Goal: Task Accomplishment & Management: Use online tool/utility

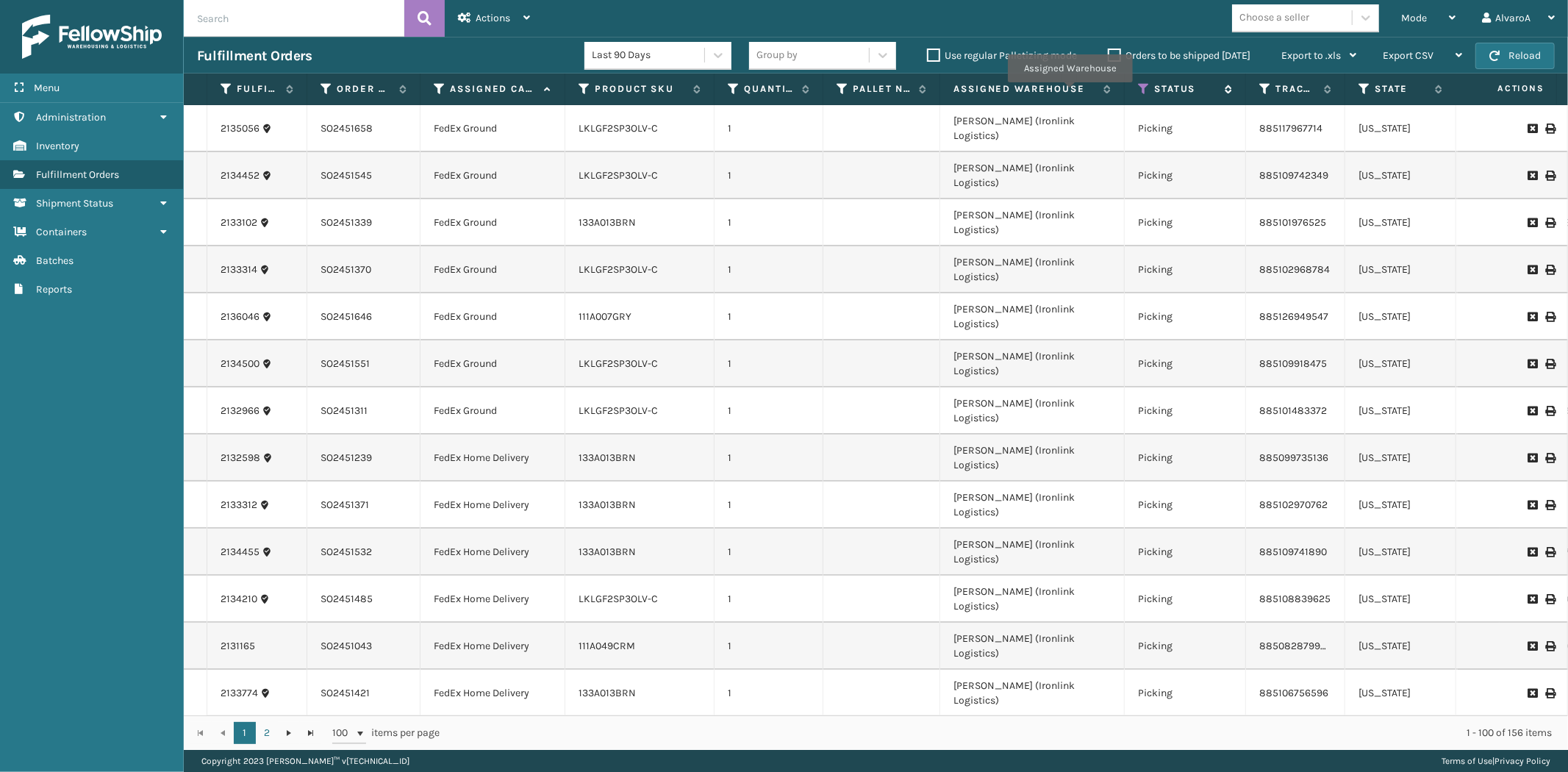
click at [1145, 85] on icon at bounding box center [1143, 88] width 11 height 13
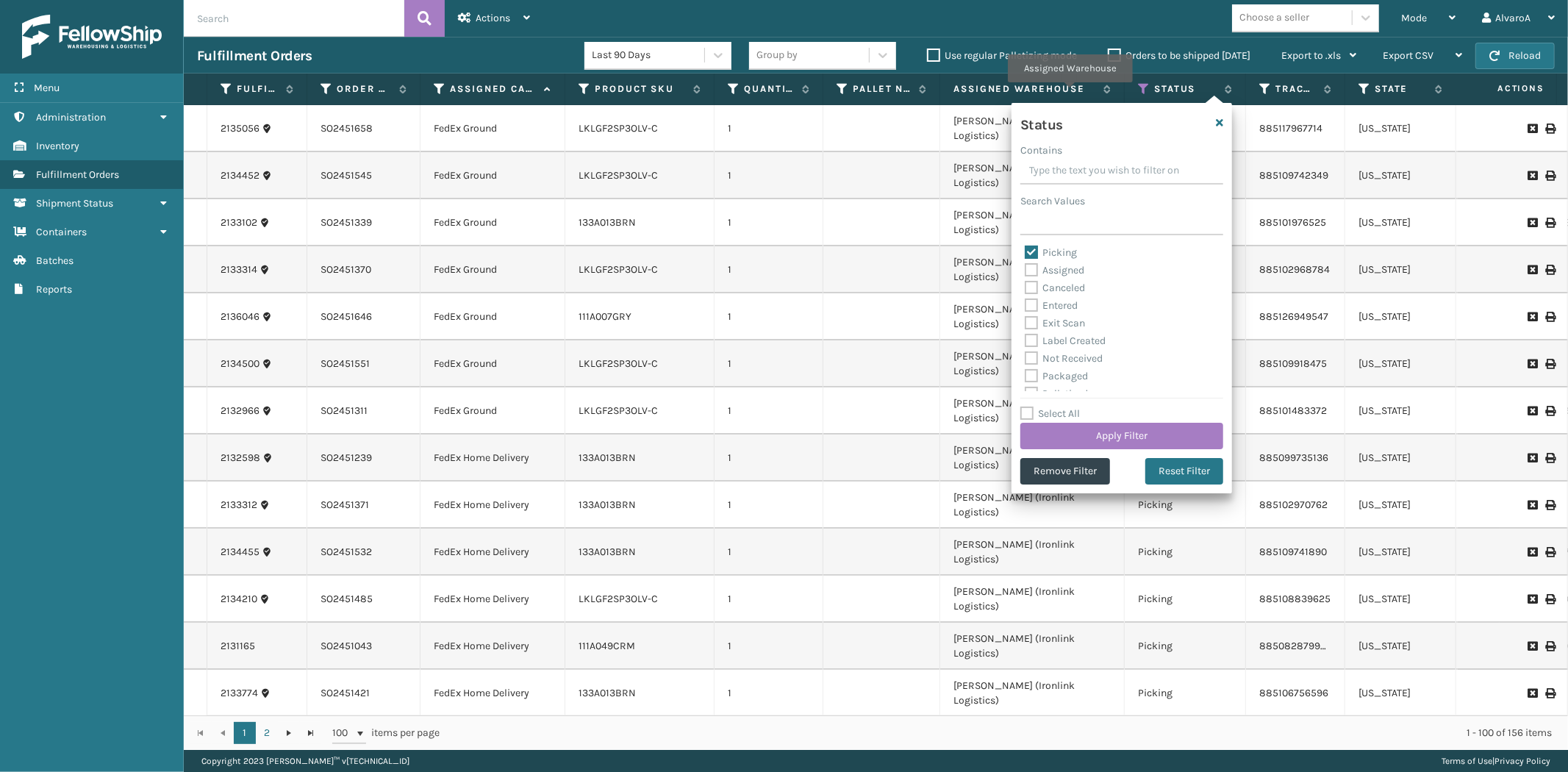
click at [1037, 253] on label "Picking" at bounding box center [1051, 252] width 52 height 12
click at [1025, 253] on input "Picking" at bounding box center [1025, 249] width 1 height 9
checkbox input "false"
click at [1038, 267] on label "Assigned" at bounding box center [1055, 270] width 60 height 12
click at [1025, 267] on input "Assigned" at bounding box center [1025, 267] width 1 height 9
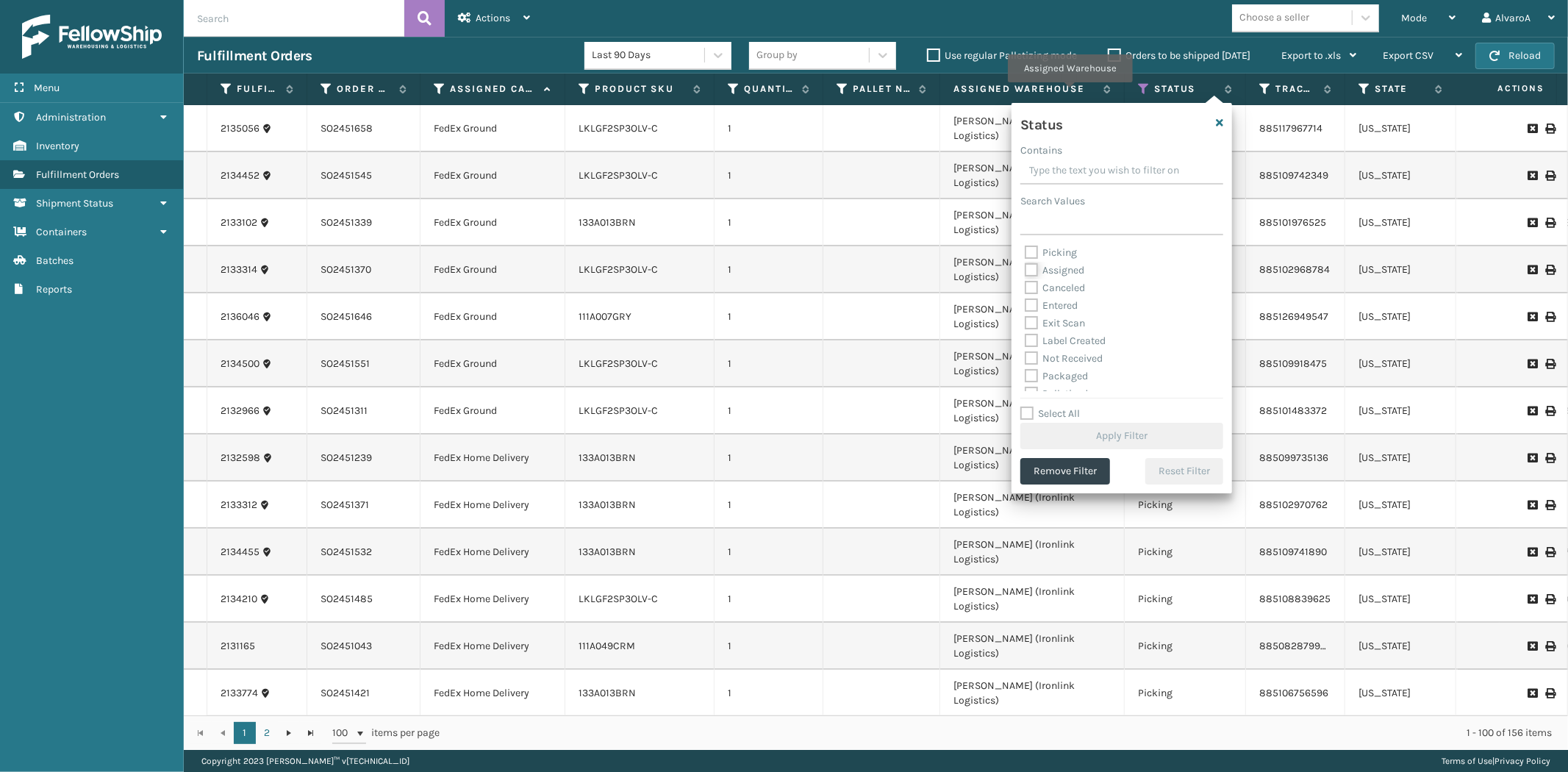
checkbox input "true"
click at [1071, 435] on button "Apply Filter" at bounding box center [1122, 436] width 203 height 27
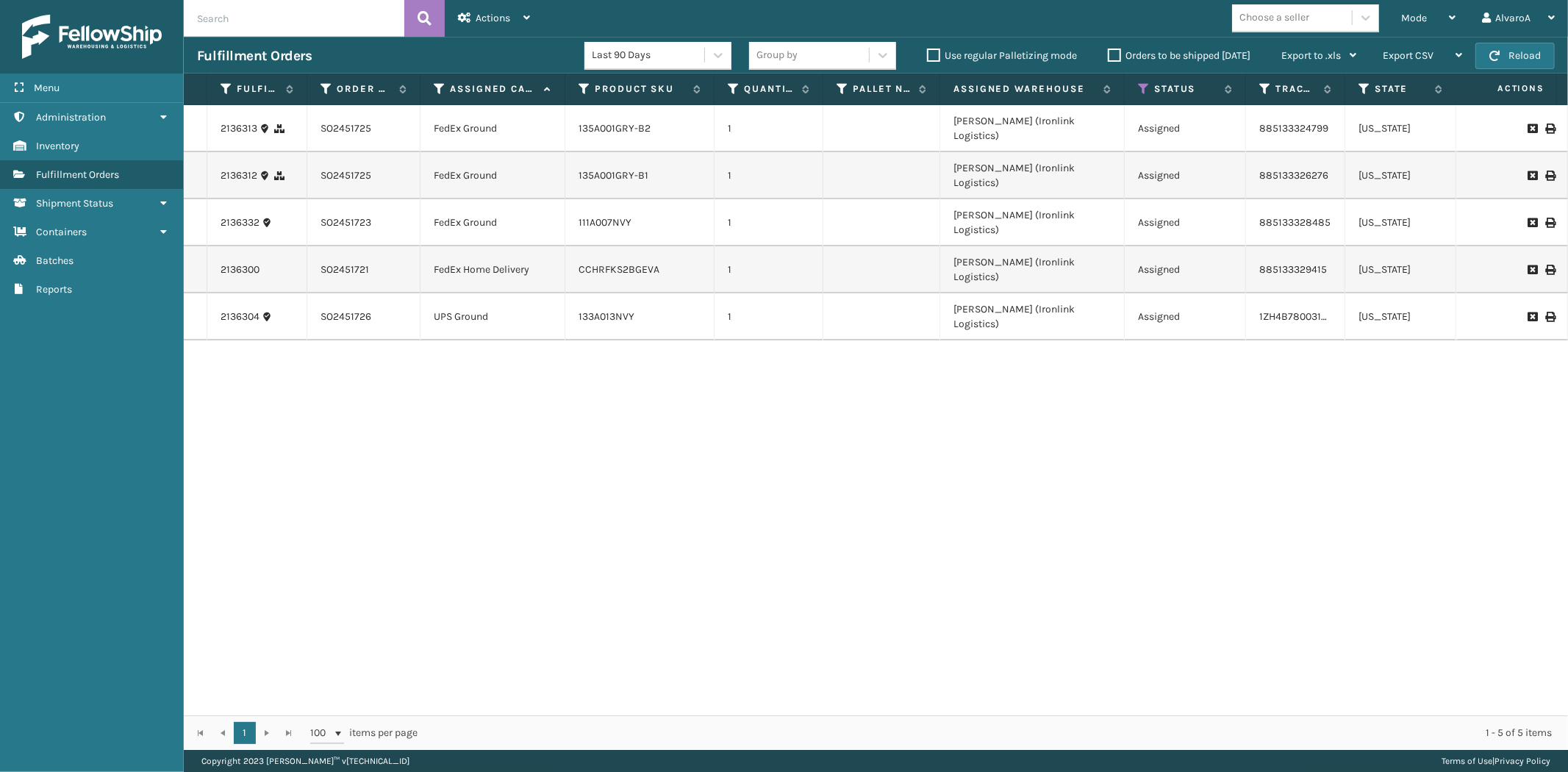
click at [1106, 56] on div "Orders to be shipped [DATE]" at bounding box center [1182, 55] width 173 height 18
click at [1108, 55] on label "Orders to be shipped [DATE]" at bounding box center [1179, 55] width 143 height 12
click at [1108, 55] on input "Orders to be shipped [DATE]" at bounding box center [1108, 51] width 1 height 9
click at [1108, 55] on label "Orders to be shipped [DATE]" at bounding box center [1179, 55] width 143 height 12
click at [1108, 55] on input "Orders to be shipped [DATE]" at bounding box center [1108, 51] width 1 height 9
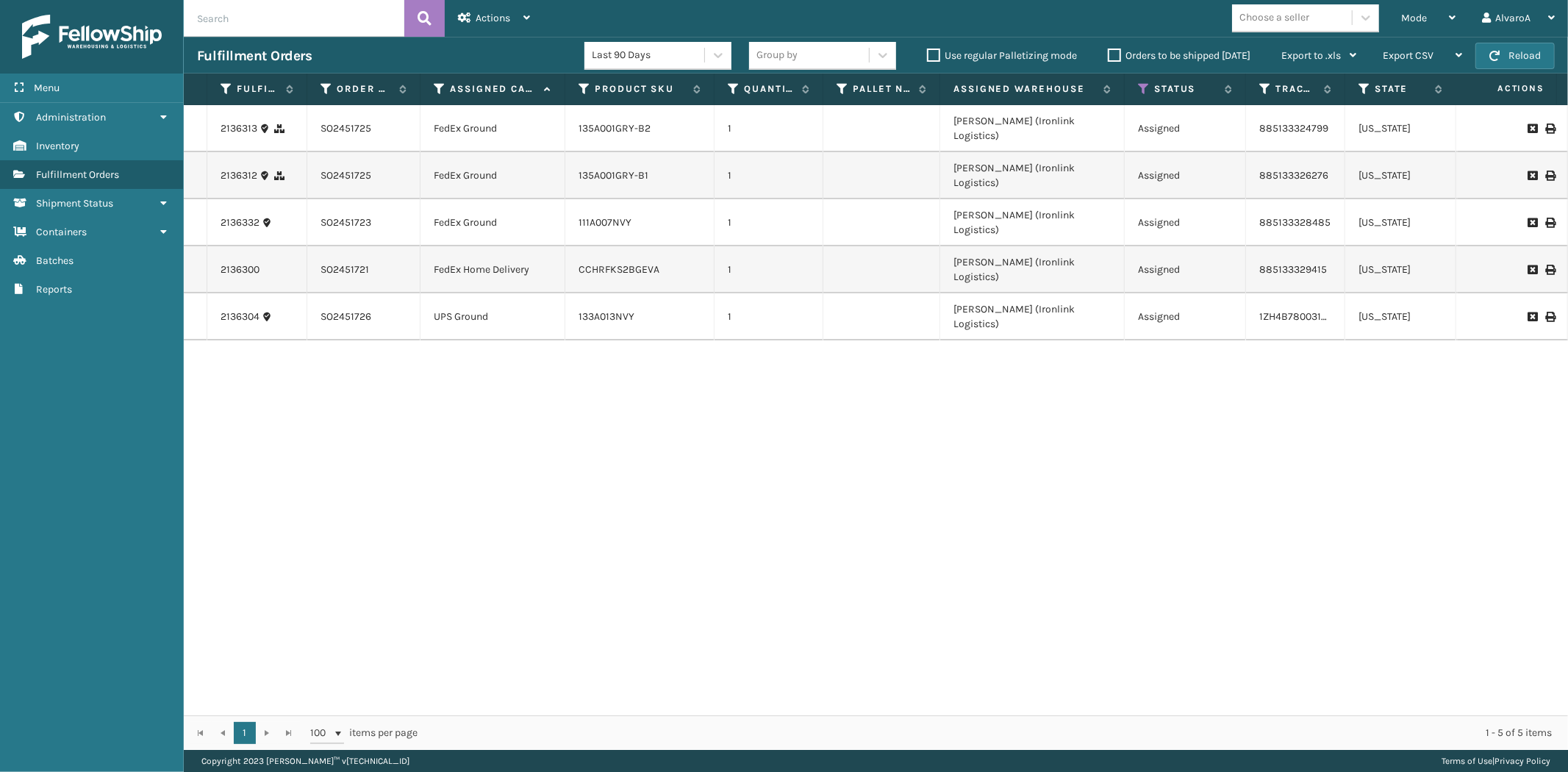
click at [1124, 55] on label "Orders to be shipped [DATE]" at bounding box center [1179, 55] width 143 height 12
click at [1109, 55] on input "Orders to be shipped [DATE]" at bounding box center [1108, 51] width 1 height 9
click at [1114, 56] on label "Orders to be shipped [DATE]" at bounding box center [1179, 55] width 143 height 12
click at [1109, 56] on input "Orders to be shipped [DATE]" at bounding box center [1108, 51] width 1 height 9
click at [1117, 57] on label "Orders to be shipped [DATE]" at bounding box center [1179, 55] width 143 height 12
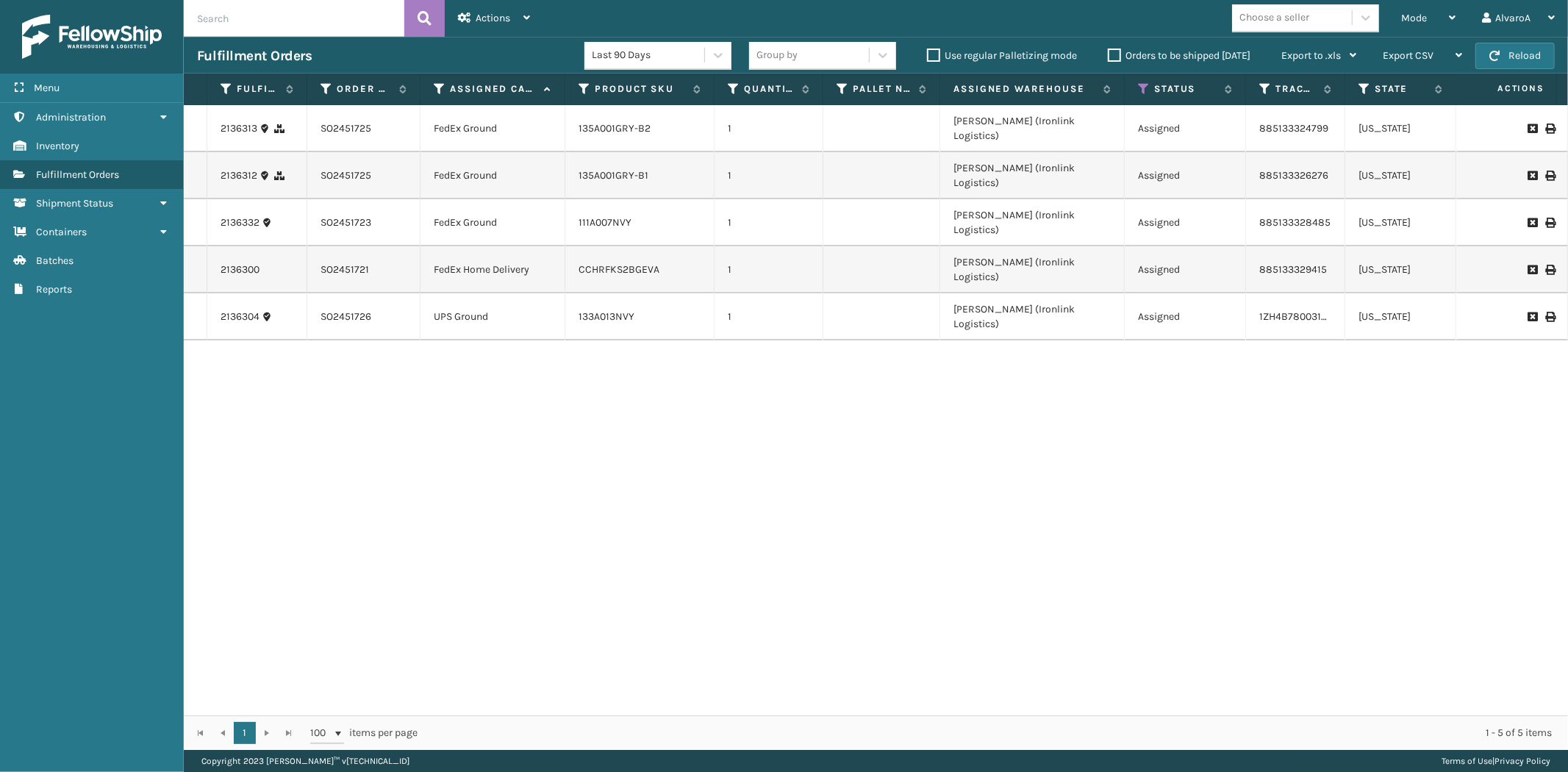
click at [1109, 57] on input "Orders to be shipped [DATE]" at bounding box center [1108, 51] width 1 height 9
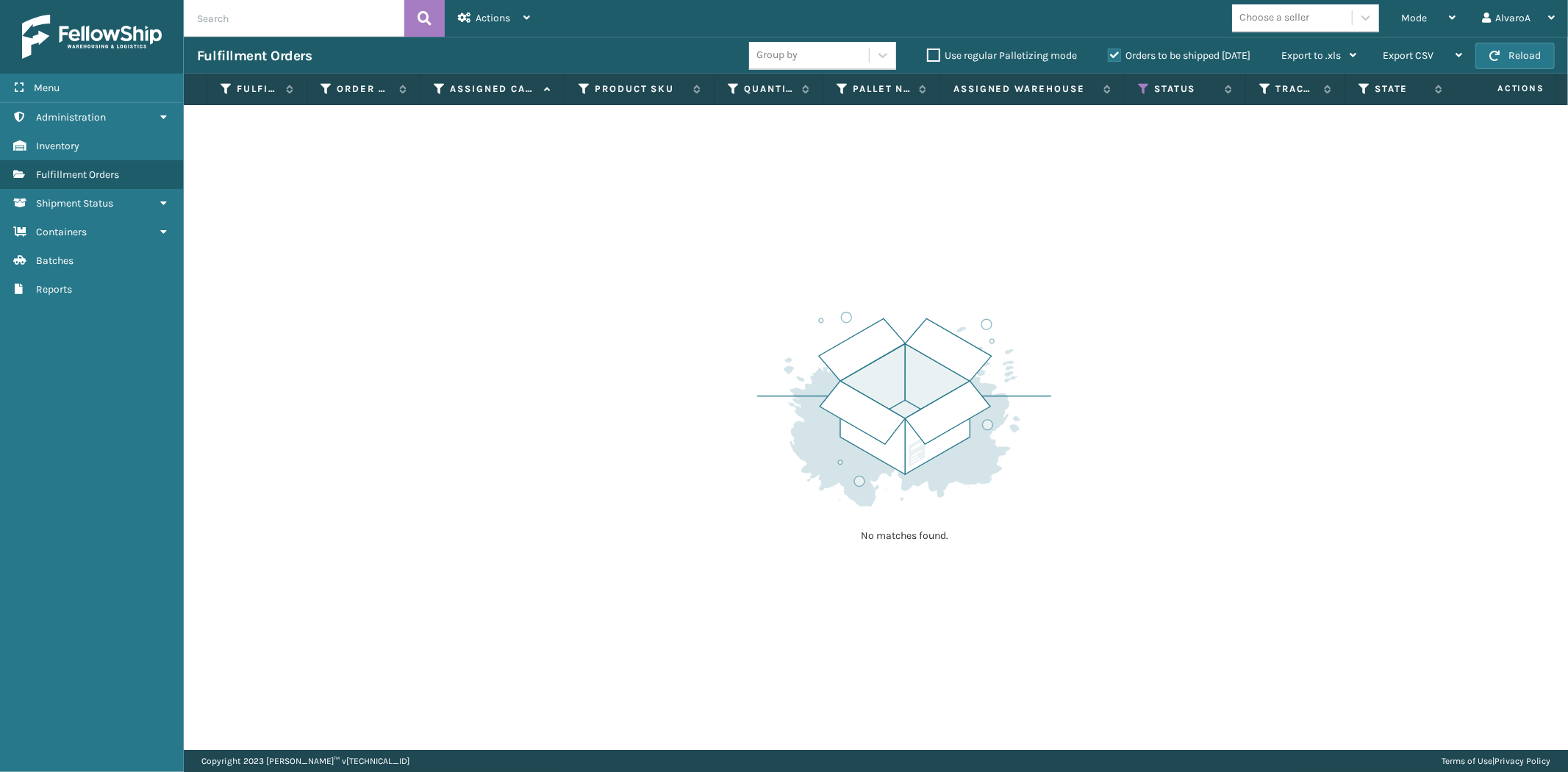
click at [1117, 57] on label "Orders to be shipped [DATE]" at bounding box center [1179, 55] width 143 height 12
click at [1109, 57] on input "Orders to be shipped [DATE]" at bounding box center [1108, 51] width 1 height 9
click at [1143, 82] on icon at bounding box center [1143, 88] width 11 height 13
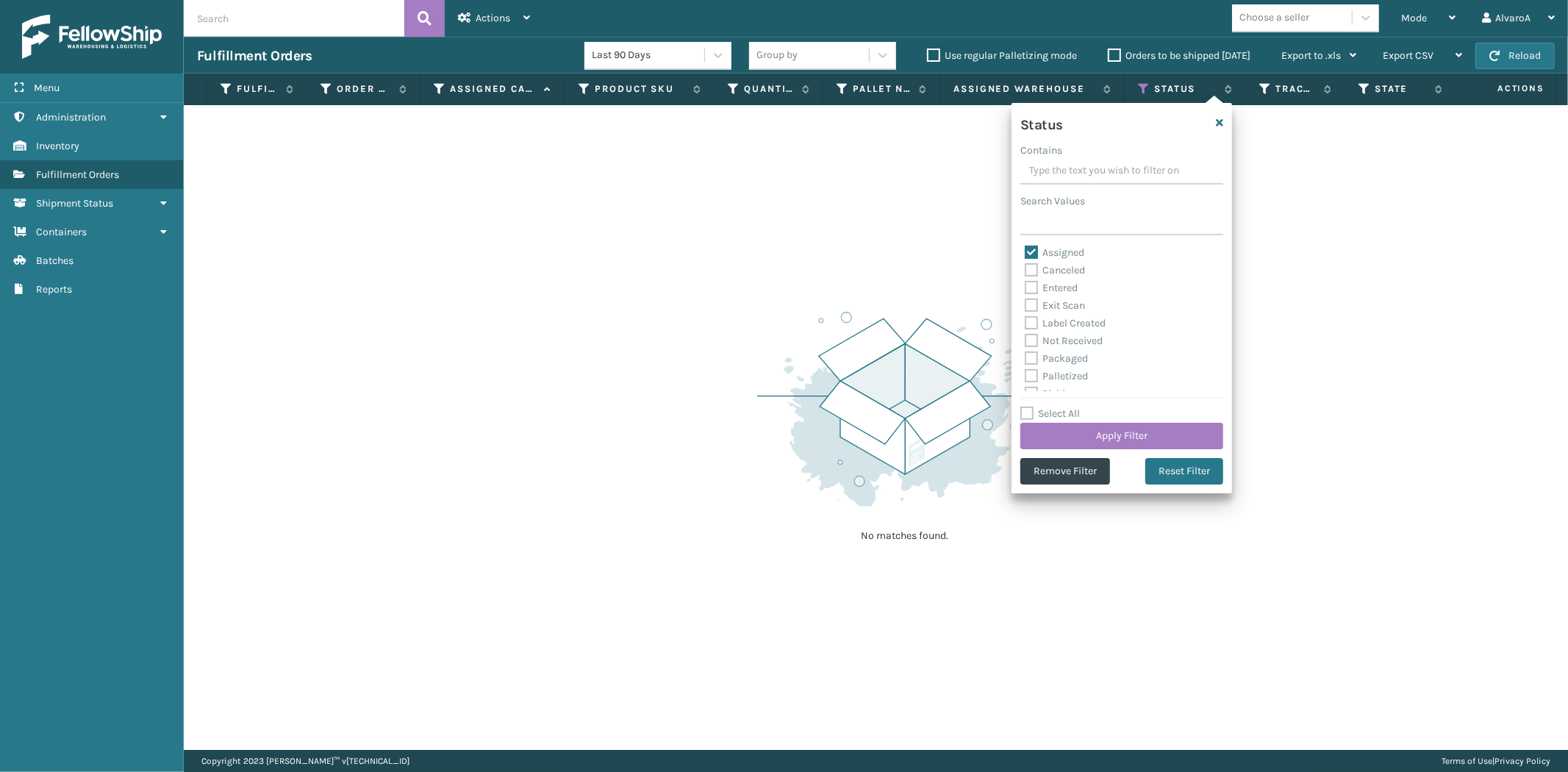
click at [1067, 177] on input "Contains" at bounding box center [1122, 171] width 203 height 27
click at [1040, 253] on label "Assigned" at bounding box center [1055, 252] width 60 height 12
click at [1025, 253] on input "Assigned" at bounding box center [1025, 249] width 1 height 9
checkbox input "false"
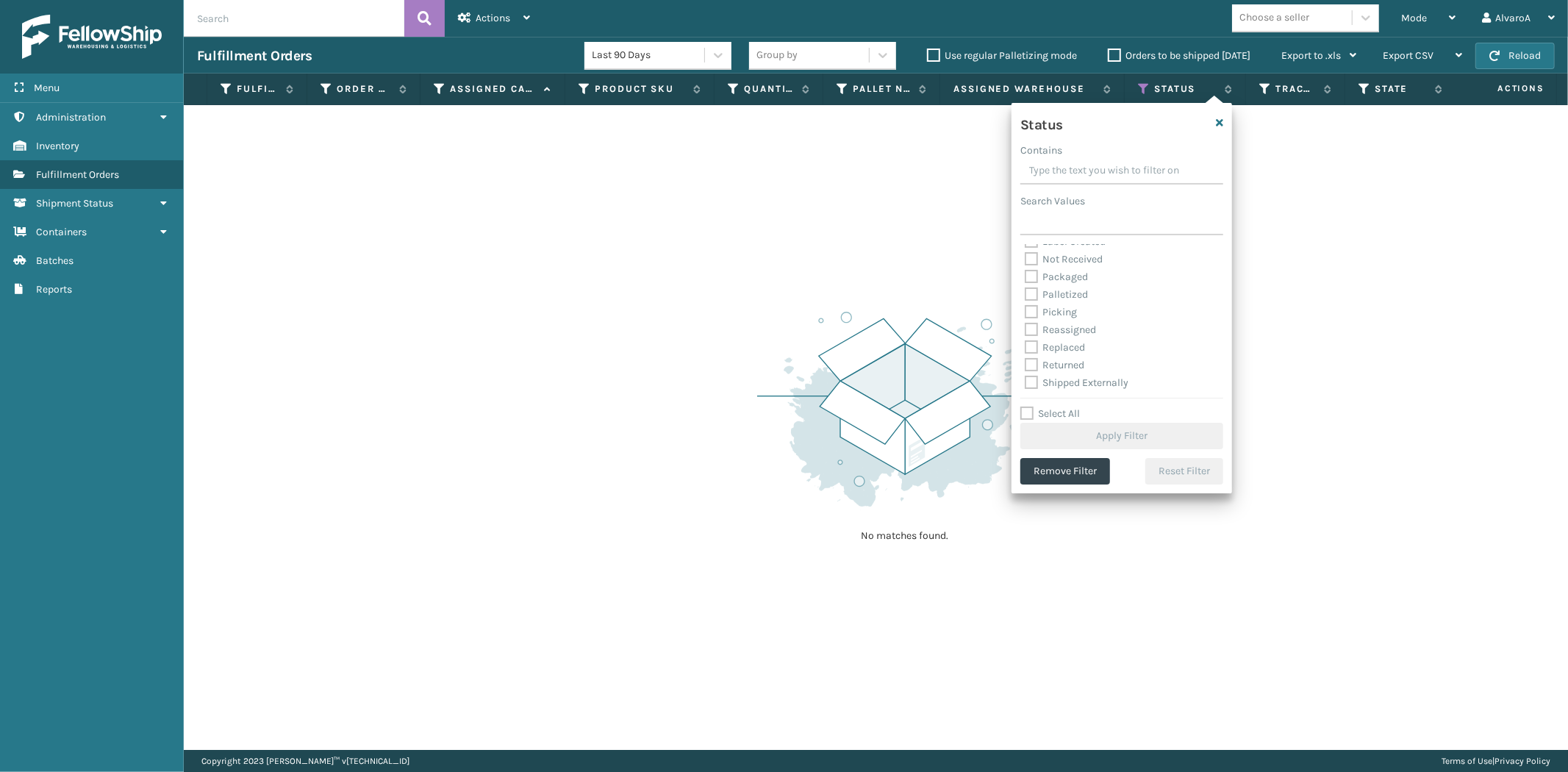
click at [1025, 307] on label "Picking" at bounding box center [1051, 312] width 52 height 12
click at [1025, 307] on input "Picking" at bounding box center [1025, 308] width 1 height 9
checkbox input "true"
click at [1040, 438] on button "Apply Filter" at bounding box center [1122, 436] width 203 height 27
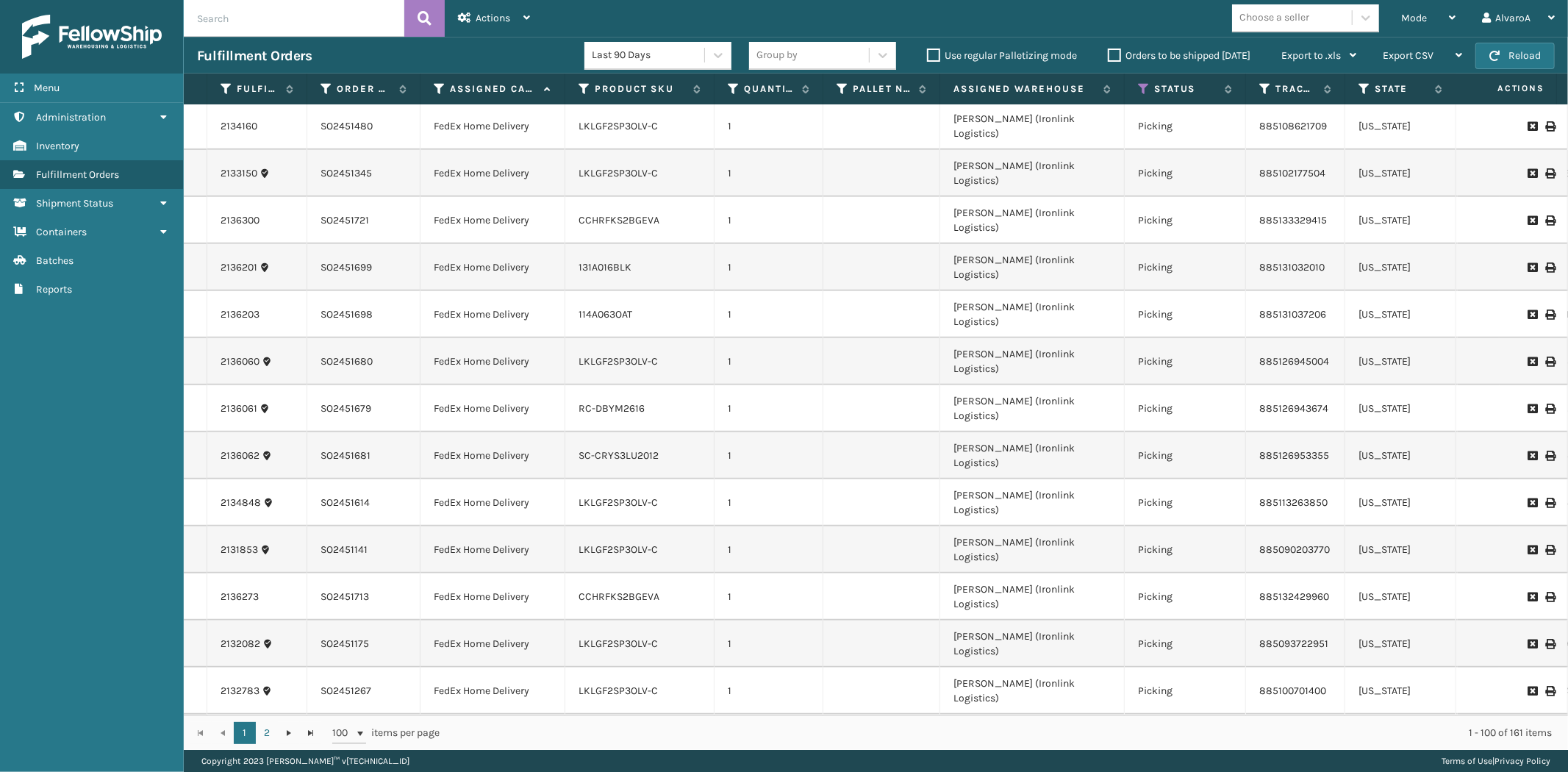
scroll to position [571, 0]
click at [1425, 18] on span "Mode" at bounding box center [1415, 18] width 26 height 12
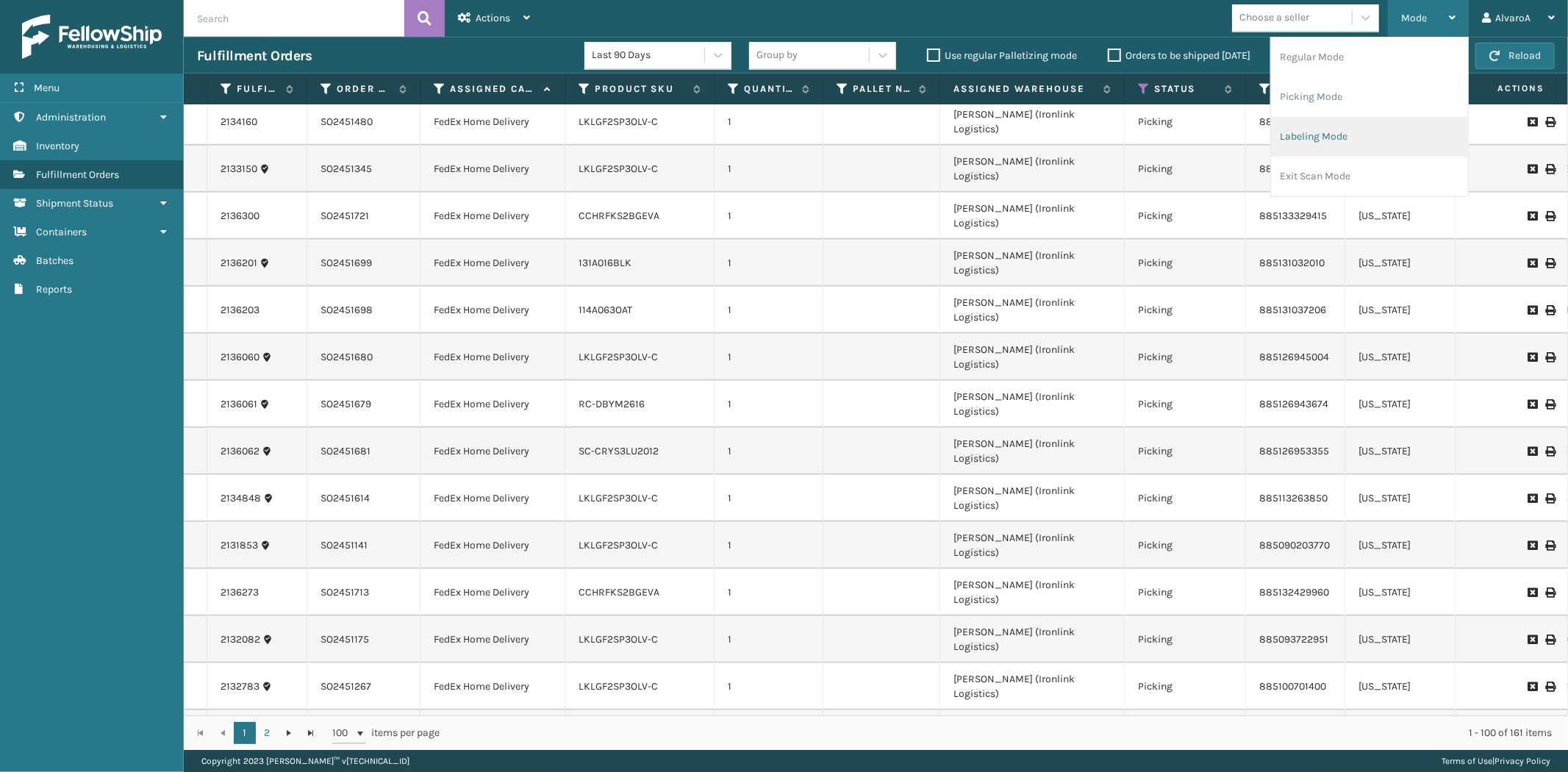
click at [1311, 133] on li "Labeling Mode" at bounding box center [1370, 137] width 197 height 40
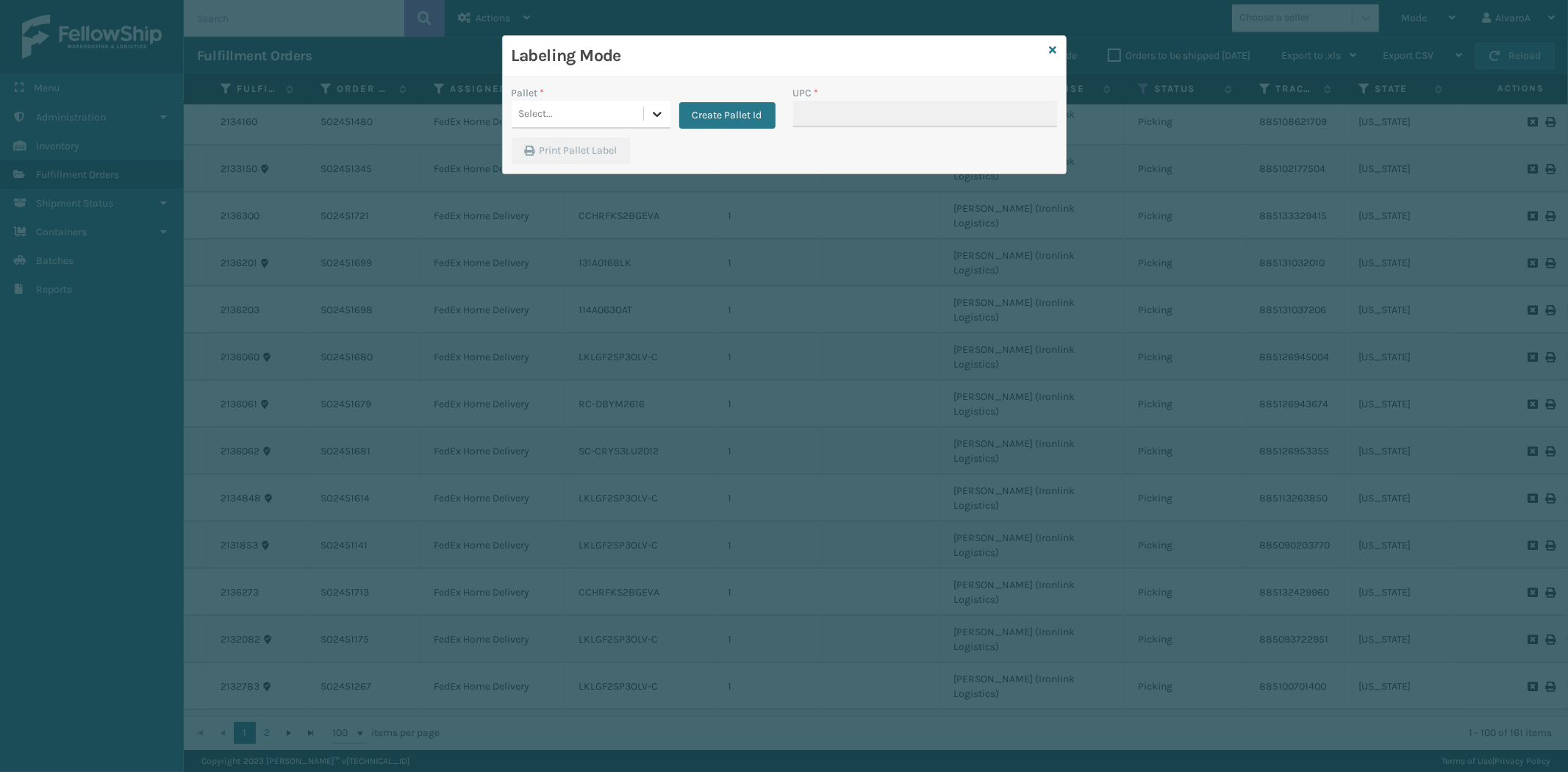
click at [658, 114] on icon at bounding box center [657, 113] width 15 height 15
click at [718, 113] on button "Create Pallet Id" at bounding box center [728, 115] width 97 height 27
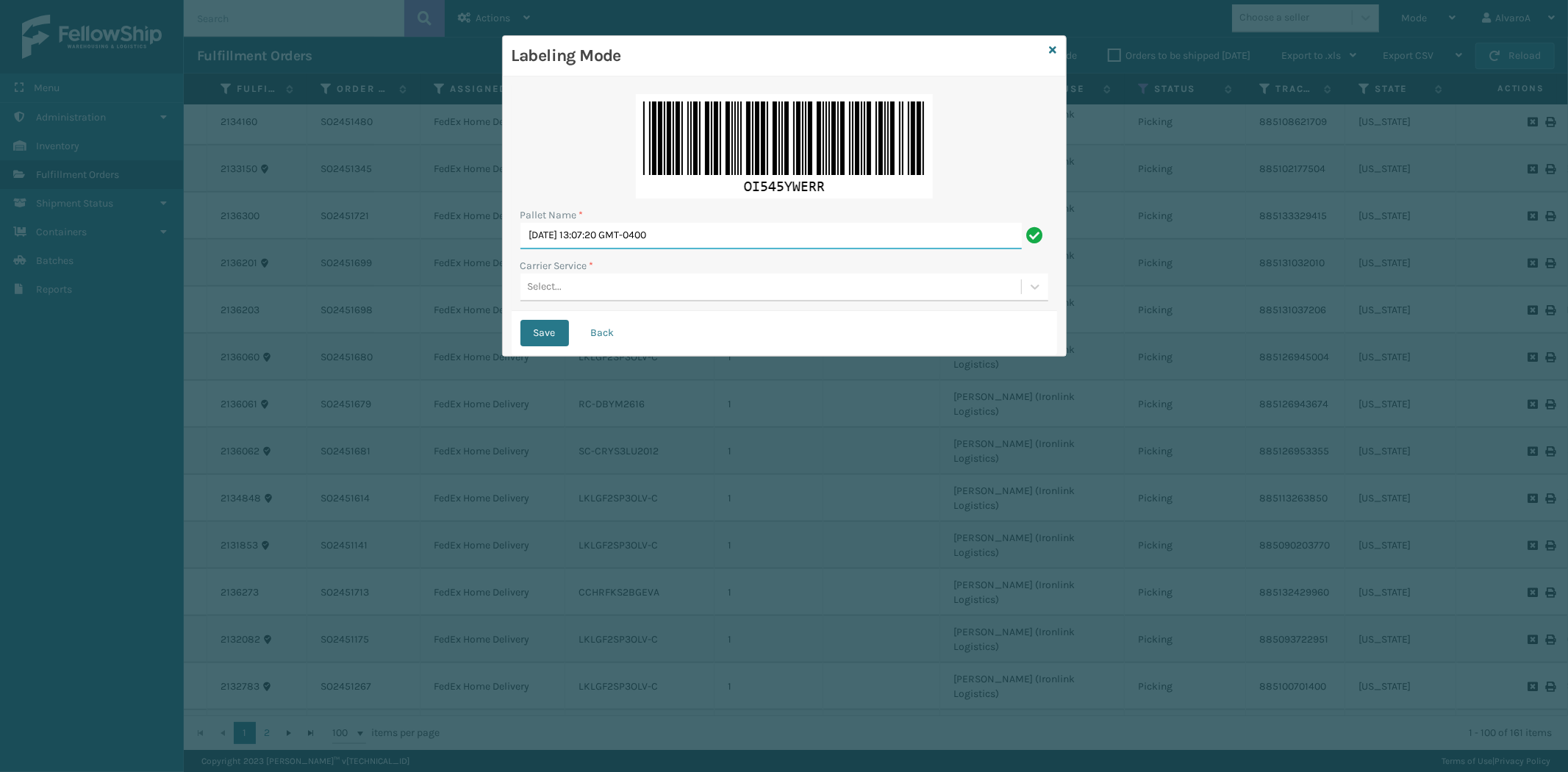
drag, startPoint x: 716, startPoint y: 225, endPoint x: 362, endPoint y: 325, distance: 367.9
click at [385, 319] on div "Labeling Mode Pallet Name * [DATE] 13:07:20 GMT-0400 Carrier Service * Select..…" at bounding box center [784, 386] width 1568 height 772
type input "LPN 519796"
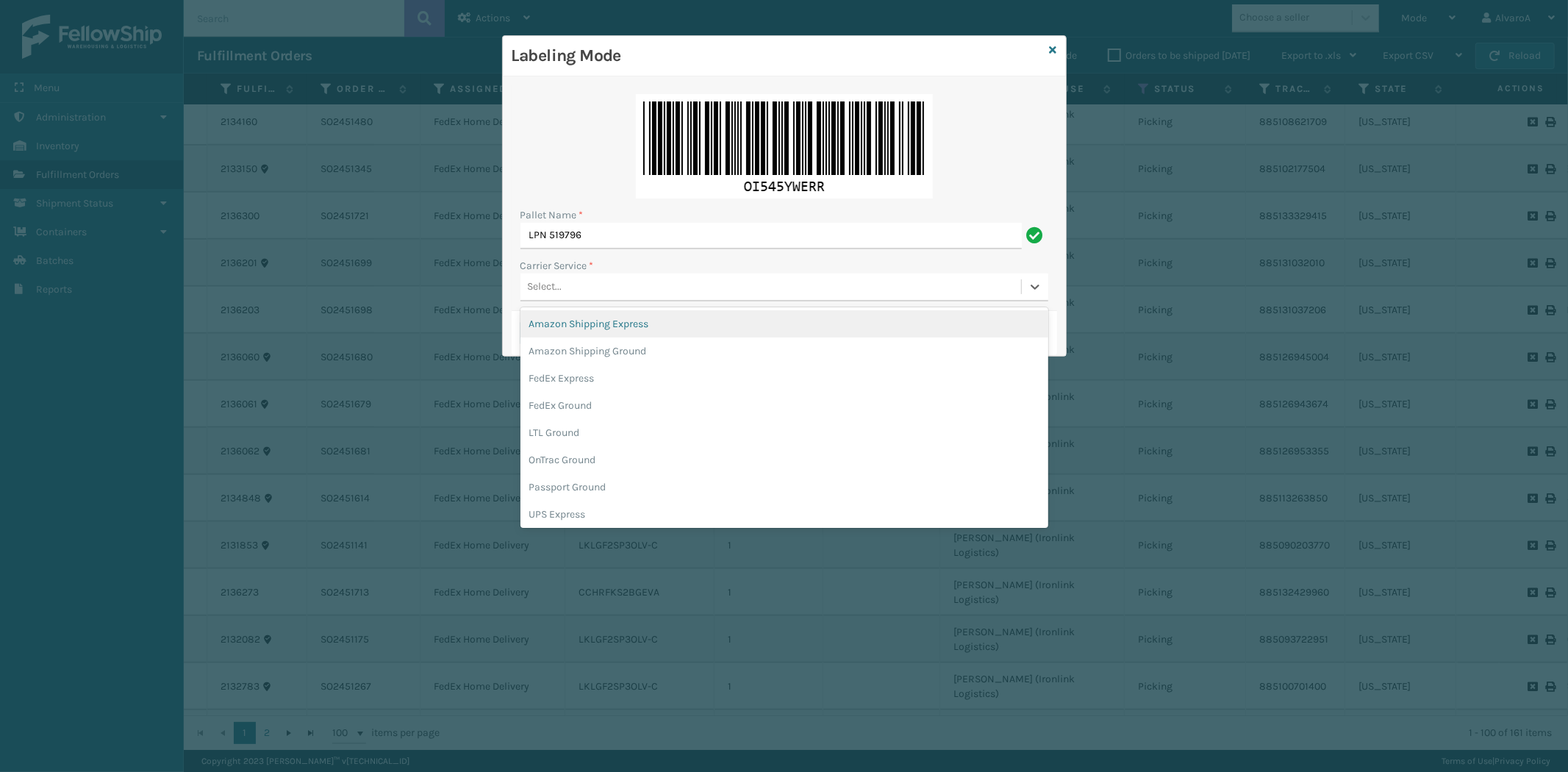
click at [568, 274] on div "Select..." at bounding box center [784, 287] width 528 height 28
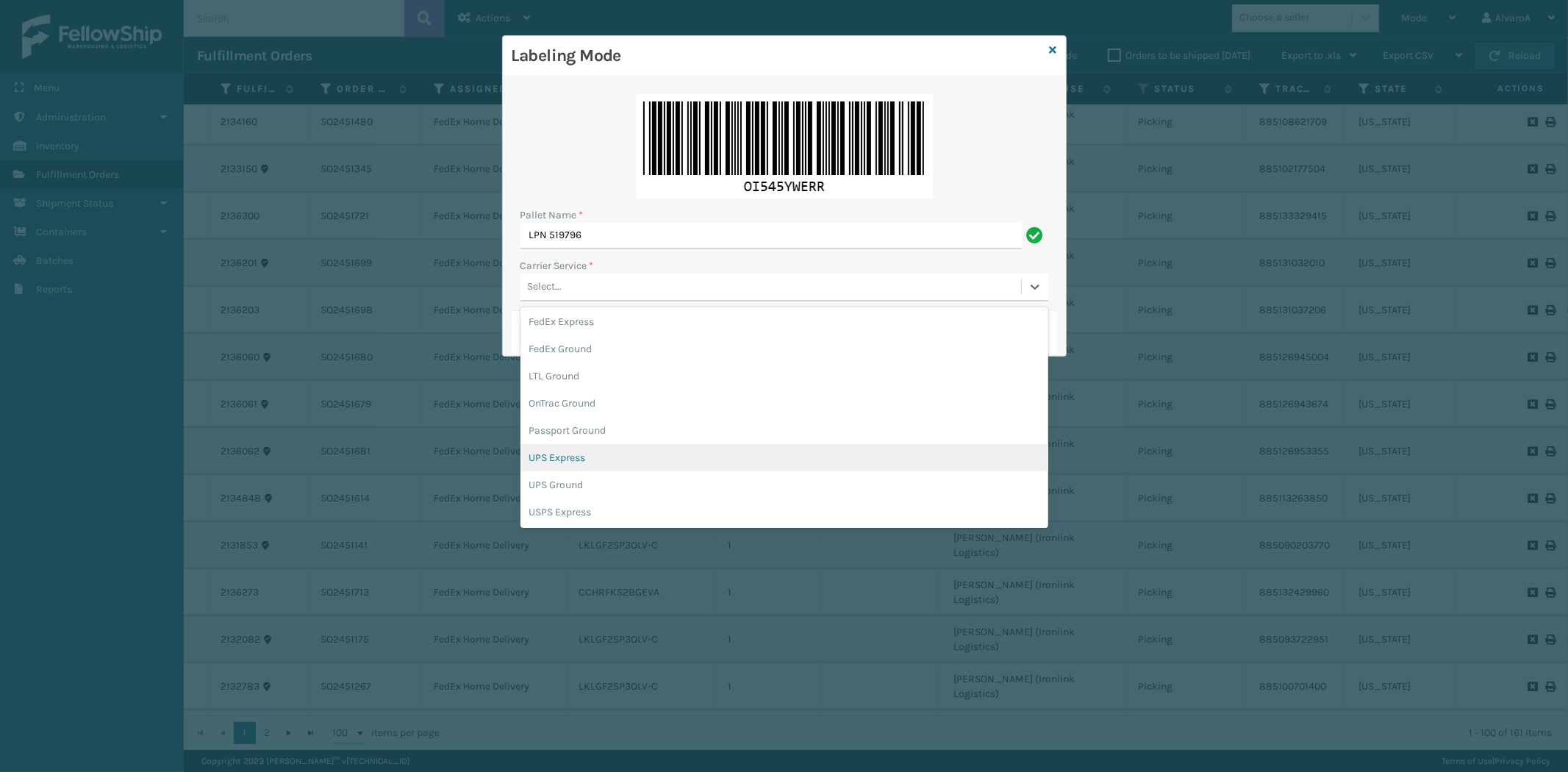
scroll to position [81, 0]
drag, startPoint x: 562, startPoint y: 462, endPoint x: 562, endPoint y: 452, distance: 10.0
click at [562, 461] on div "UPS Ground" at bounding box center [784, 459] width 528 height 27
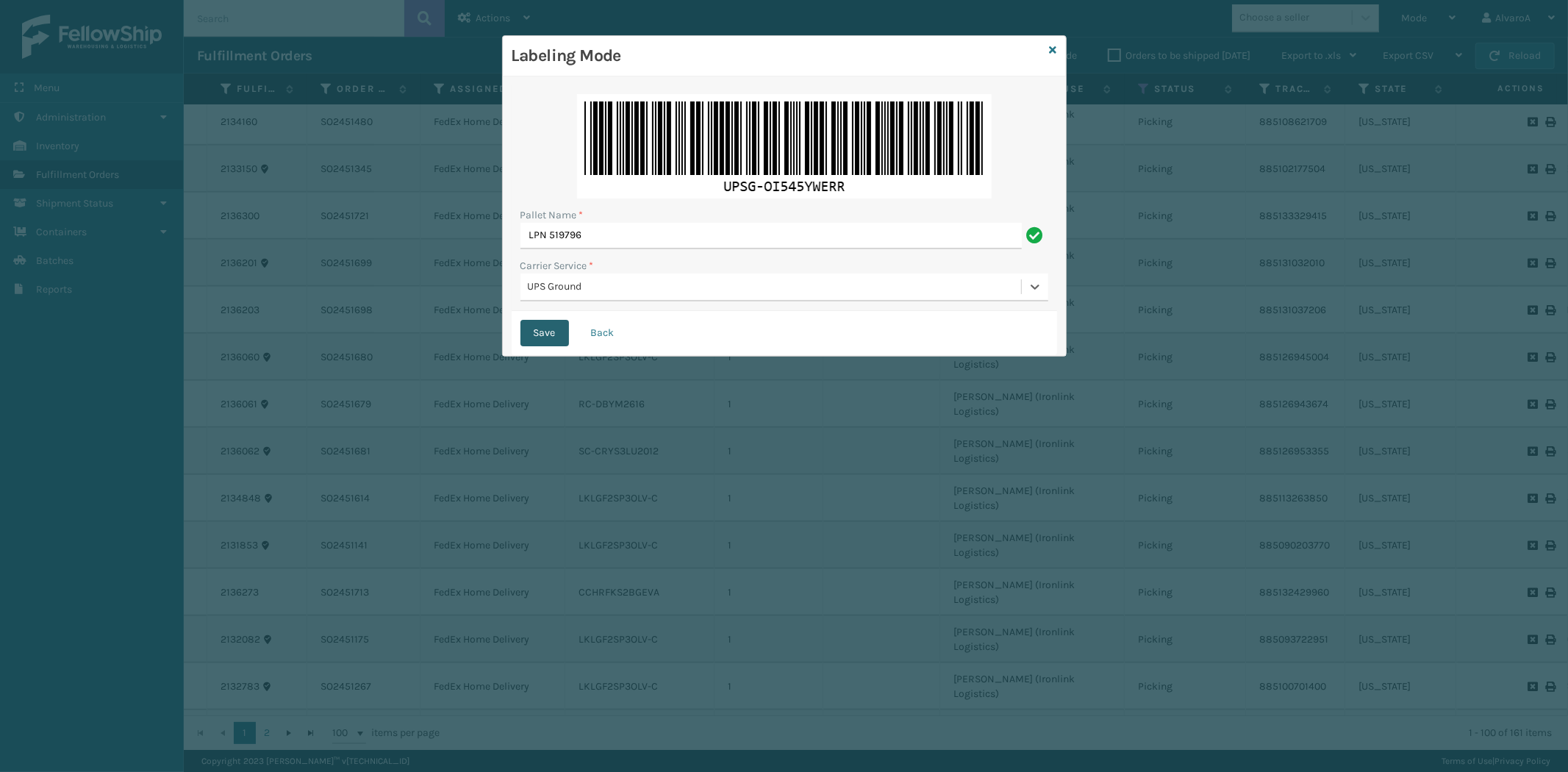
click at [549, 333] on button "Save" at bounding box center [544, 333] width 48 height 27
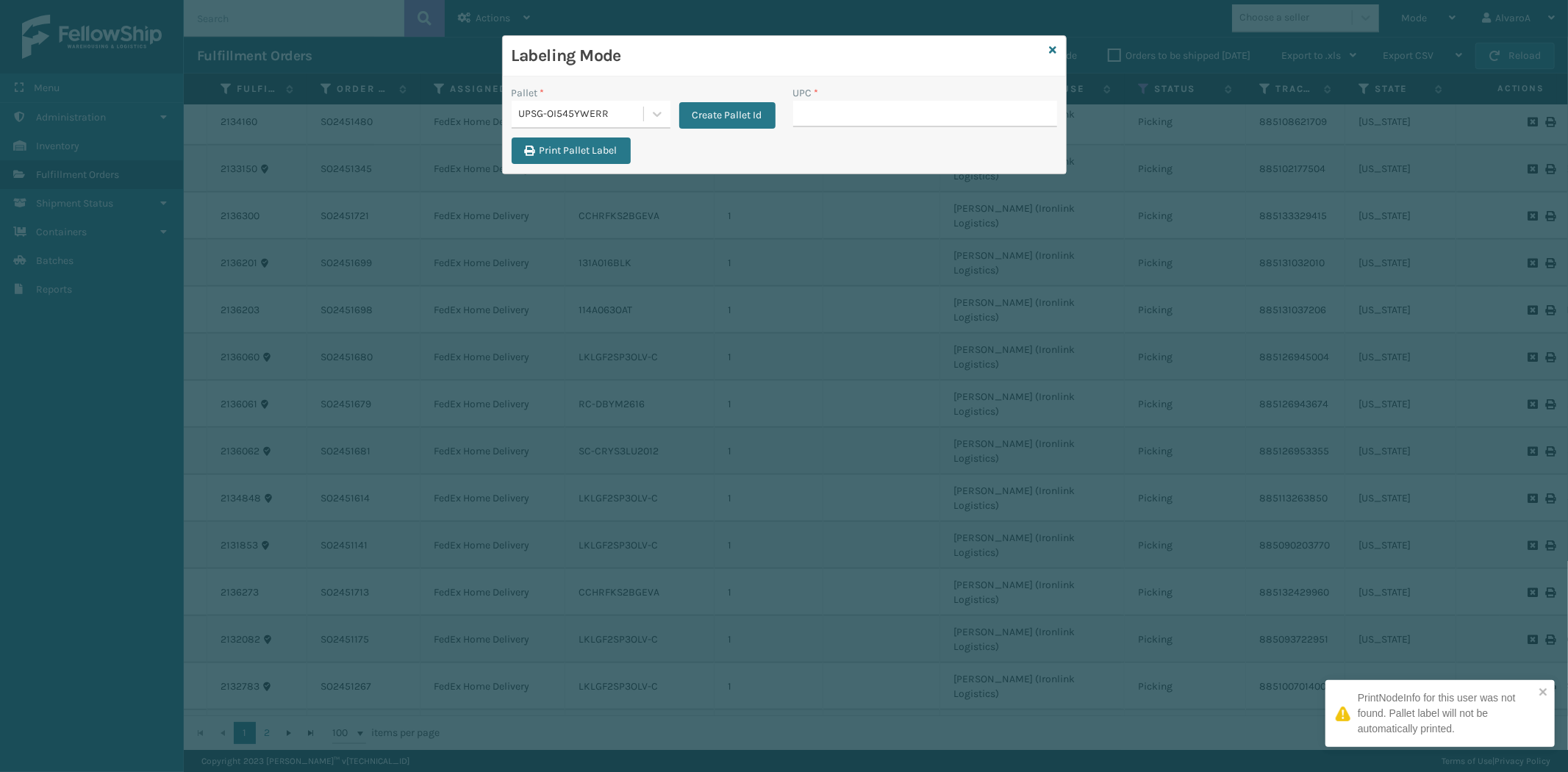
click at [802, 114] on input "UPC *" at bounding box center [925, 113] width 264 height 27
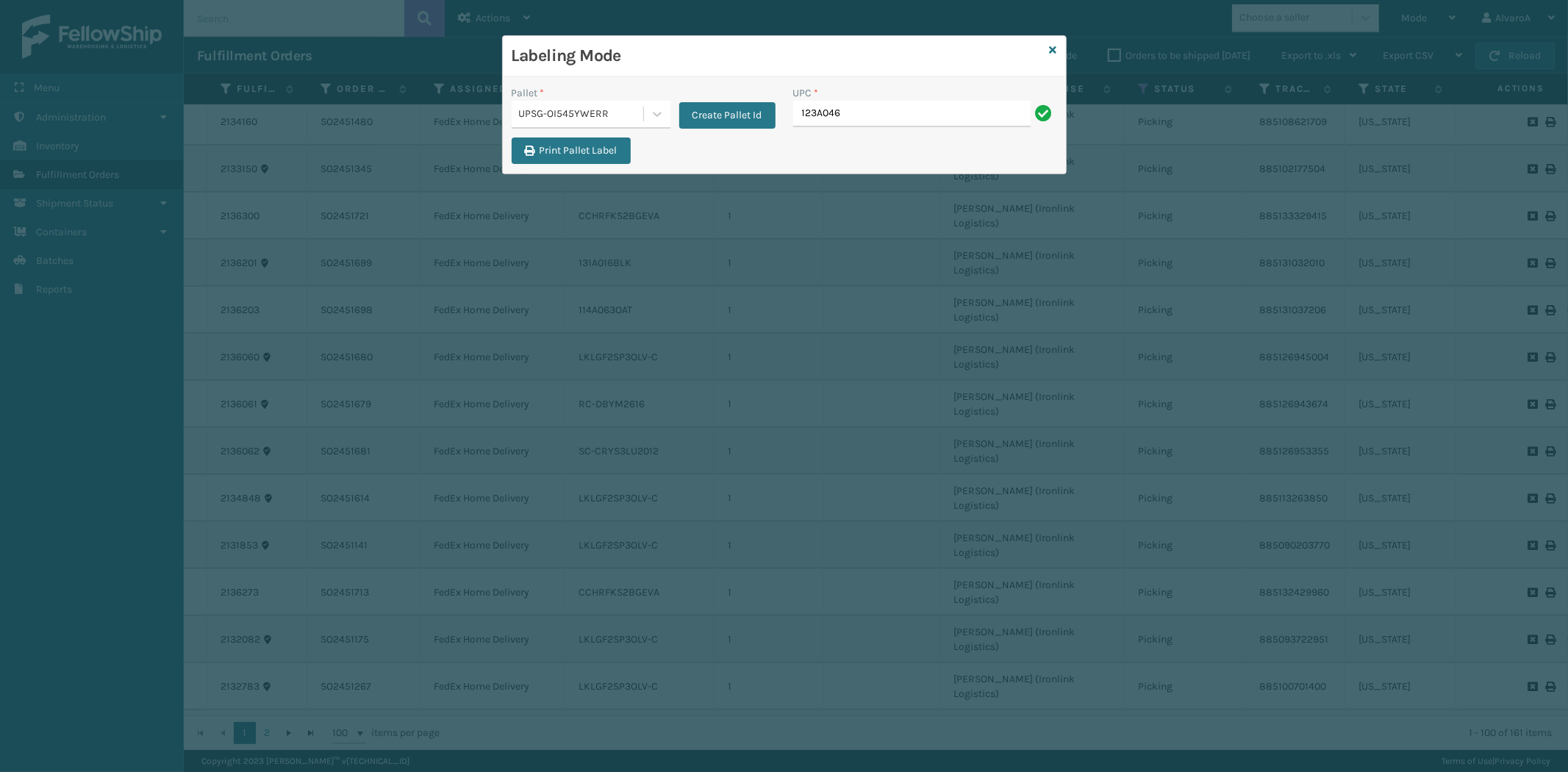
type input "123A046TPE"
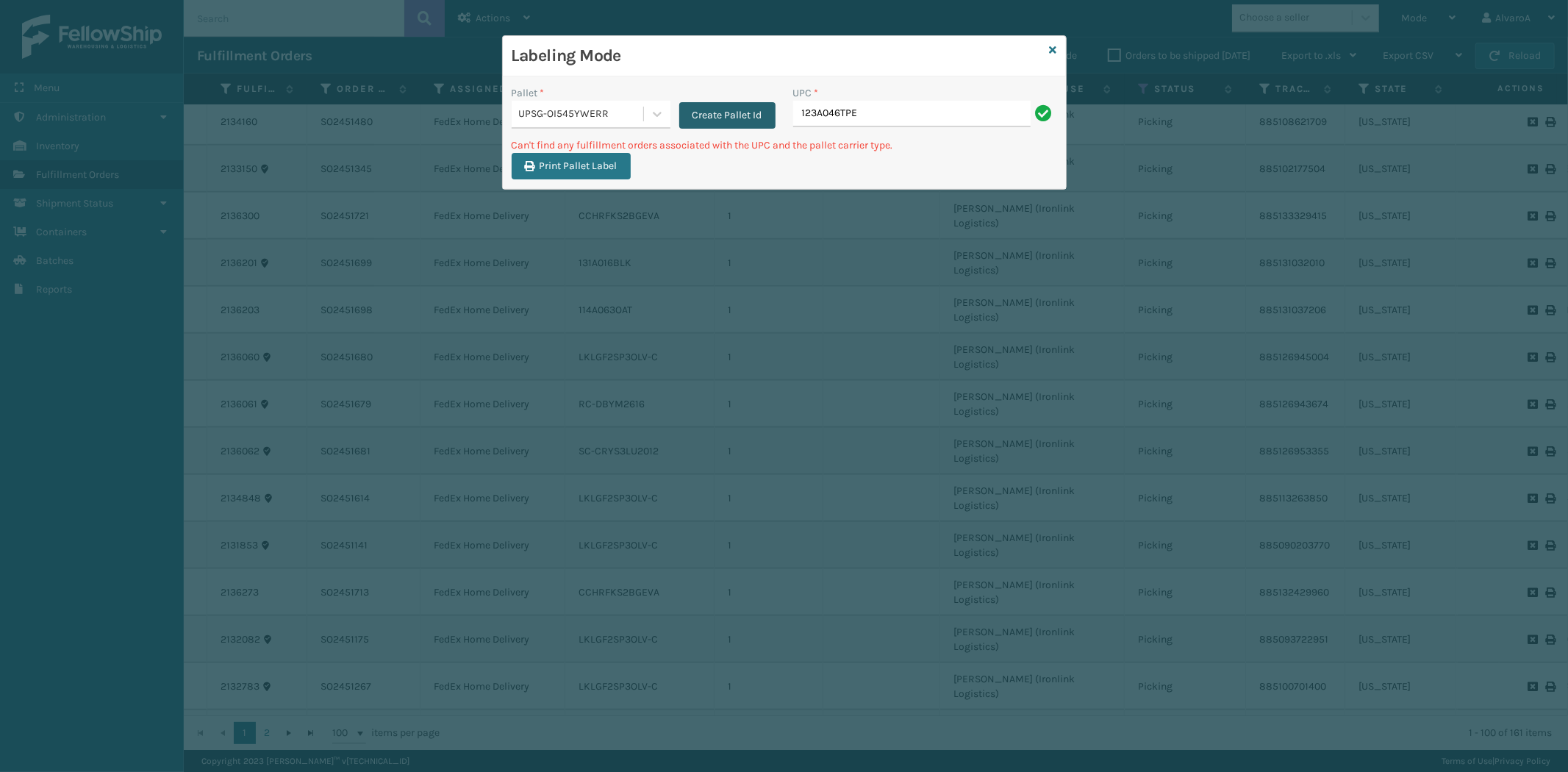
click at [721, 126] on button "Create Pallet Id" at bounding box center [728, 115] width 97 height 27
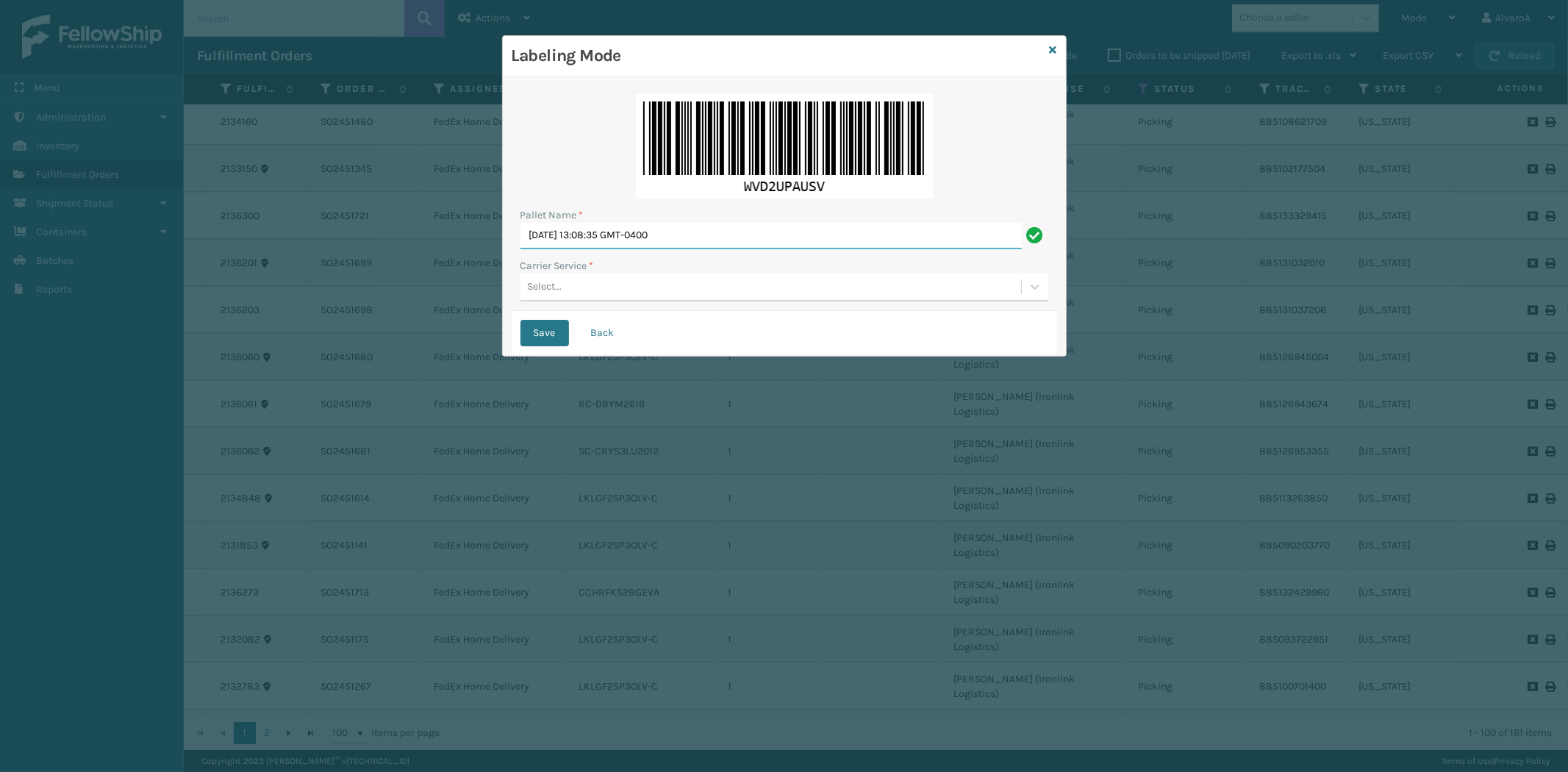
drag, startPoint x: 700, startPoint y: 241, endPoint x: 457, endPoint y: 304, distance: 251.0
click at [457, 303] on div "Labeling Mode Pallet Name * [DATE] 13:08:35 GMT-0400 Carrier Service * Select..…" at bounding box center [784, 386] width 1568 height 772
type input "LPN 519796"
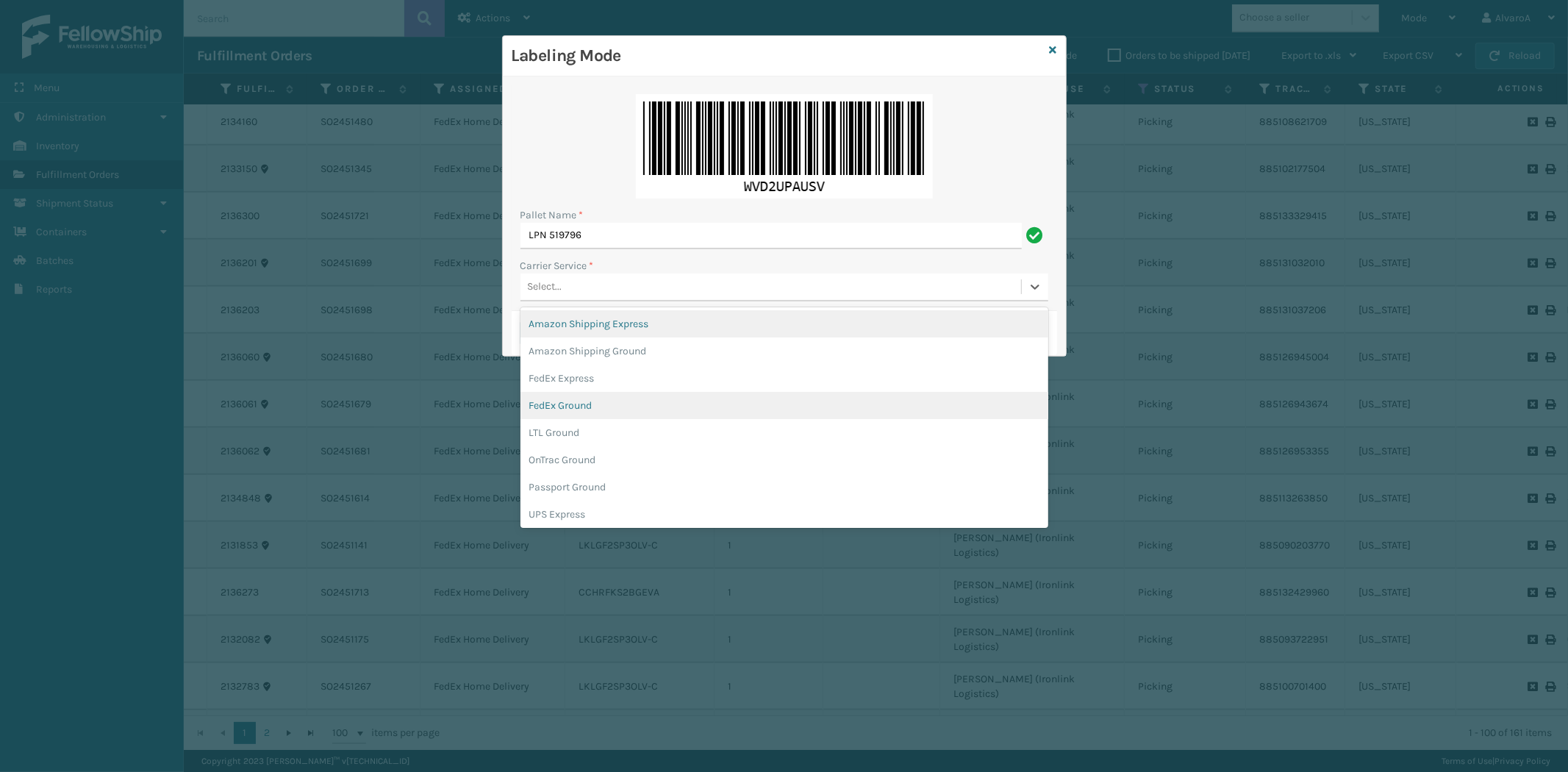
drag, startPoint x: 542, startPoint y: 292, endPoint x: 595, endPoint y: 416, distance: 134.9
click at [542, 295] on div "Select..." at bounding box center [770, 287] width 500 height 25
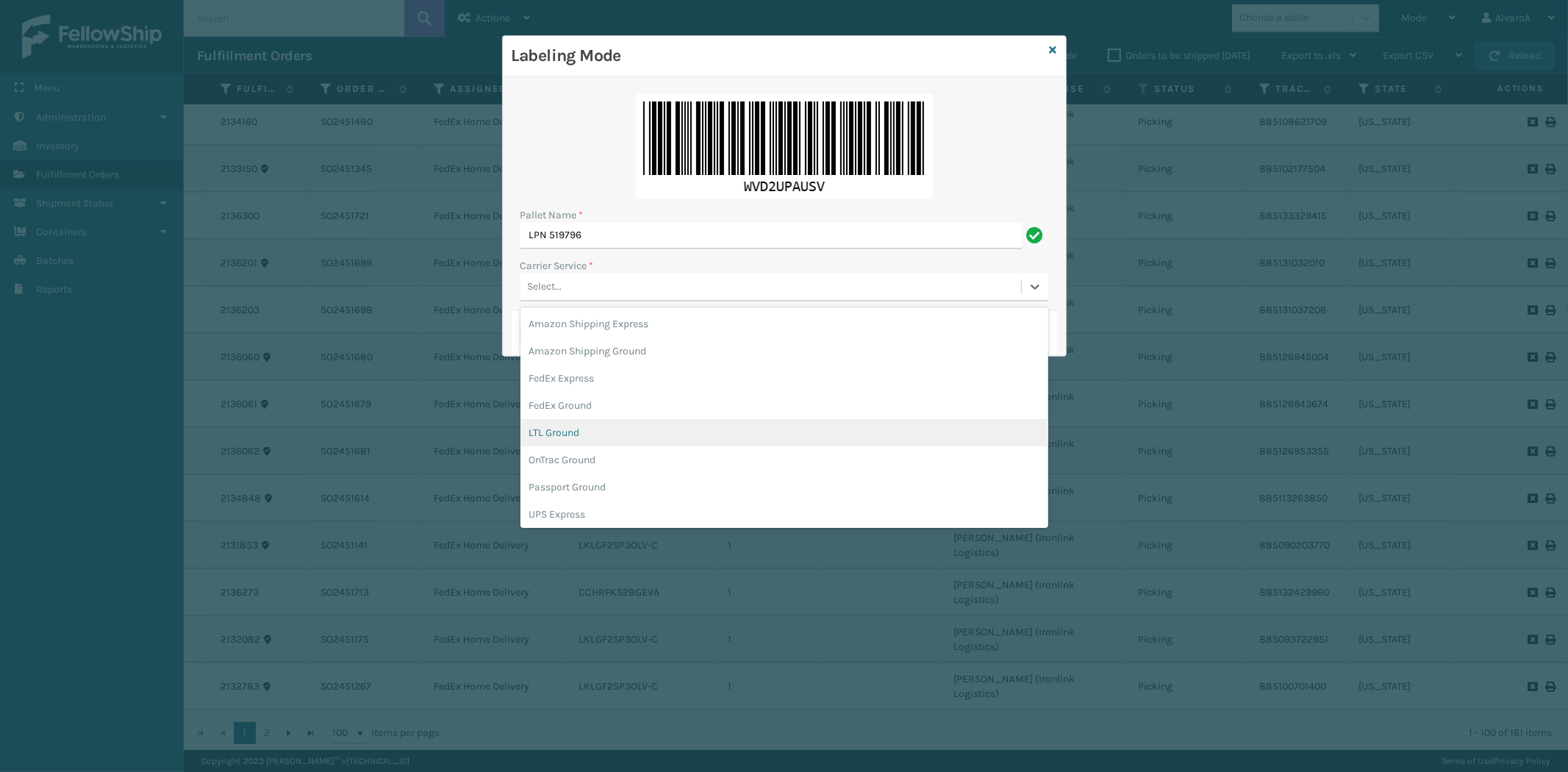
scroll to position [84, 0]
drag, startPoint x: 589, startPoint y: 424, endPoint x: 495, endPoint y: 370, distance: 108.4
click at [586, 425] on div "UPS Express" at bounding box center [784, 430] width 528 height 27
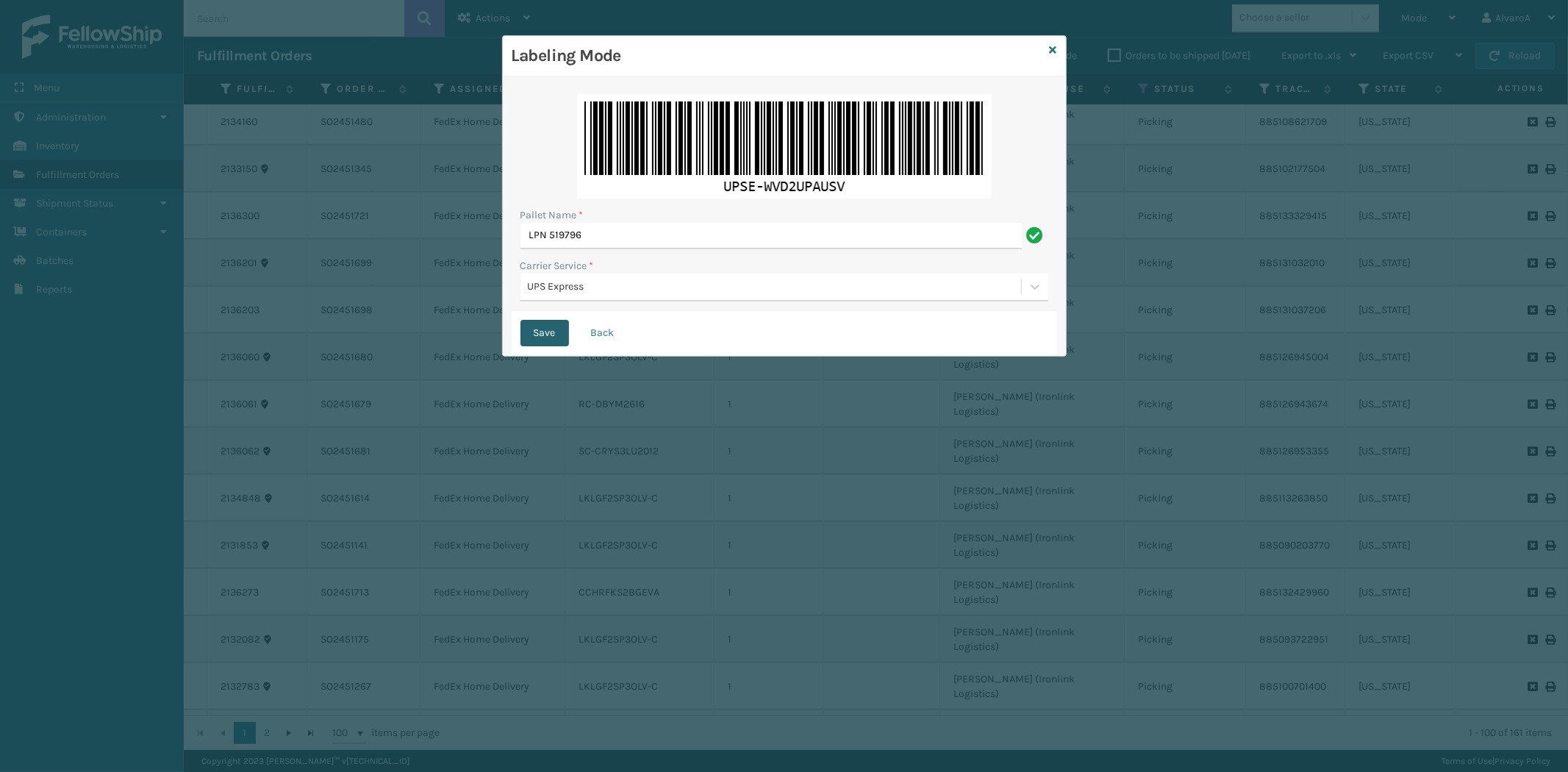
click at [538, 326] on button "Save" at bounding box center [544, 333] width 48 height 27
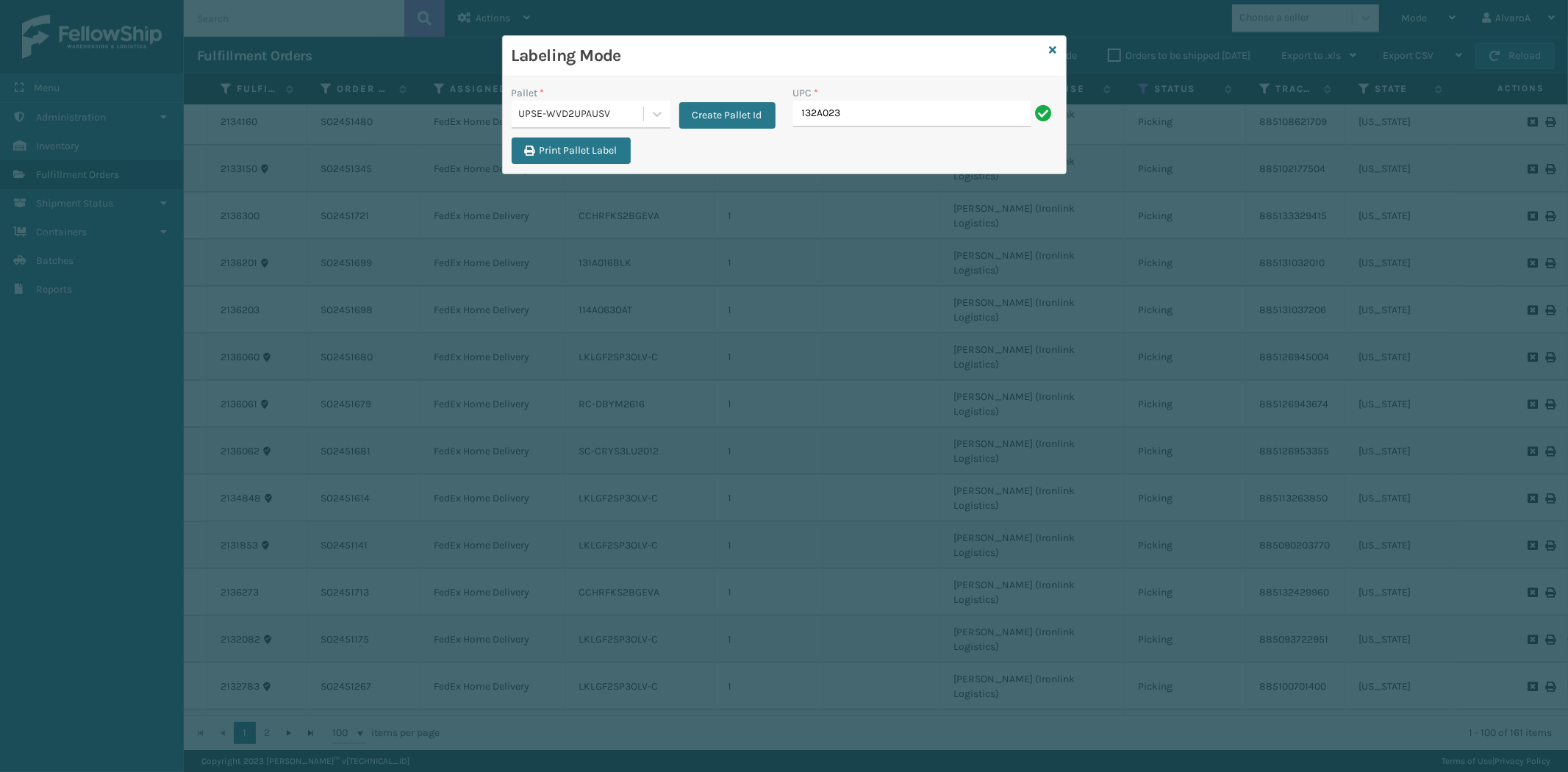
type input "132A023PEB"
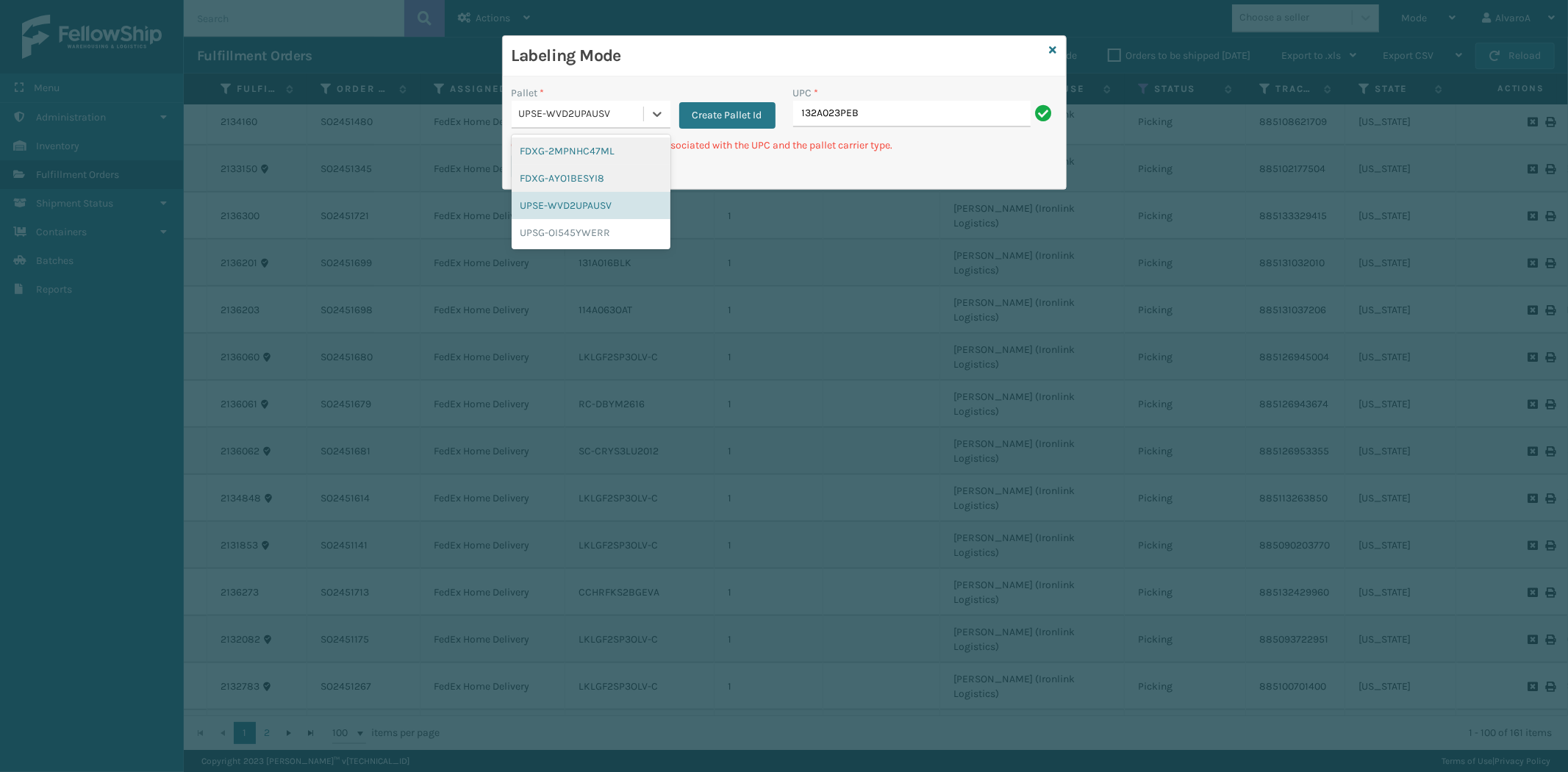
drag, startPoint x: 661, startPoint y: 107, endPoint x: 629, endPoint y: 172, distance: 72.4
click at [641, 129] on div "option FDXG-2MPNHC47ML focused, 1 of 4. 4 results available. Use Up and Down to…" at bounding box center [591, 114] width 159 height 28
click at [566, 232] on div "UPSG-OI545YWERR" at bounding box center [591, 232] width 159 height 27
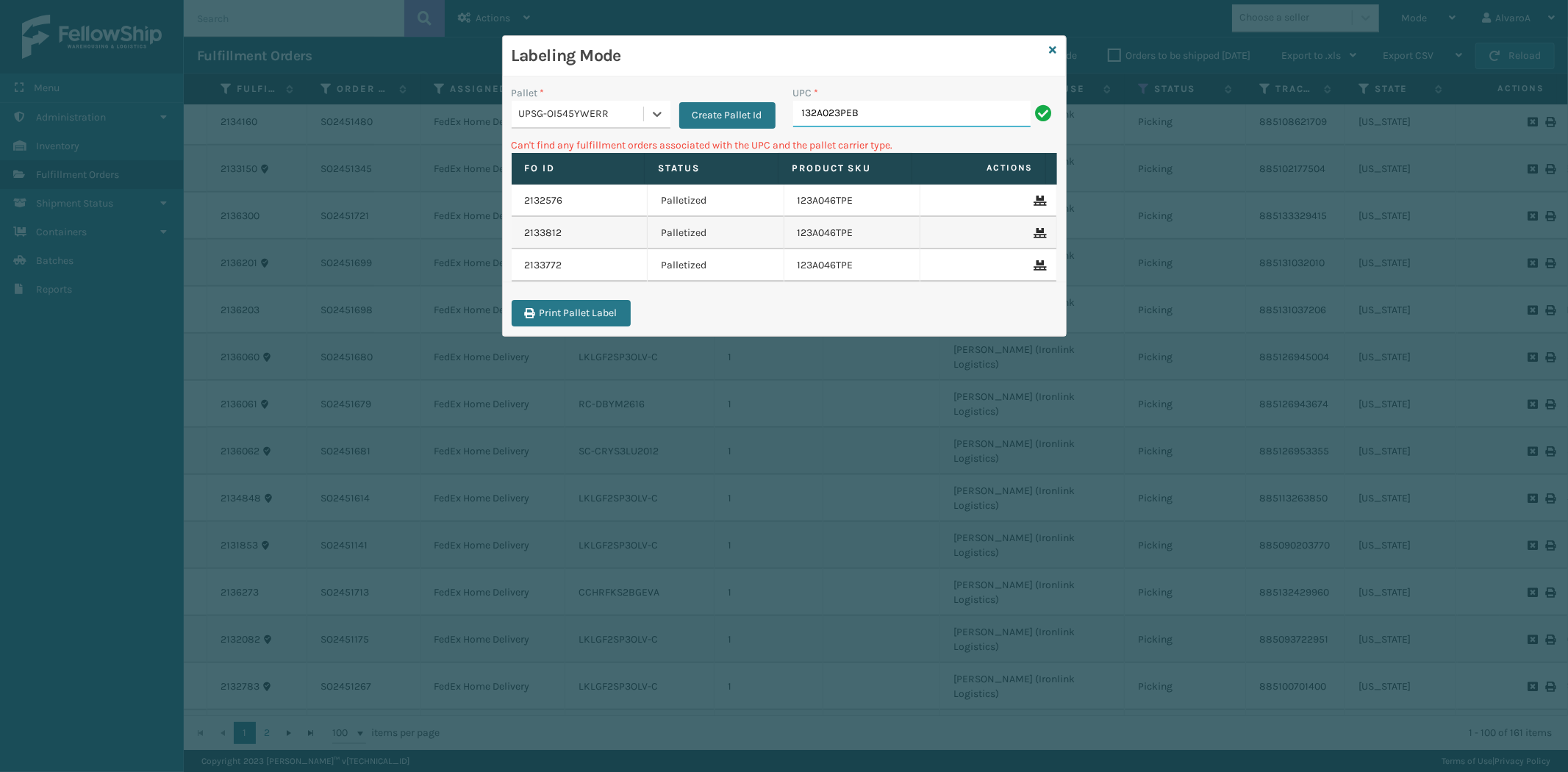
click at [902, 120] on input "132A023PEB" at bounding box center [912, 113] width 238 height 27
drag, startPoint x: 872, startPoint y: 113, endPoint x: 745, endPoint y: 138, distance: 129.4
click at [745, 138] on div "Pallet * UPSG-OI545YWERR Create Pallet Id UPC * 132A023PEB Can't find any fulfi…" at bounding box center [784, 206] width 563 height 260
type input "131A023PEB"
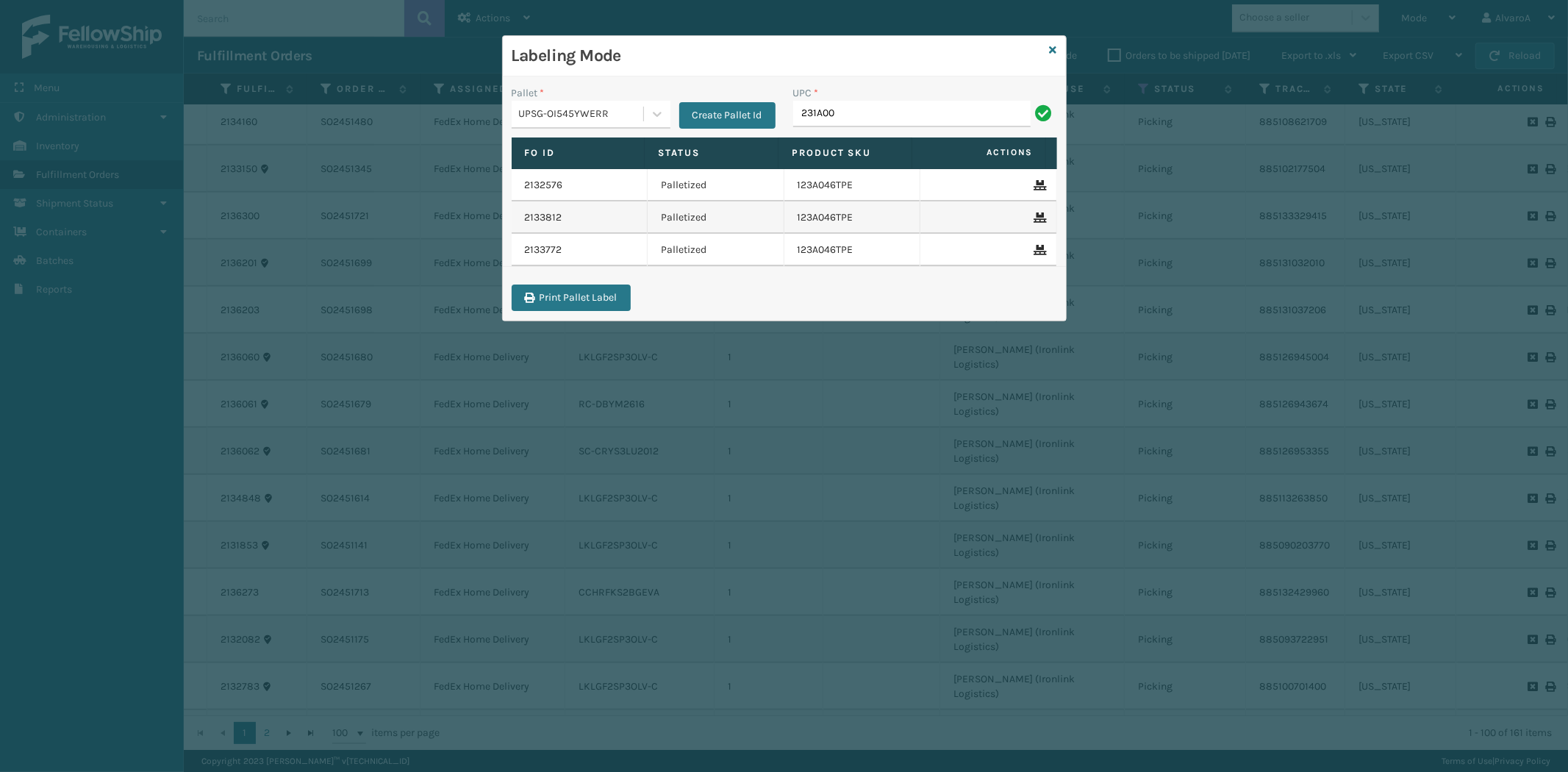
type input "231A009CAR"
type input "510A003CML"
click at [672, 117] on div "Create Pallet Id" at bounding box center [723, 107] width 105 height 44
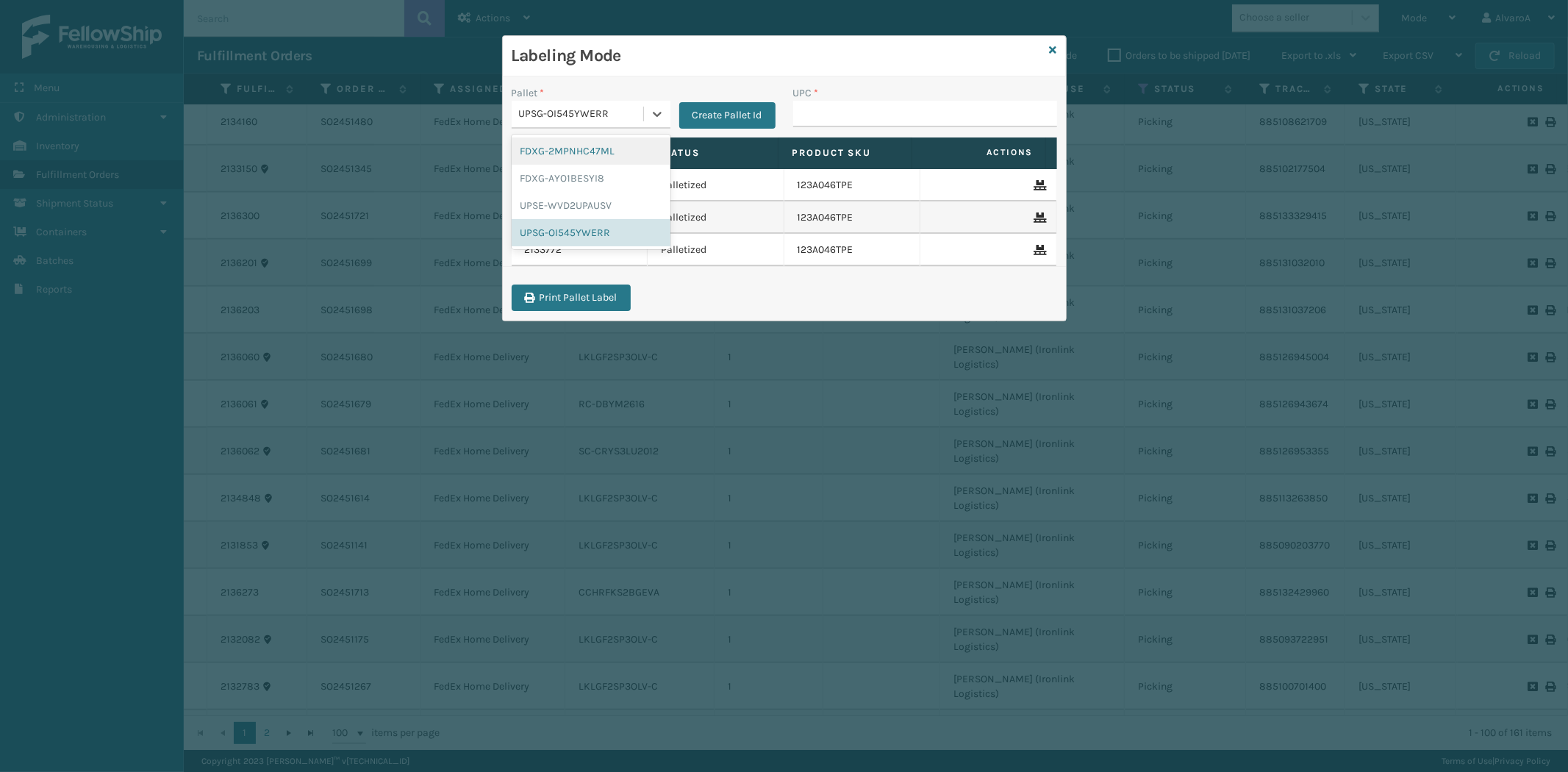
drag, startPoint x: 664, startPoint y: 107, endPoint x: 627, endPoint y: 147, distance: 54.5
click at [664, 110] on div at bounding box center [657, 113] width 27 height 27
click at [560, 232] on div "UPSG-OI545YWERR" at bounding box center [591, 232] width 159 height 27
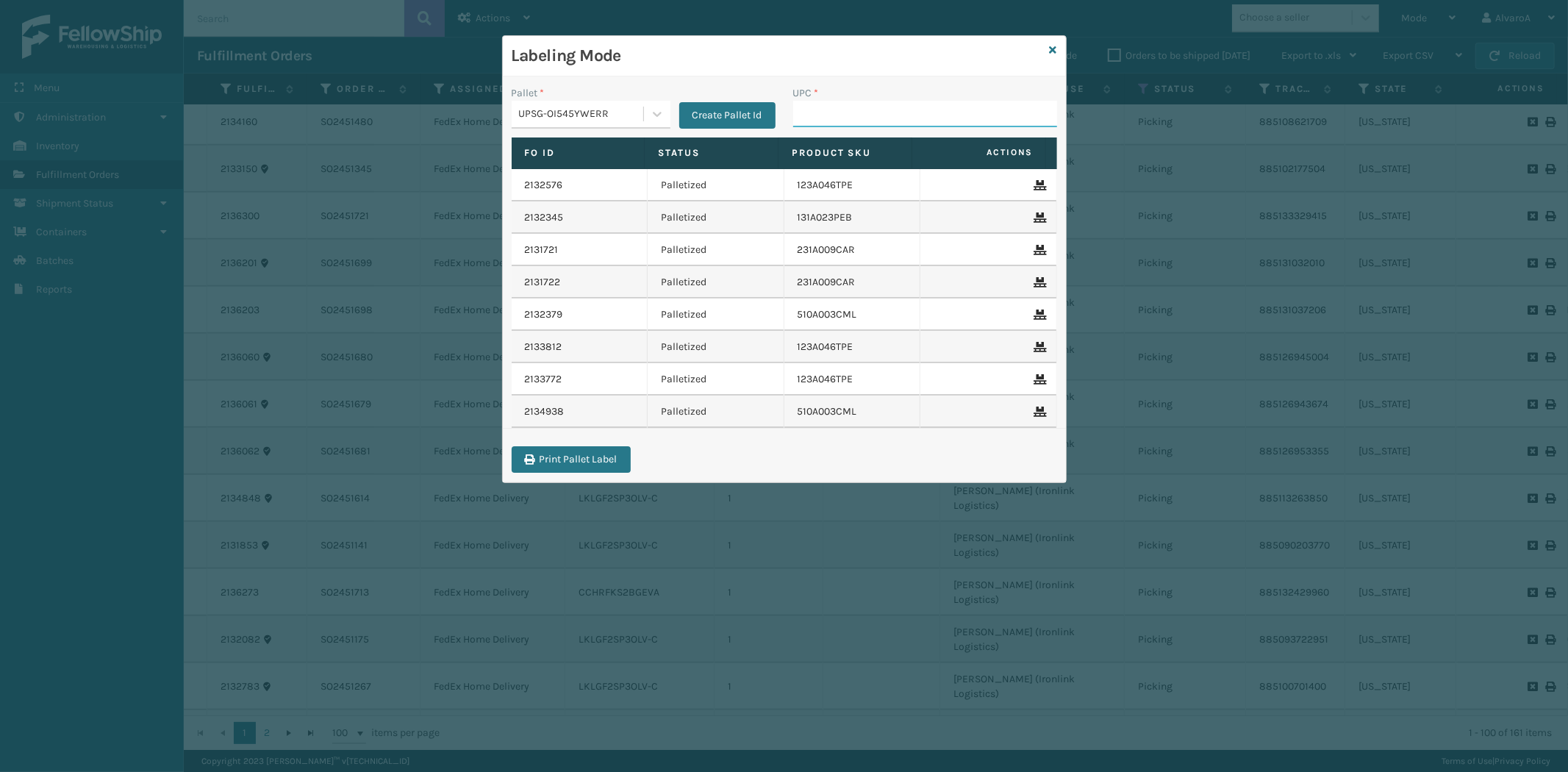
drag, startPoint x: 861, startPoint y: 113, endPoint x: 854, endPoint y: 111, distance: 7.3
click at [861, 113] on input "UPC *" at bounding box center [925, 113] width 264 height 27
click at [825, 107] on input "UPC *" at bounding box center [925, 113] width 264 height 27
paste input "510A003CML"
type input "510A003CML"
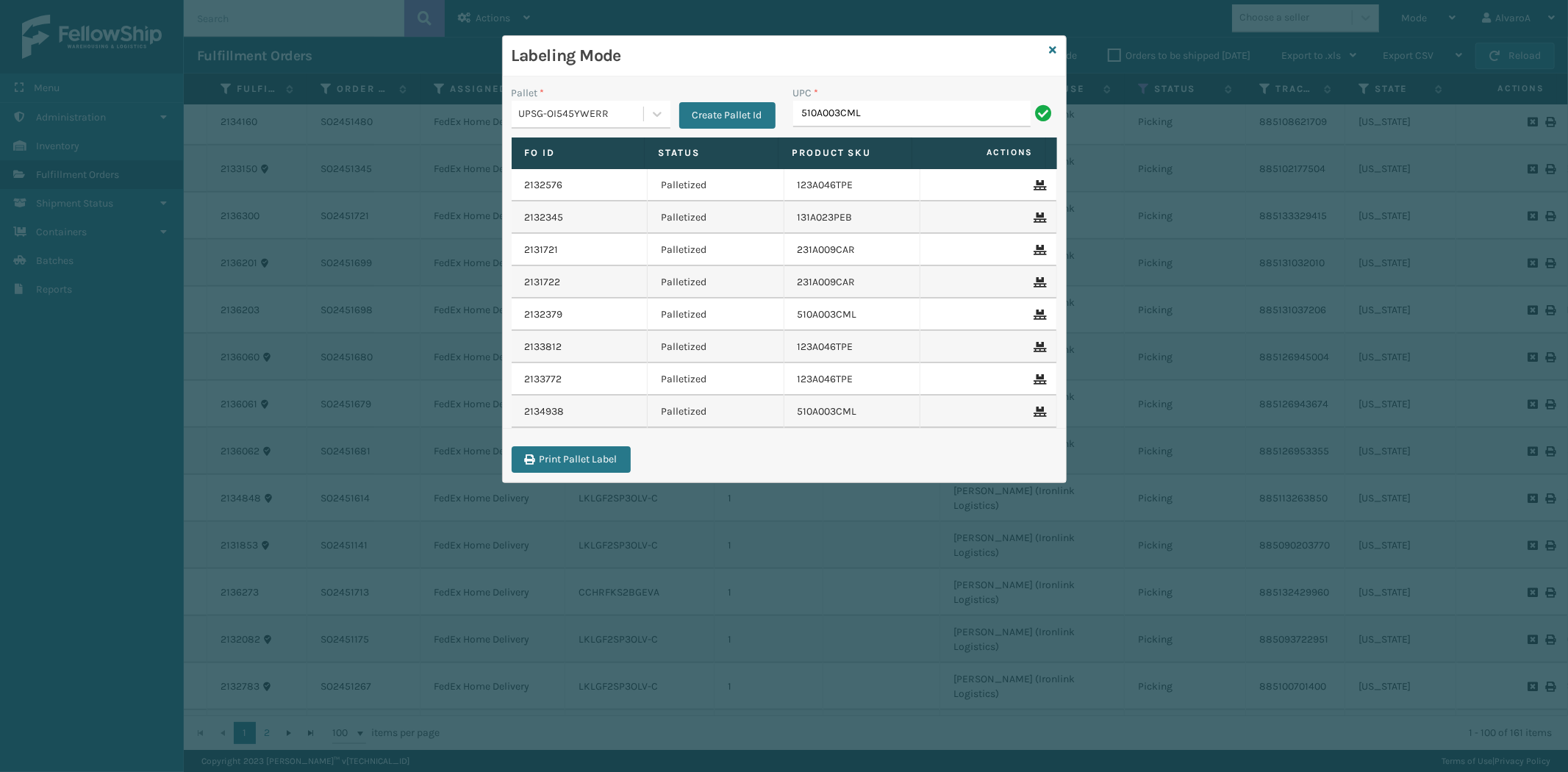
type input "510A003CML"
type input "516A015LIN"
type input "517A007GRN"
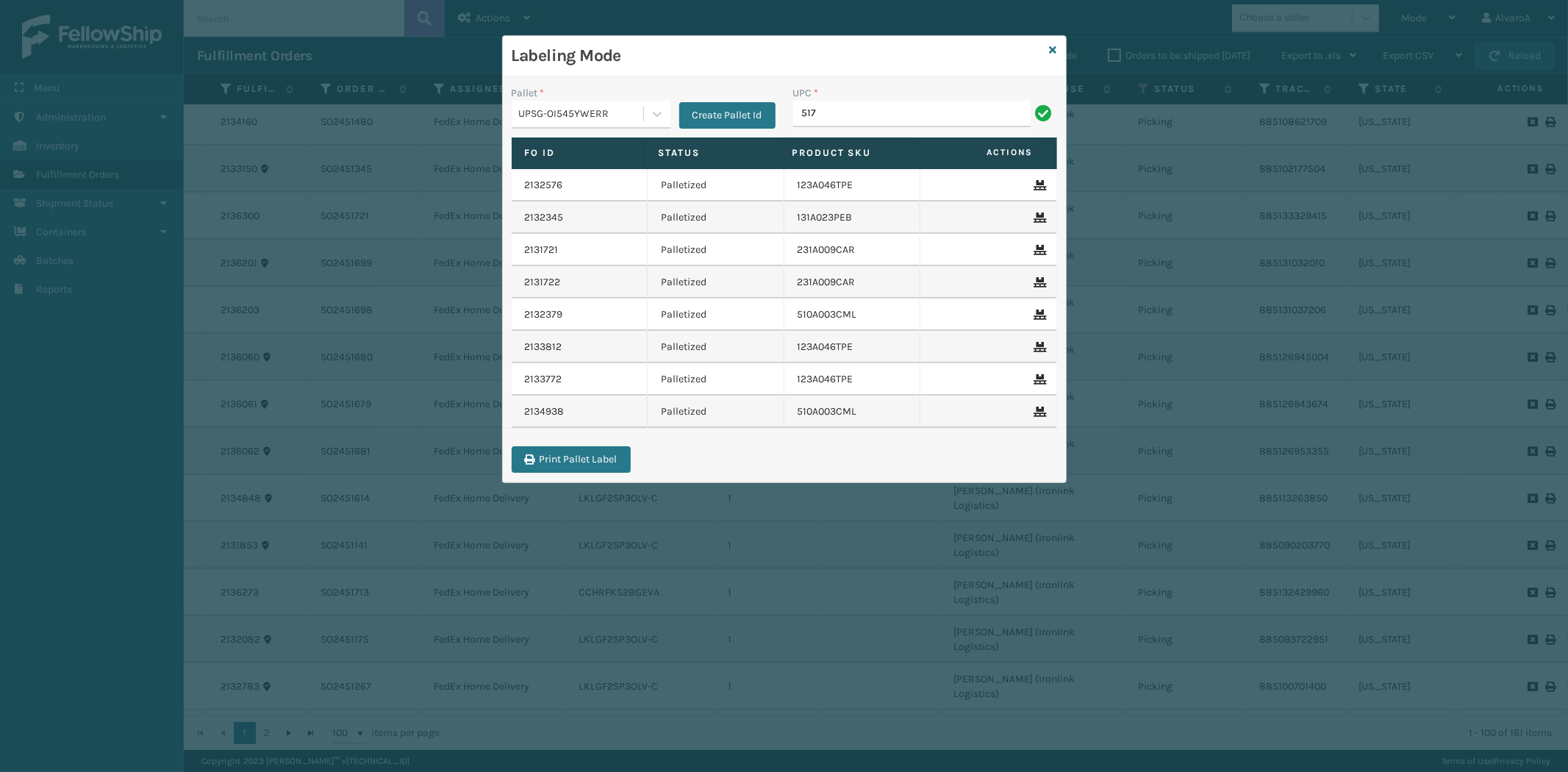
type input "517A007GRN"
type input "517A007RST"
type input "517A007TPE"
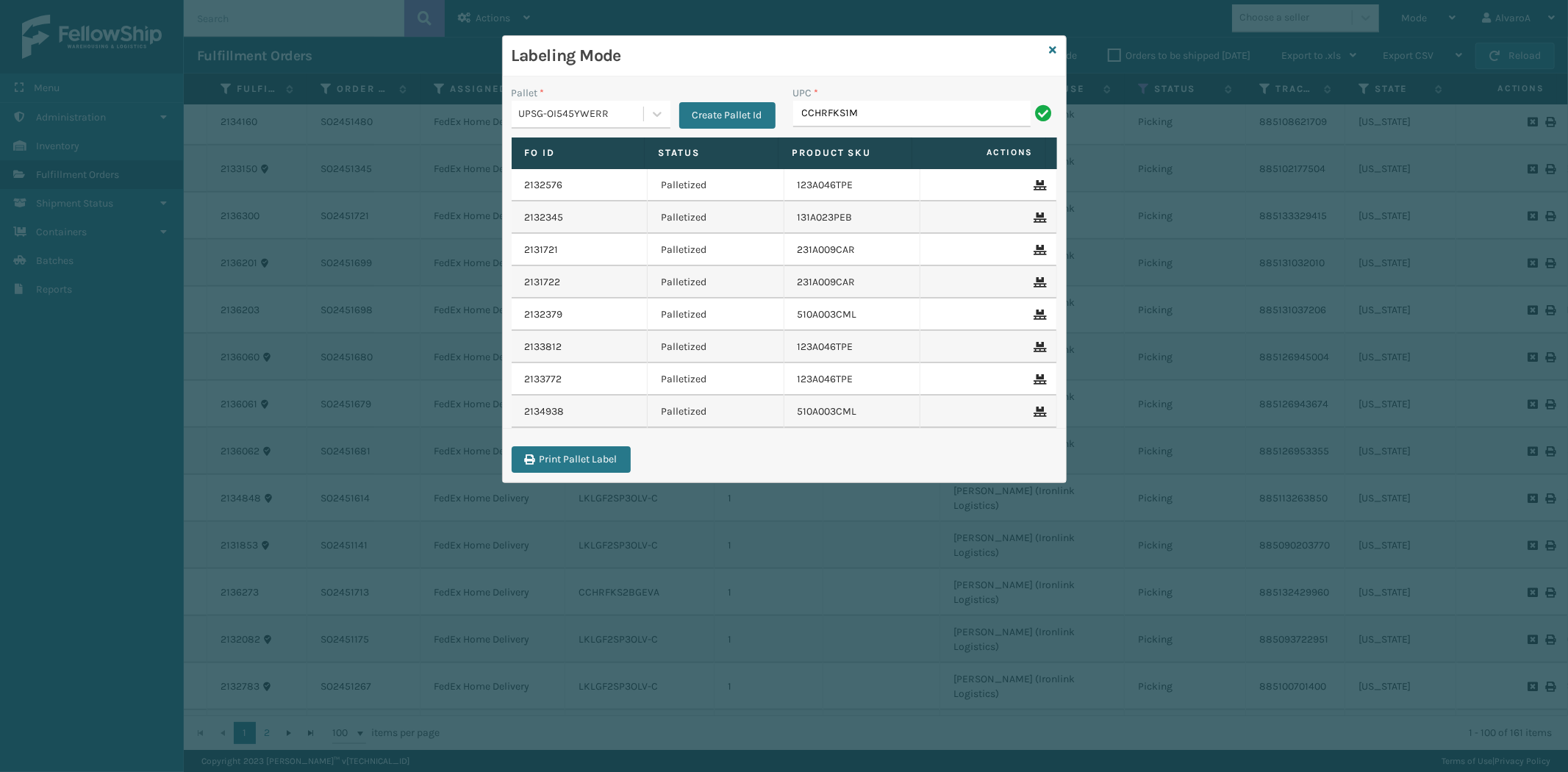
type input "CCHRFKS1M26BKVA"
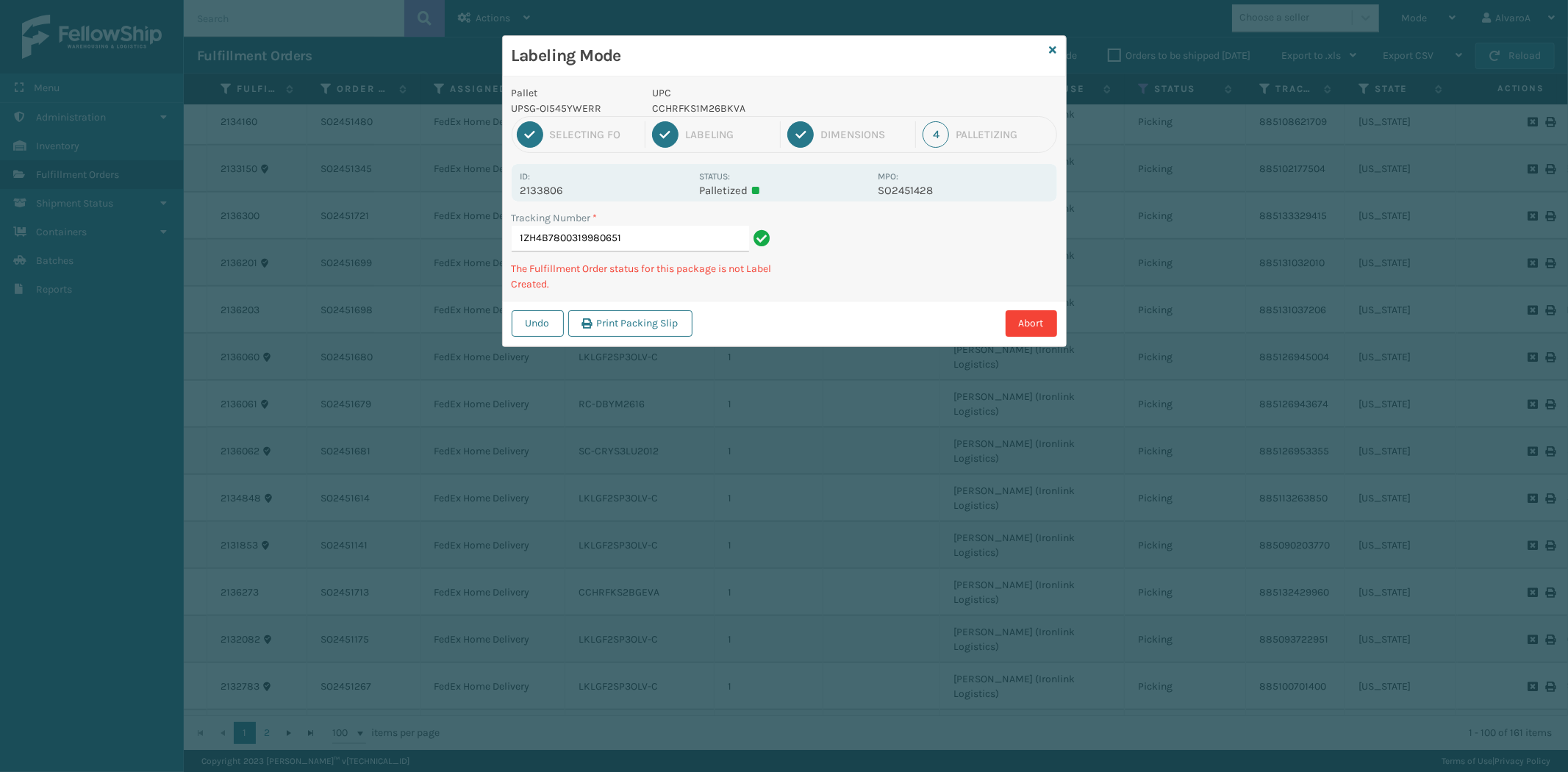
type input "1ZH4B7800319980651C"
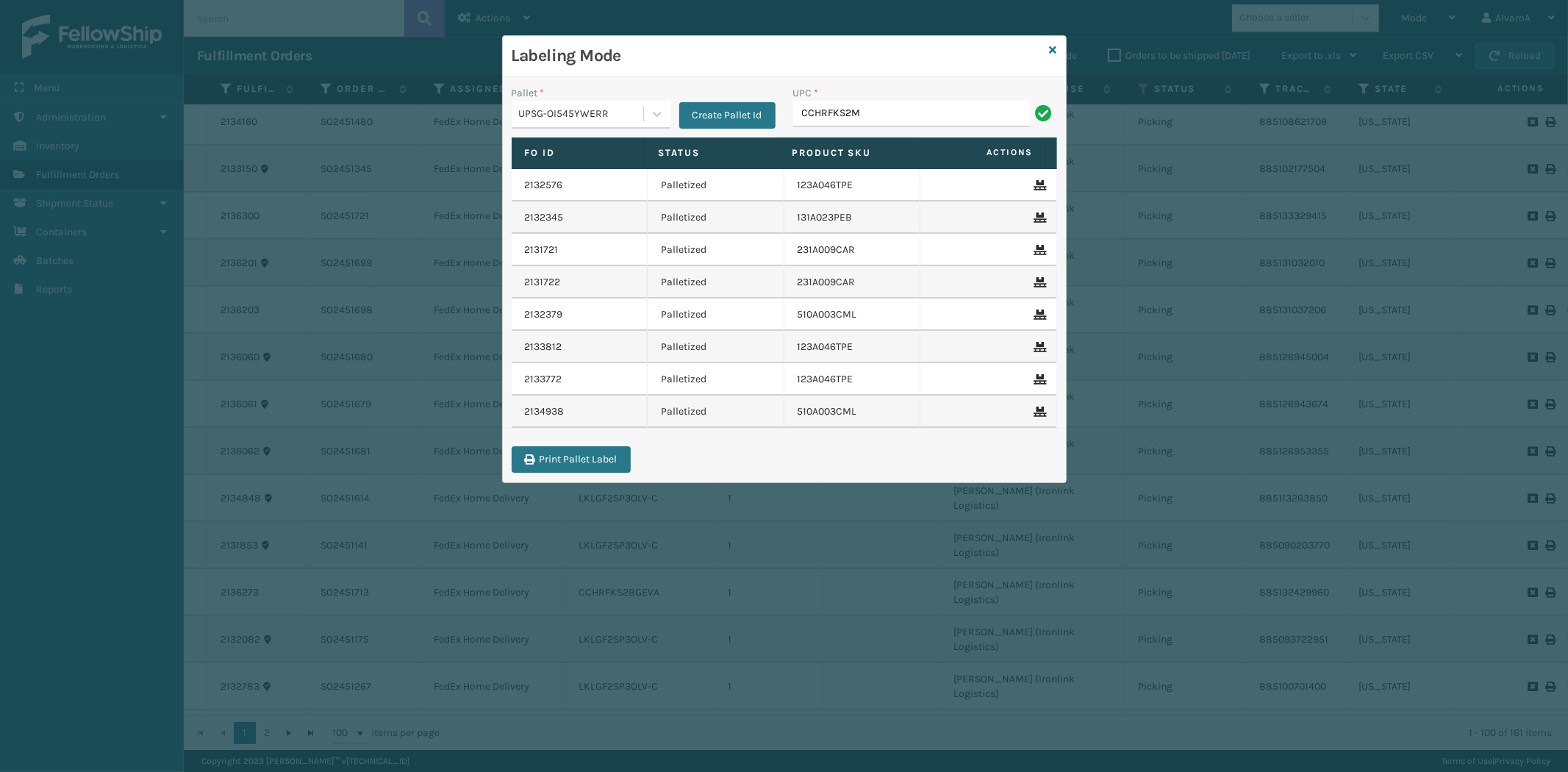
type input "CCHRFKS2M26DGRA"
type input "CCWENKS1M26CFVA"
click at [833, 116] on input "UPC *" at bounding box center [925, 113] width 264 height 27
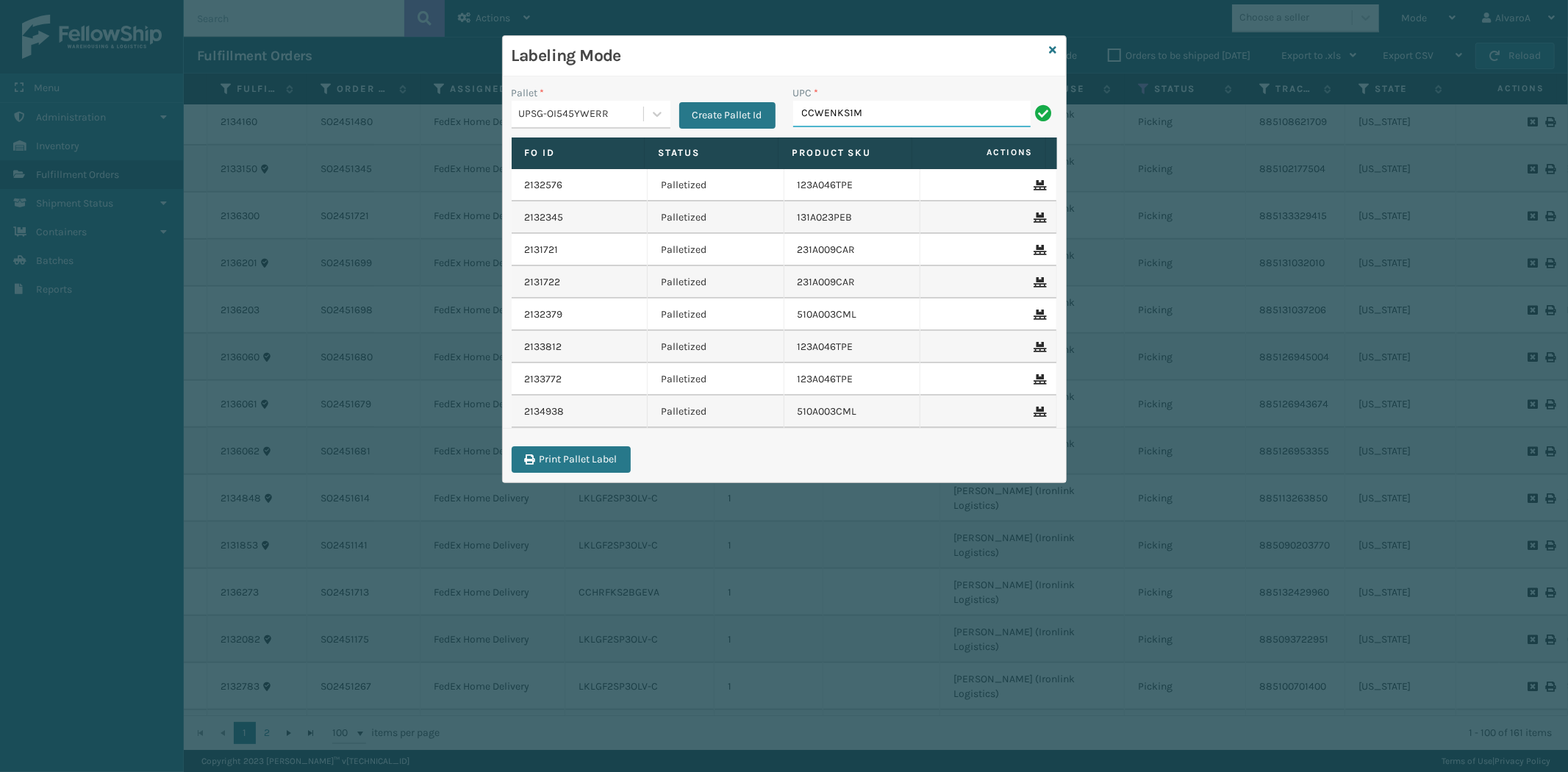
type input "CCWENKS1M26CFVA"
type input "LKLGF2SP1GU3051"
type input "LKLGF2SP1GU3073"
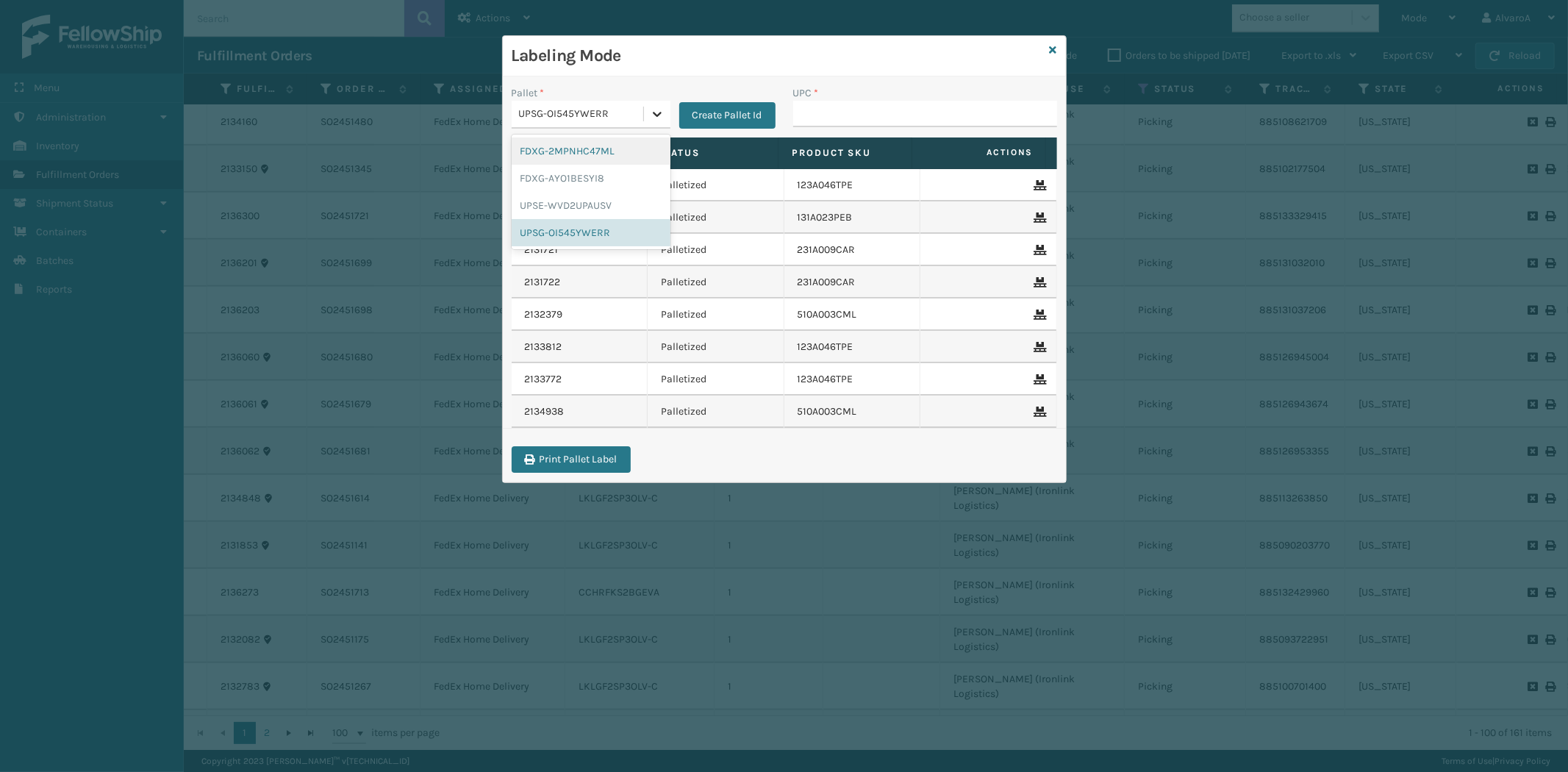
click at [645, 115] on div at bounding box center [657, 113] width 27 height 27
click at [553, 230] on div "UPSG-OI545YWERR" at bounding box center [591, 232] width 159 height 27
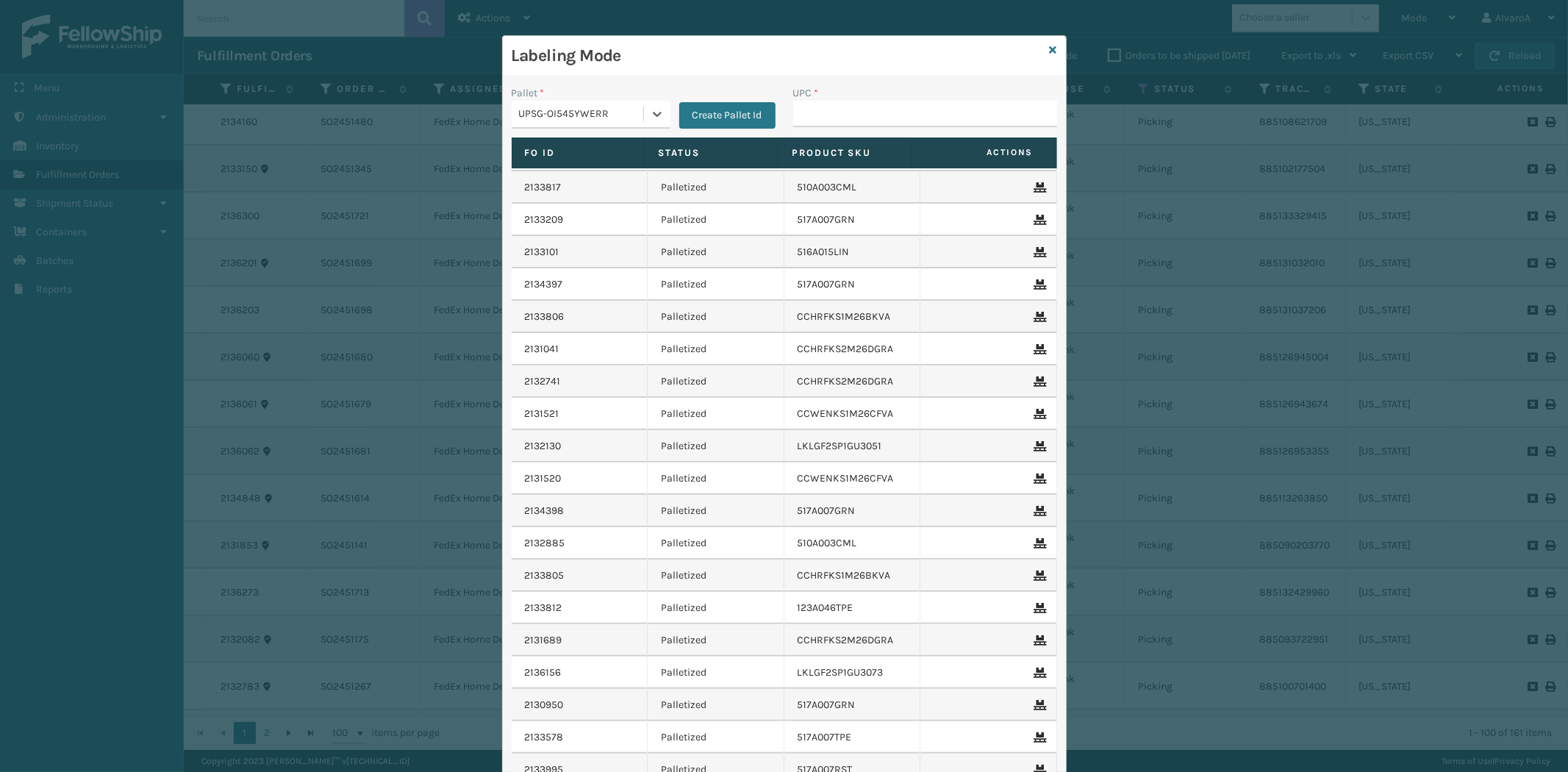
scroll to position [163, 0]
click at [816, 128] on div "UPC *" at bounding box center [925, 111] width 281 height 52
click at [816, 108] on input "UPC *" at bounding box center [925, 113] width 264 height 27
type input "SCLRIS3LU2001"
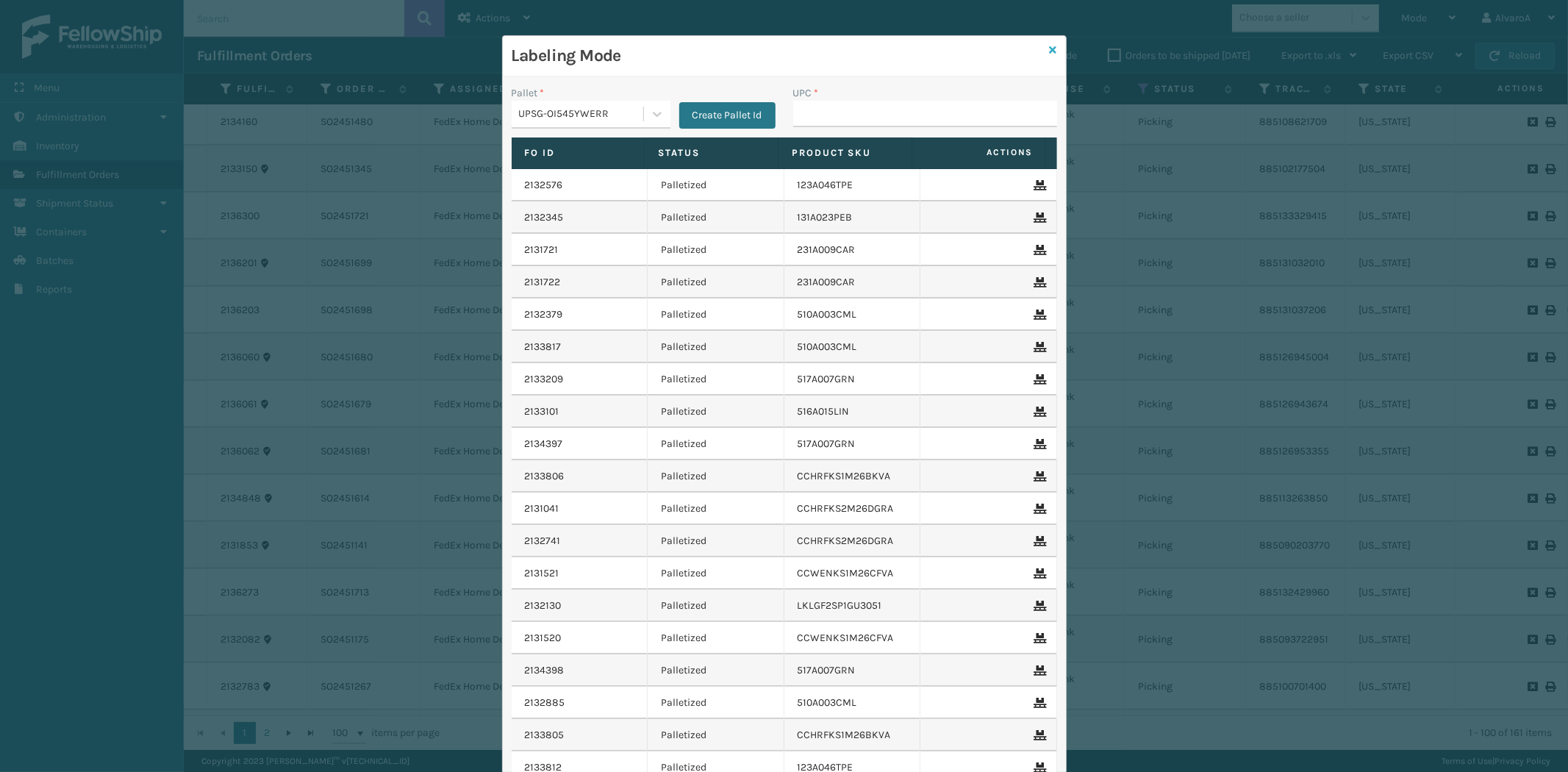
click at [1050, 52] on icon at bounding box center [1054, 50] width 8 height 10
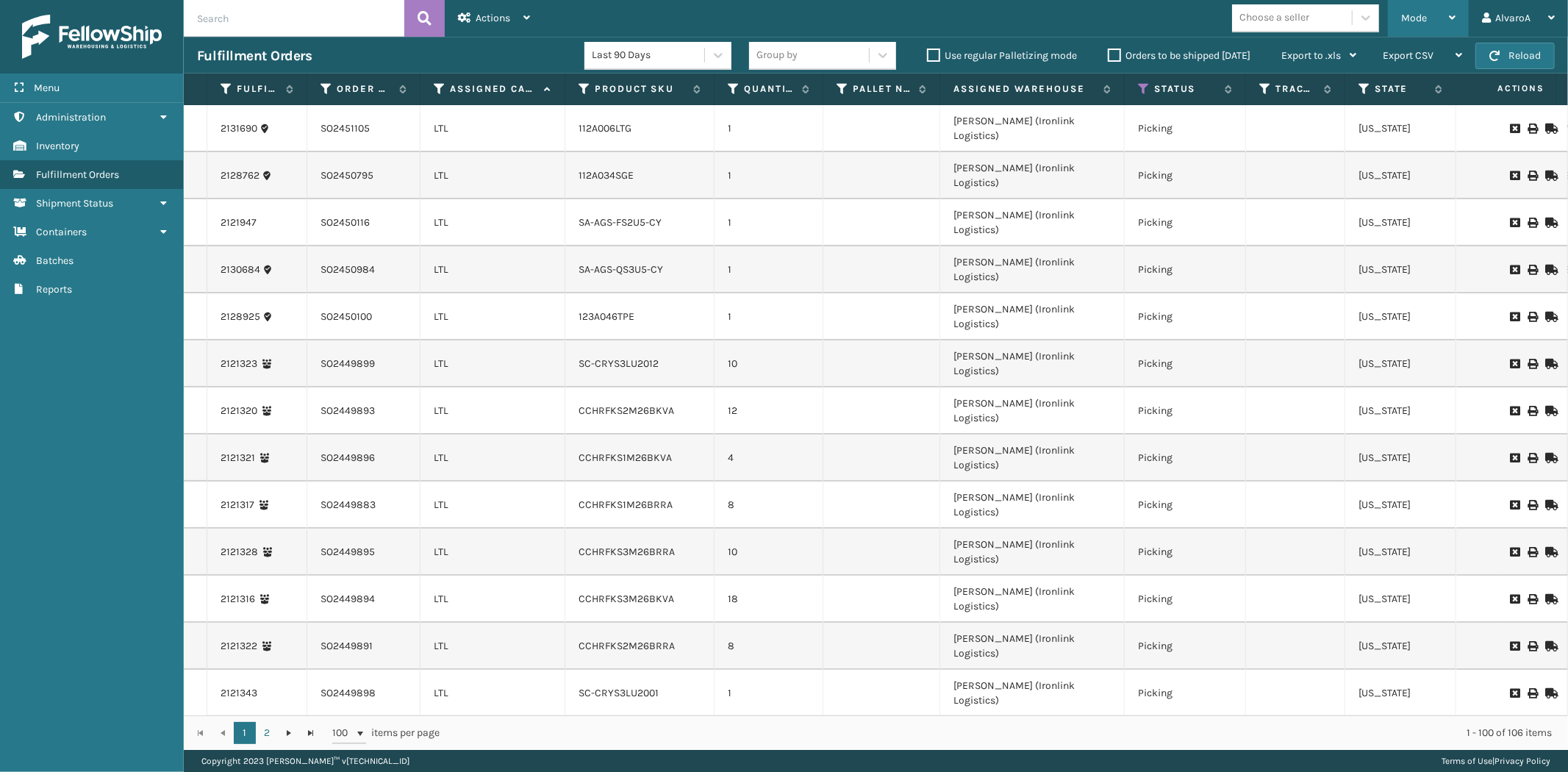
click at [1410, 24] on span "Mode" at bounding box center [1415, 18] width 26 height 12
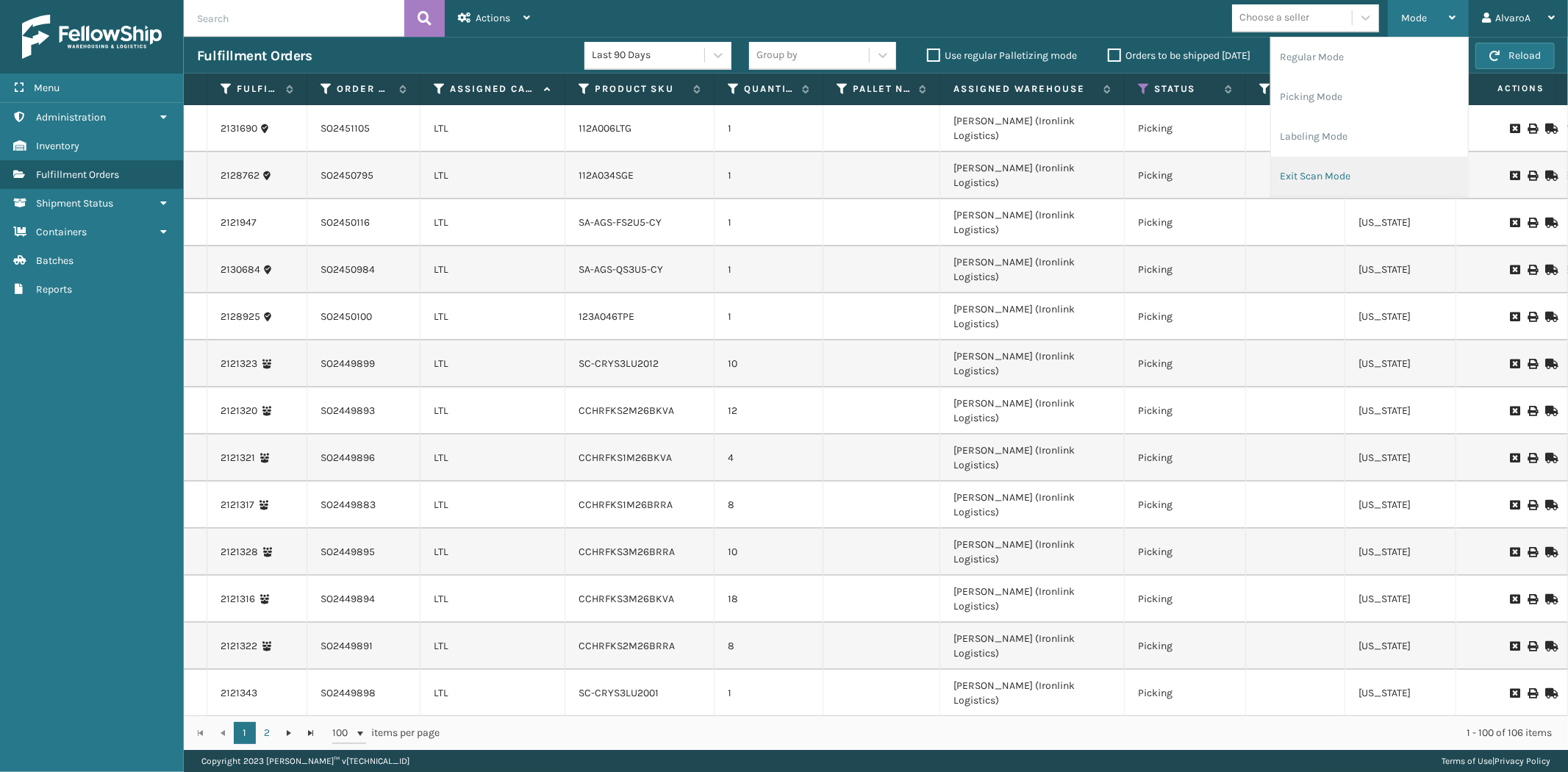
click at [1340, 158] on li "Exit Scan Mode" at bounding box center [1370, 176] width 197 height 40
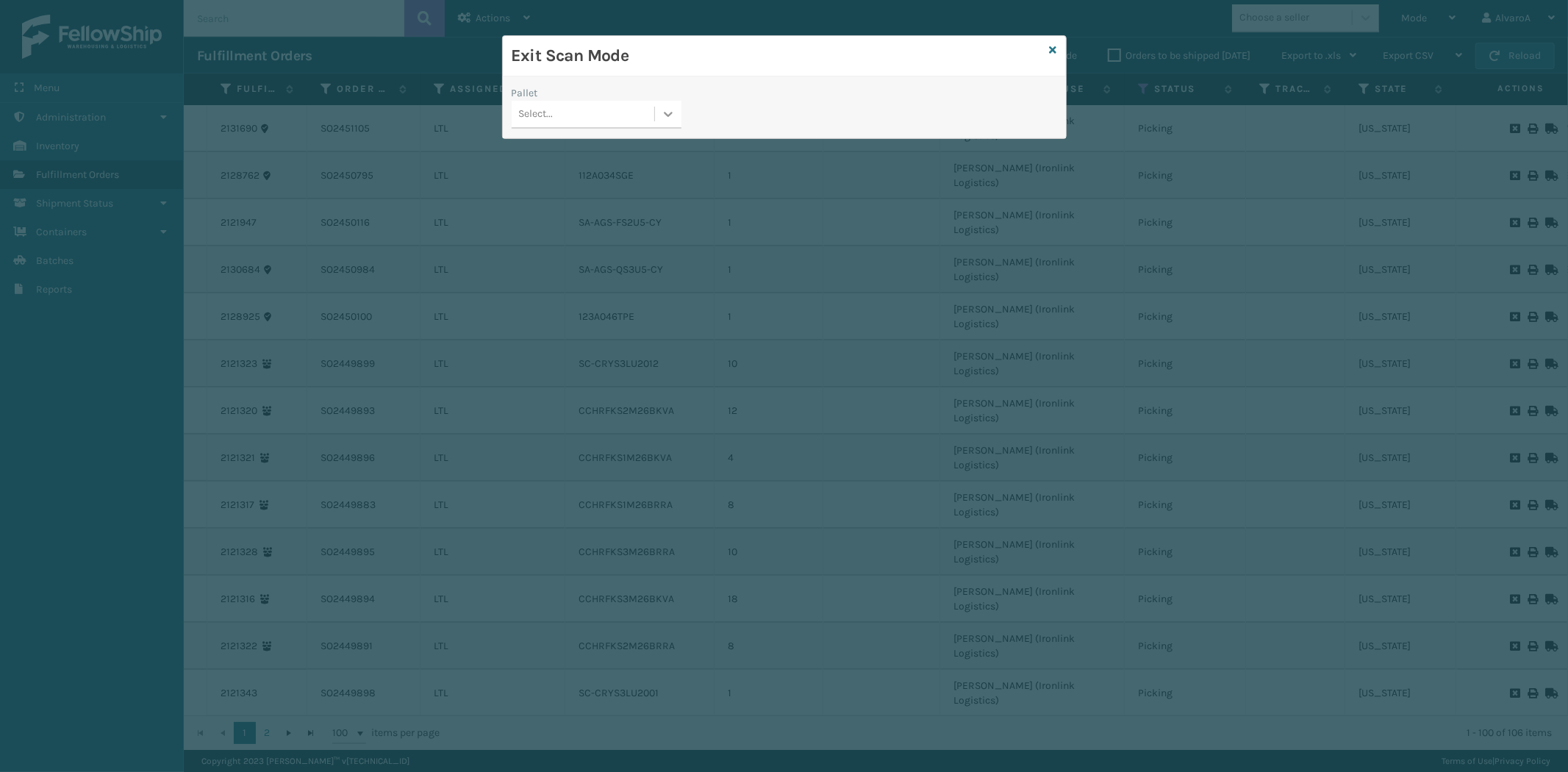
click at [679, 117] on div at bounding box center [668, 113] width 27 height 27
click at [1050, 45] on icon at bounding box center [1054, 50] width 8 height 10
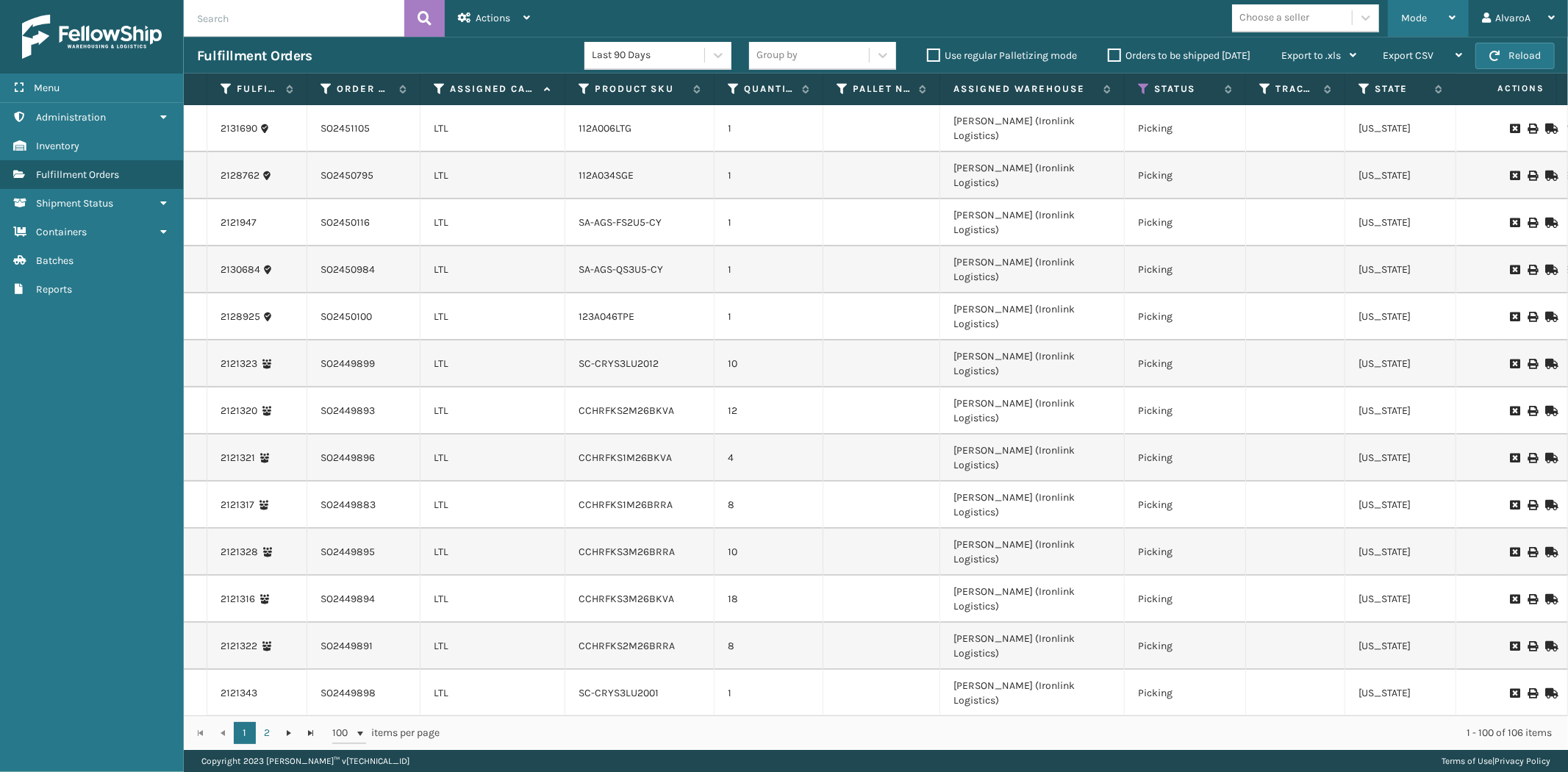
drag, startPoint x: 1441, startPoint y: 20, endPoint x: 1342, endPoint y: 104, distance: 129.8
click at [1440, 22] on div "Mode" at bounding box center [1429, 18] width 54 height 37
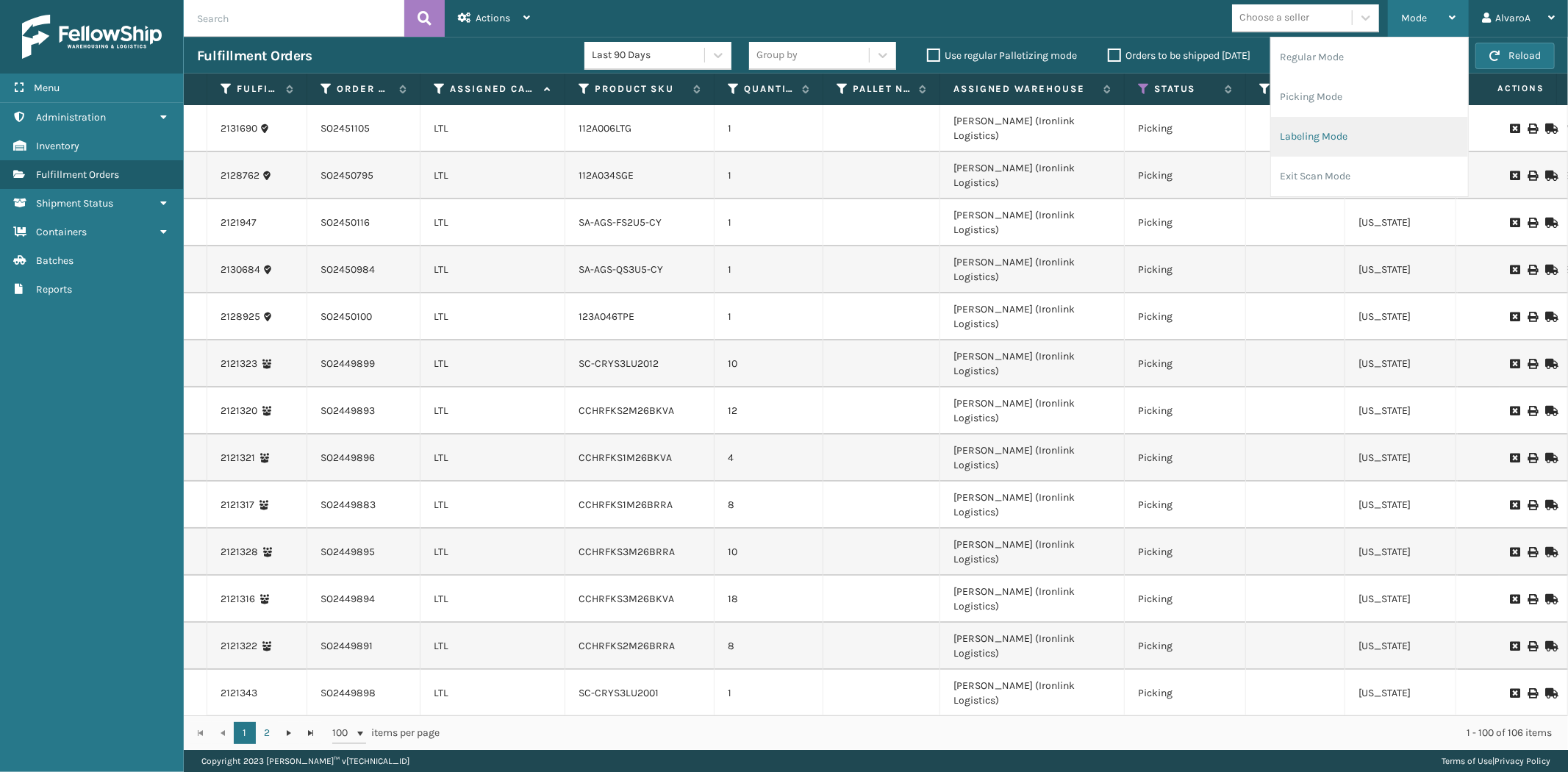
click at [1322, 131] on li "Labeling Mode" at bounding box center [1370, 137] width 197 height 40
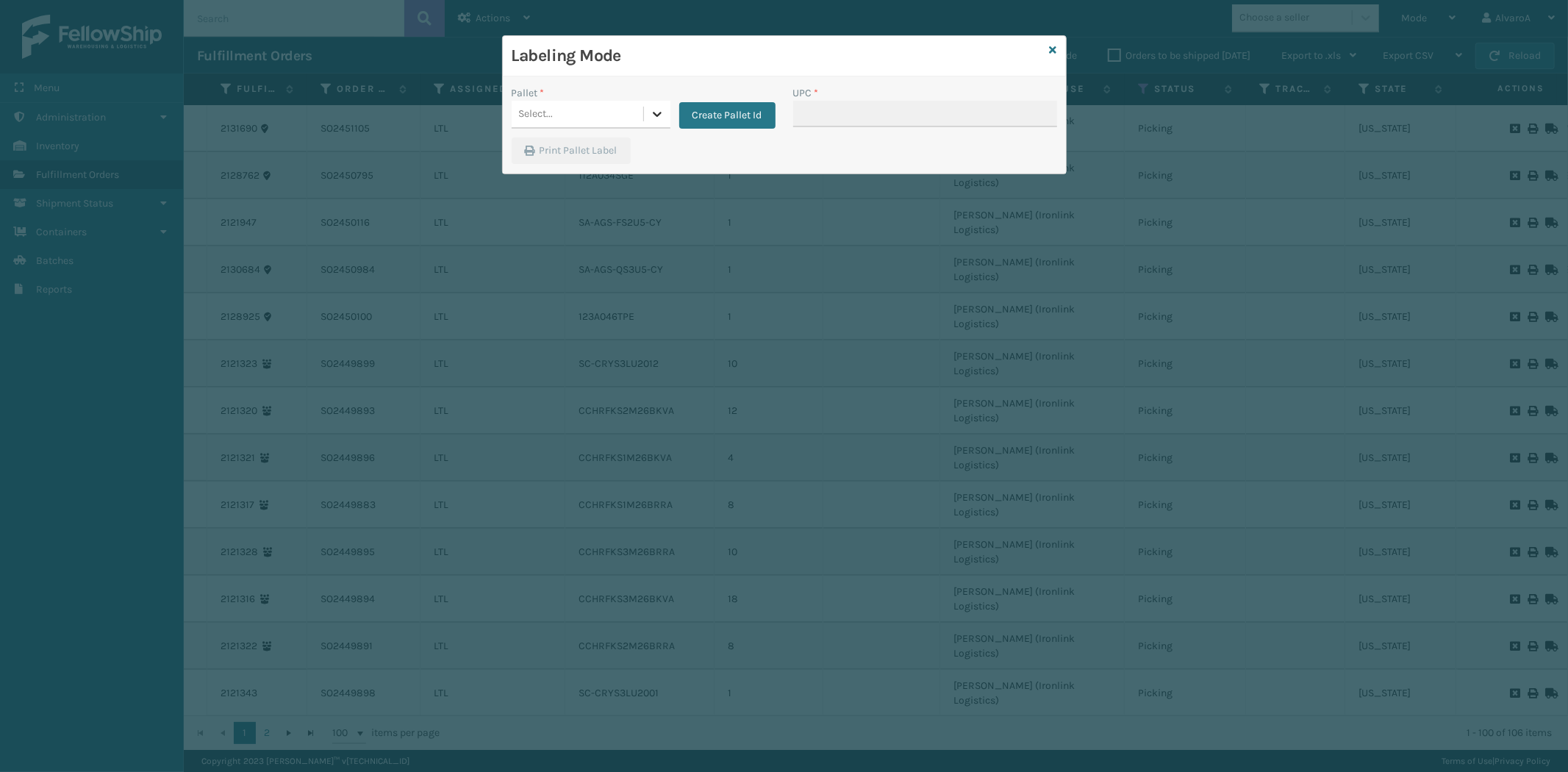
click at [651, 114] on icon at bounding box center [657, 113] width 15 height 15
click at [1057, 48] on div "Labeling Mode" at bounding box center [784, 56] width 563 height 41
click at [1054, 49] on icon at bounding box center [1054, 50] width 8 height 10
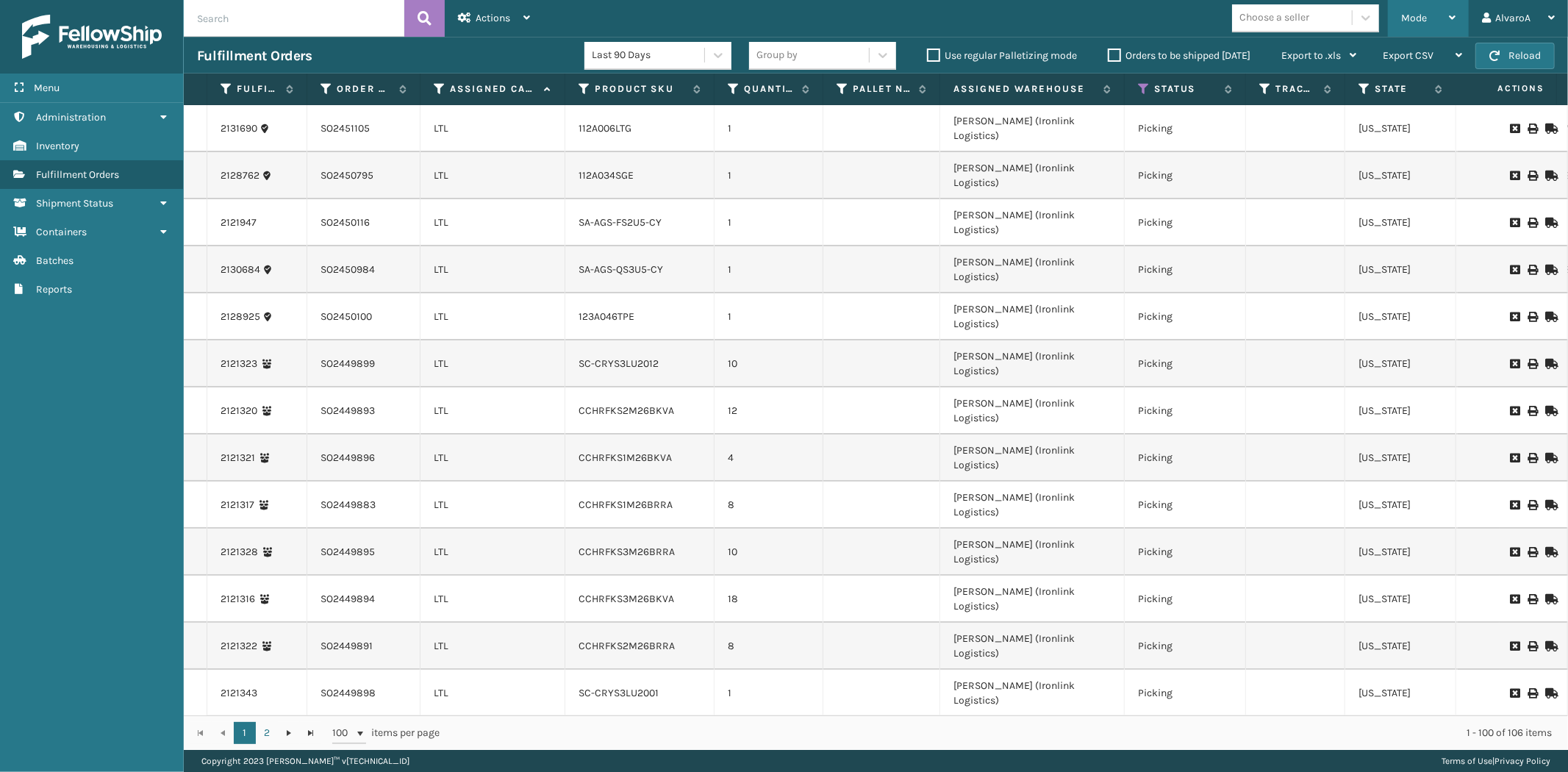
click at [1423, 25] on div "Mode" at bounding box center [1429, 18] width 54 height 37
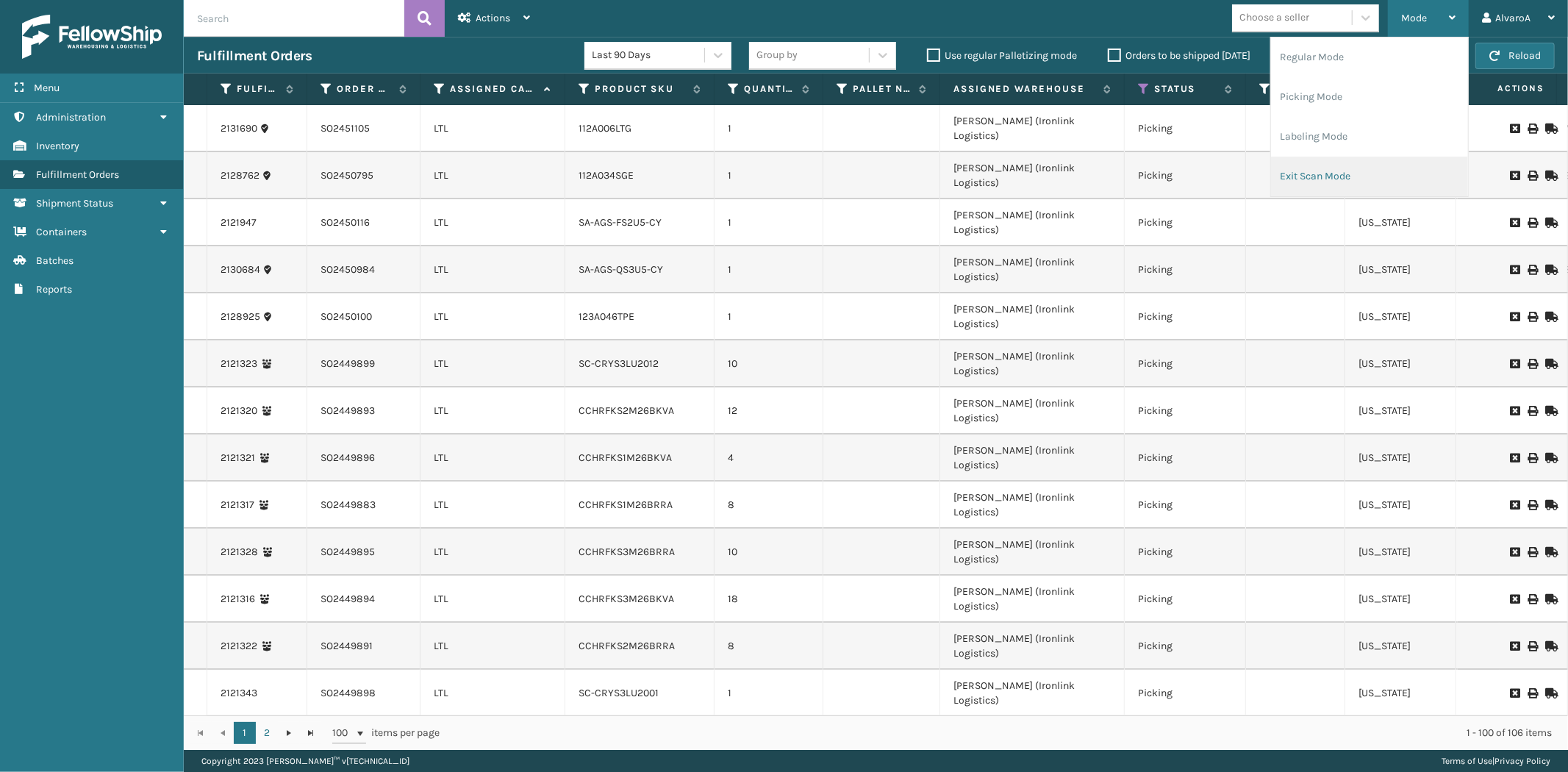
click at [1330, 163] on li "Exit Scan Mode" at bounding box center [1370, 176] width 197 height 40
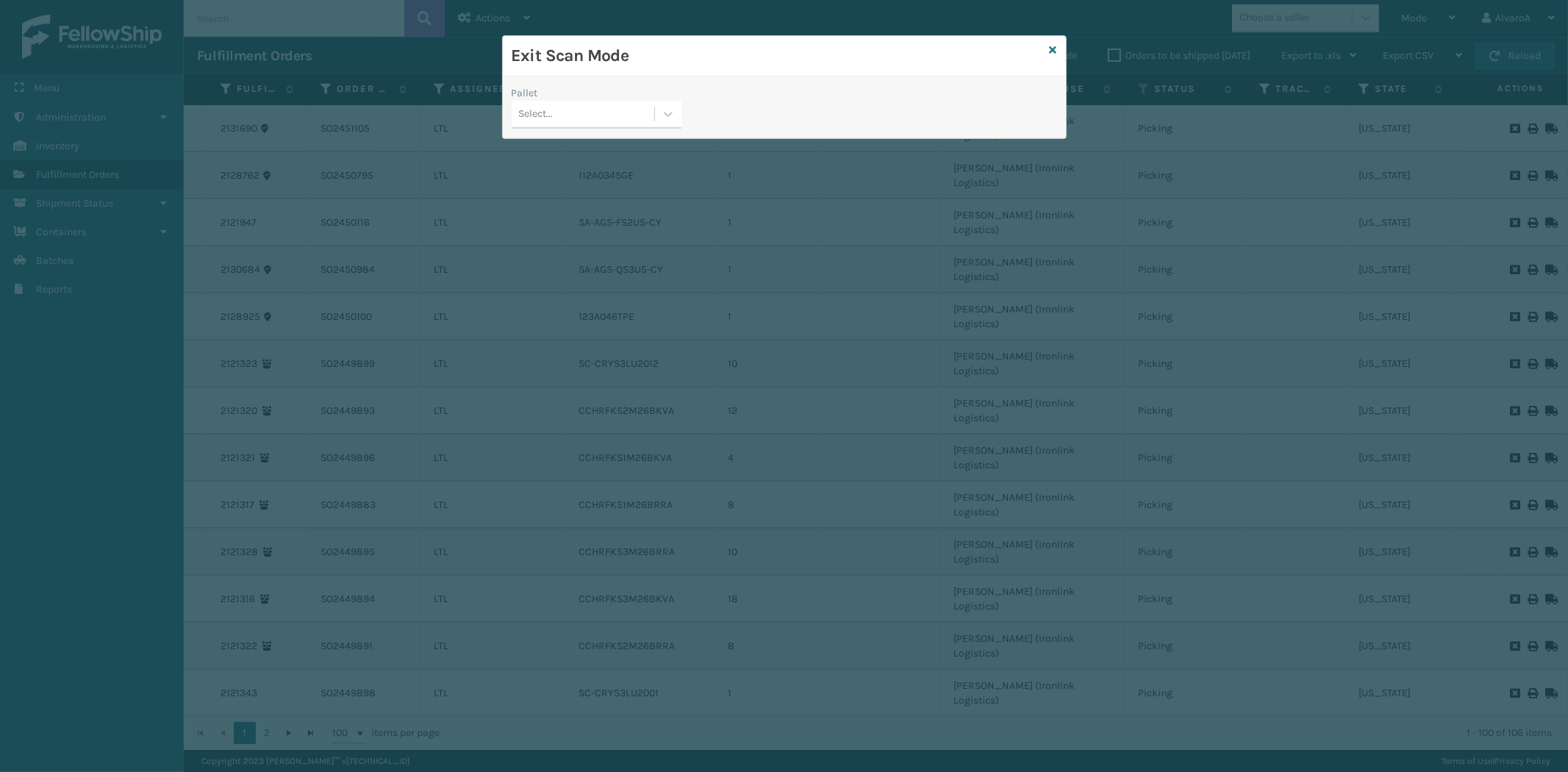
click at [684, 118] on div "Pallet Select..." at bounding box center [596, 111] width 188 height 52
click at [681, 118] on div "Pallet Select..." at bounding box center [596, 111] width 188 height 52
click at [663, 107] on icon at bounding box center [668, 113] width 15 height 15
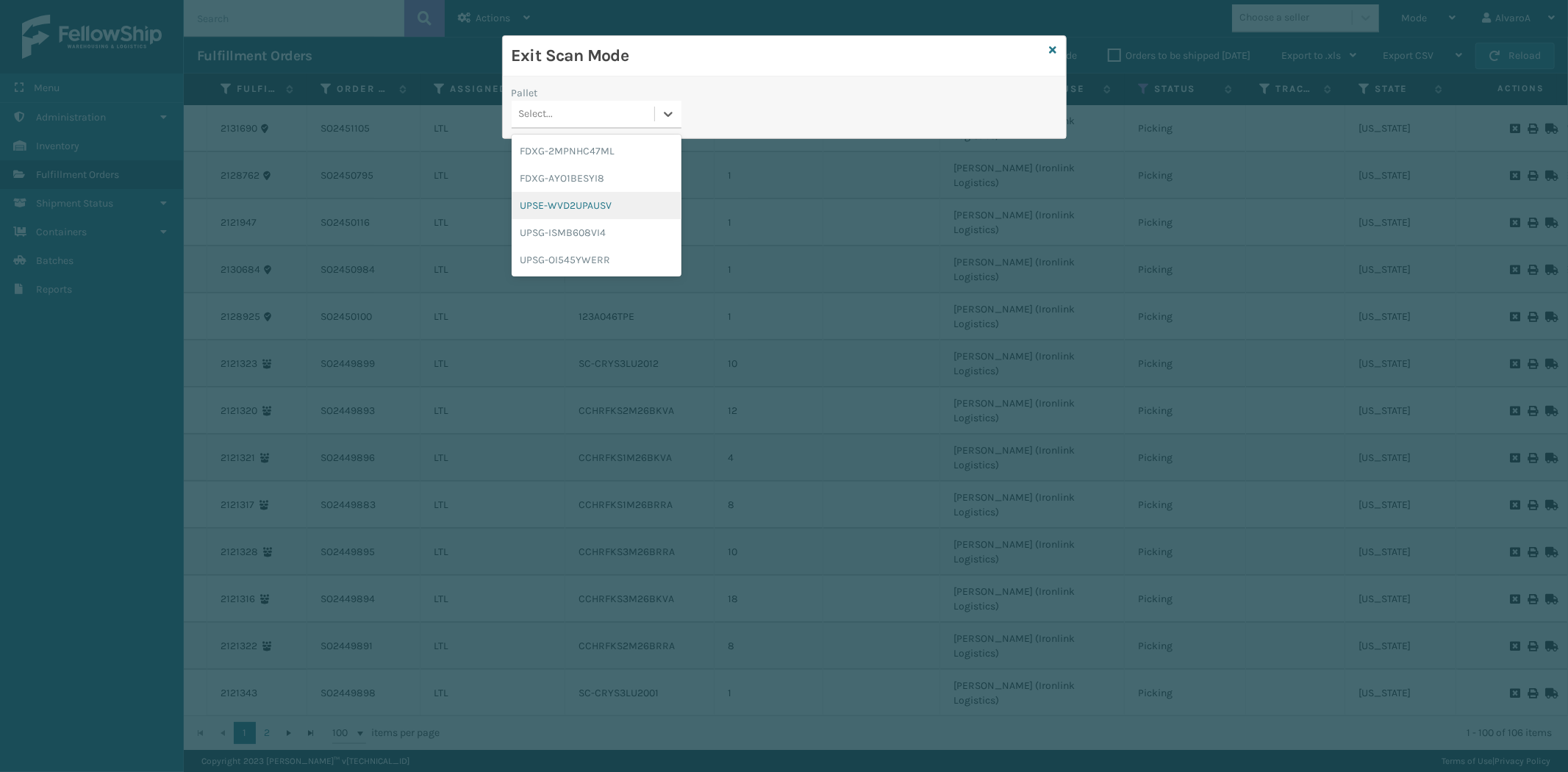
drag, startPoint x: 586, startPoint y: 207, endPoint x: 613, endPoint y: 142, distance: 70.4
click at [587, 202] on div "UPSE-WVD2UPAUSV" at bounding box center [597, 205] width 170 height 27
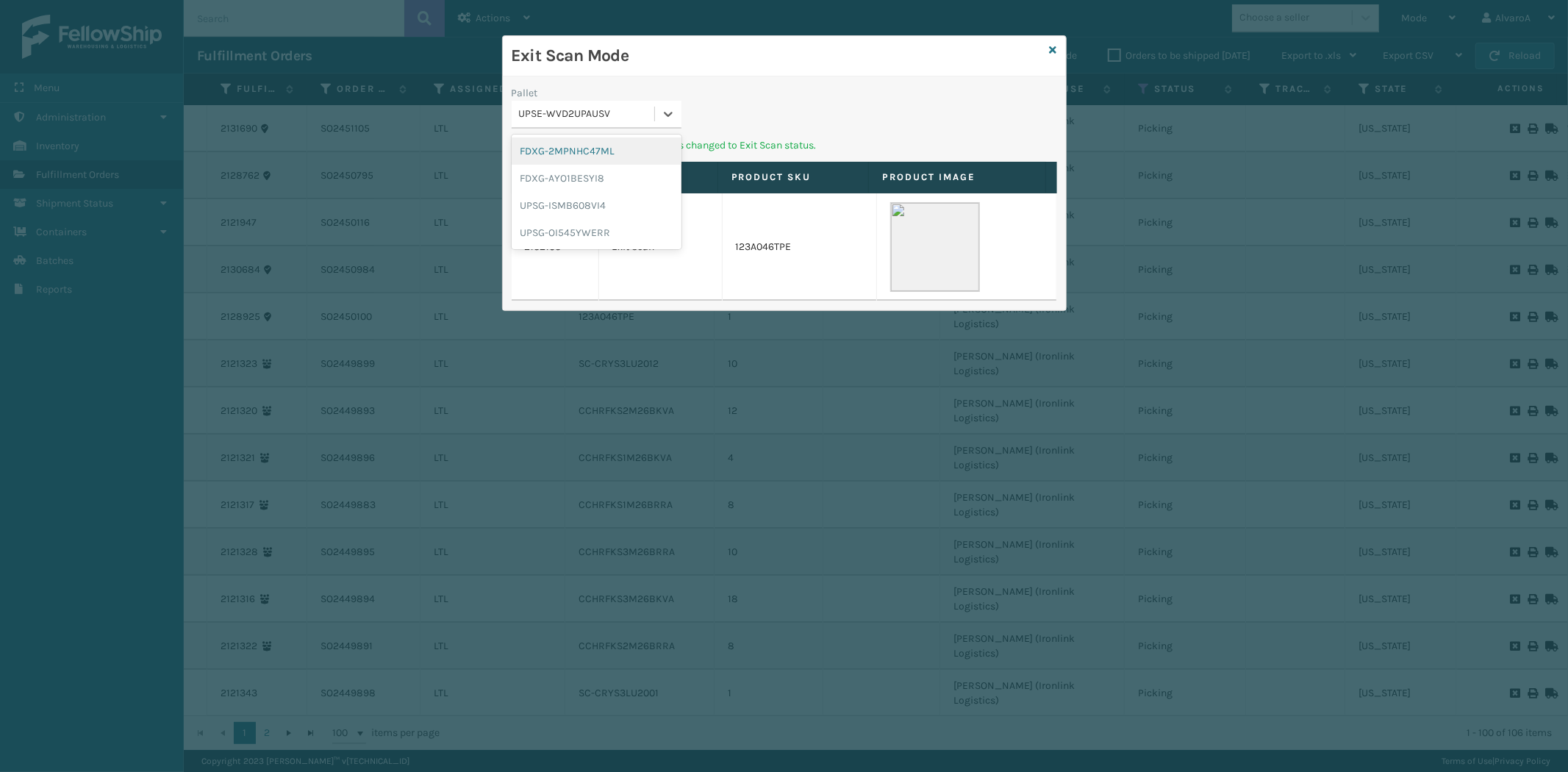
drag, startPoint x: 649, startPoint y: 107, endPoint x: 594, endPoint y: 190, distance: 99.6
click at [648, 118] on div "UPSE-WVD2UPAUSV" at bounding box center [587, 114] width 136 height 15
drag, startPoint x: 574, startPoint y: 227, endPoint x: 825, endPoint y: 100, distance: 281.3
click at [573, 227] on div "UPSG-OI545YWERR" at bounding box center [597, 232] width 170 height 27
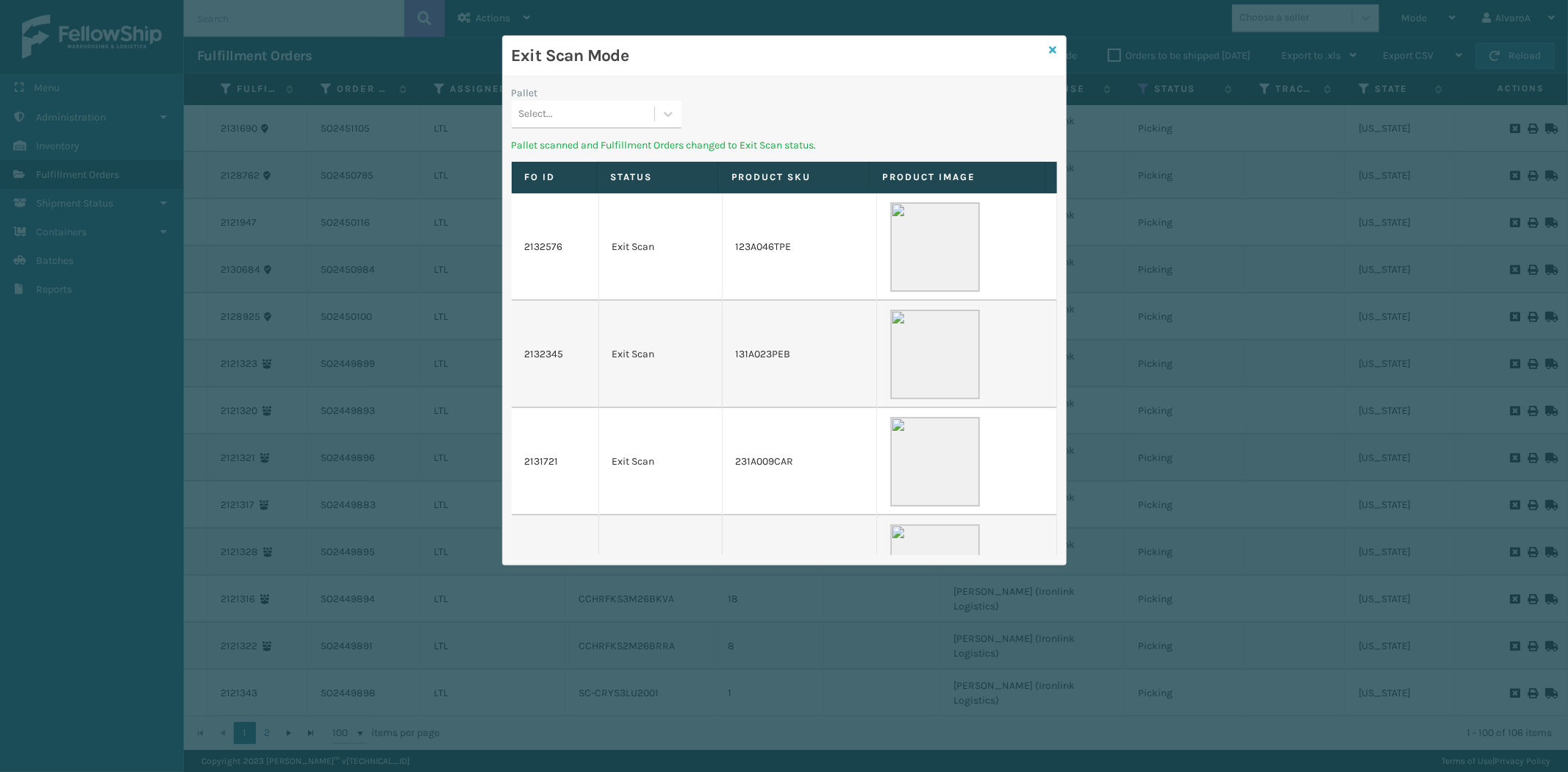
click at [1055, 53] on icon at bounding box center [1054, 50] width 8 height 10
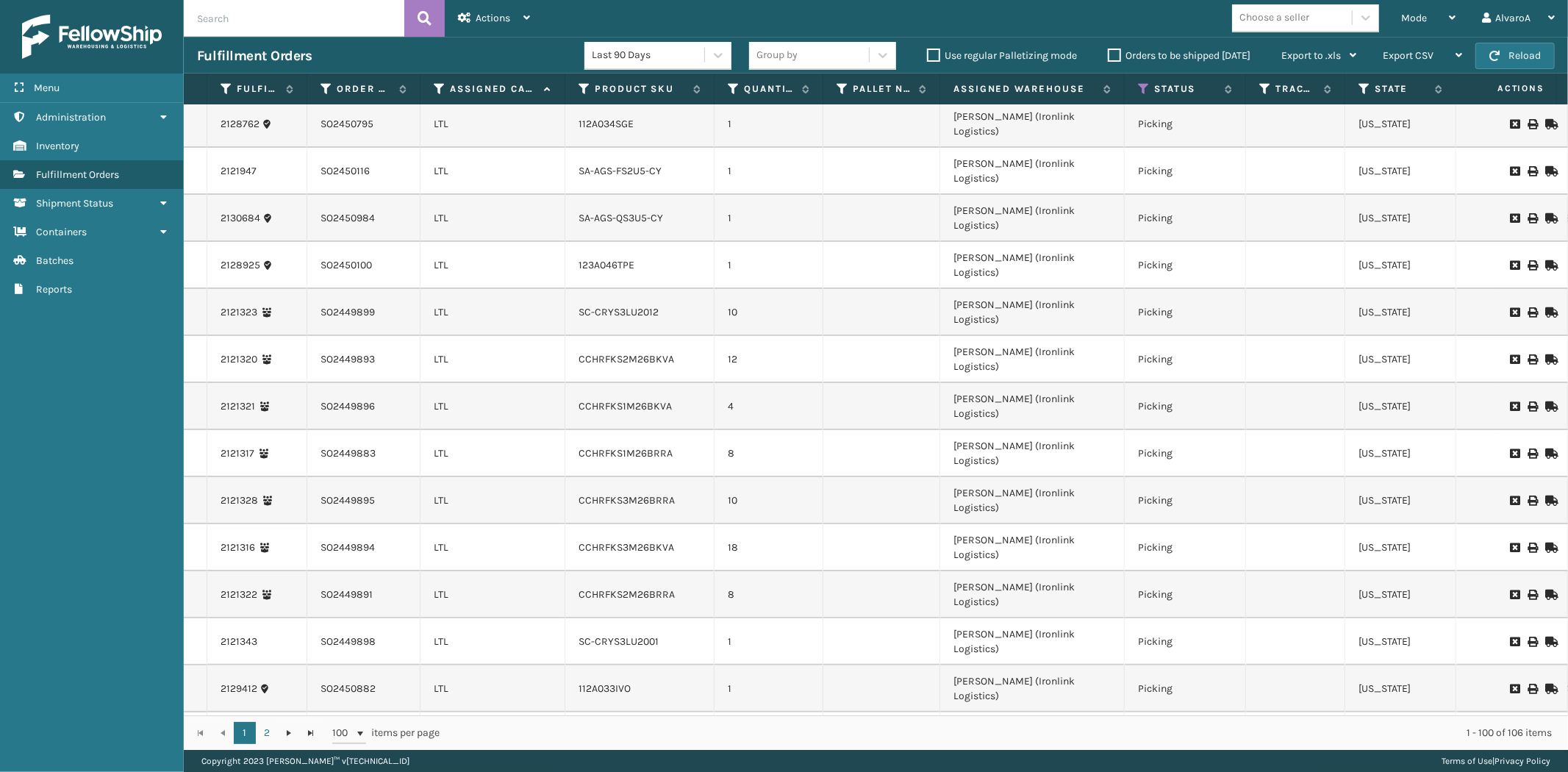
scroll to position [0, 0]
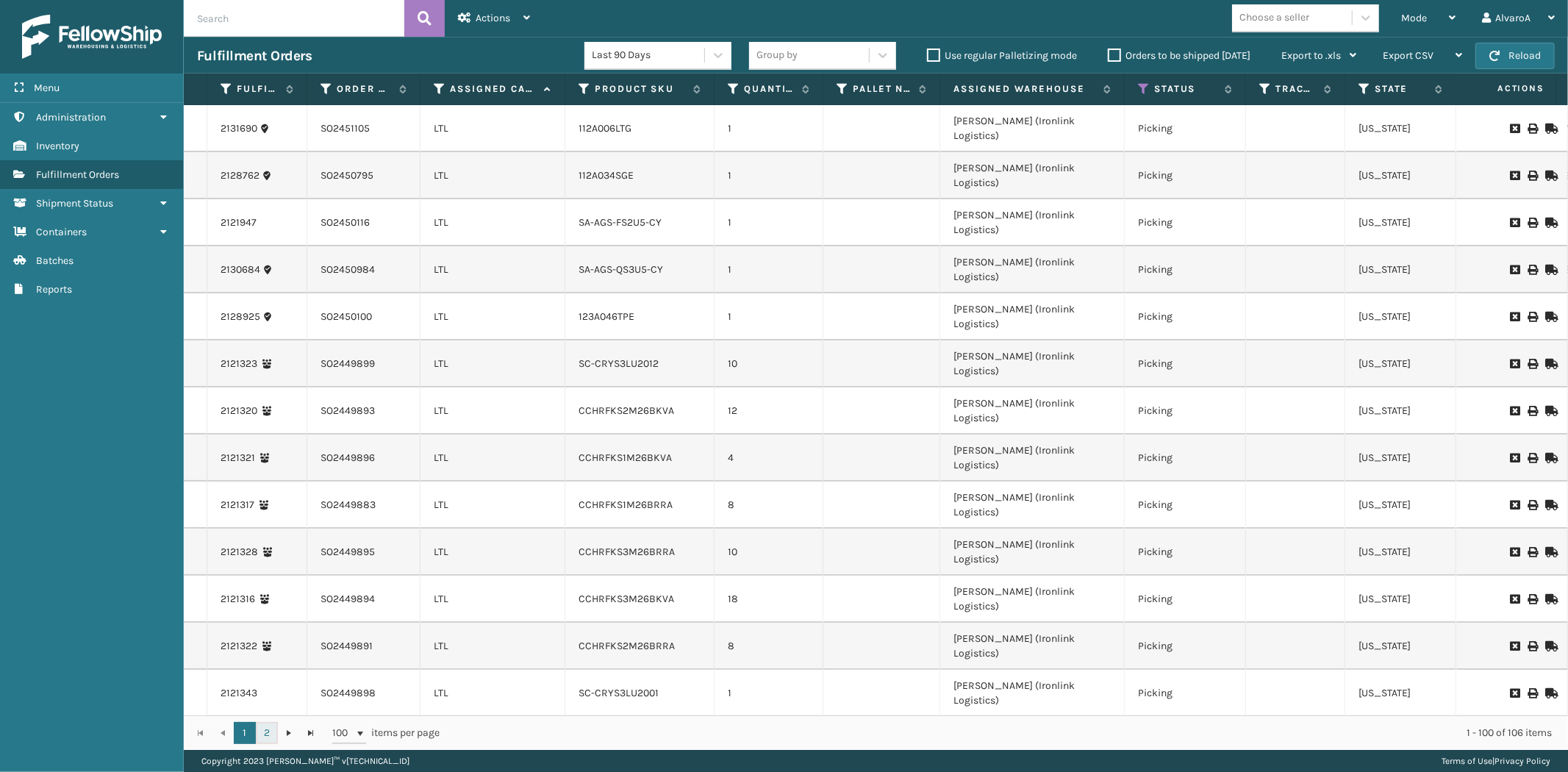
click at [267, 726] on link "2" at bounding box center [267, 733] width 22 height 22
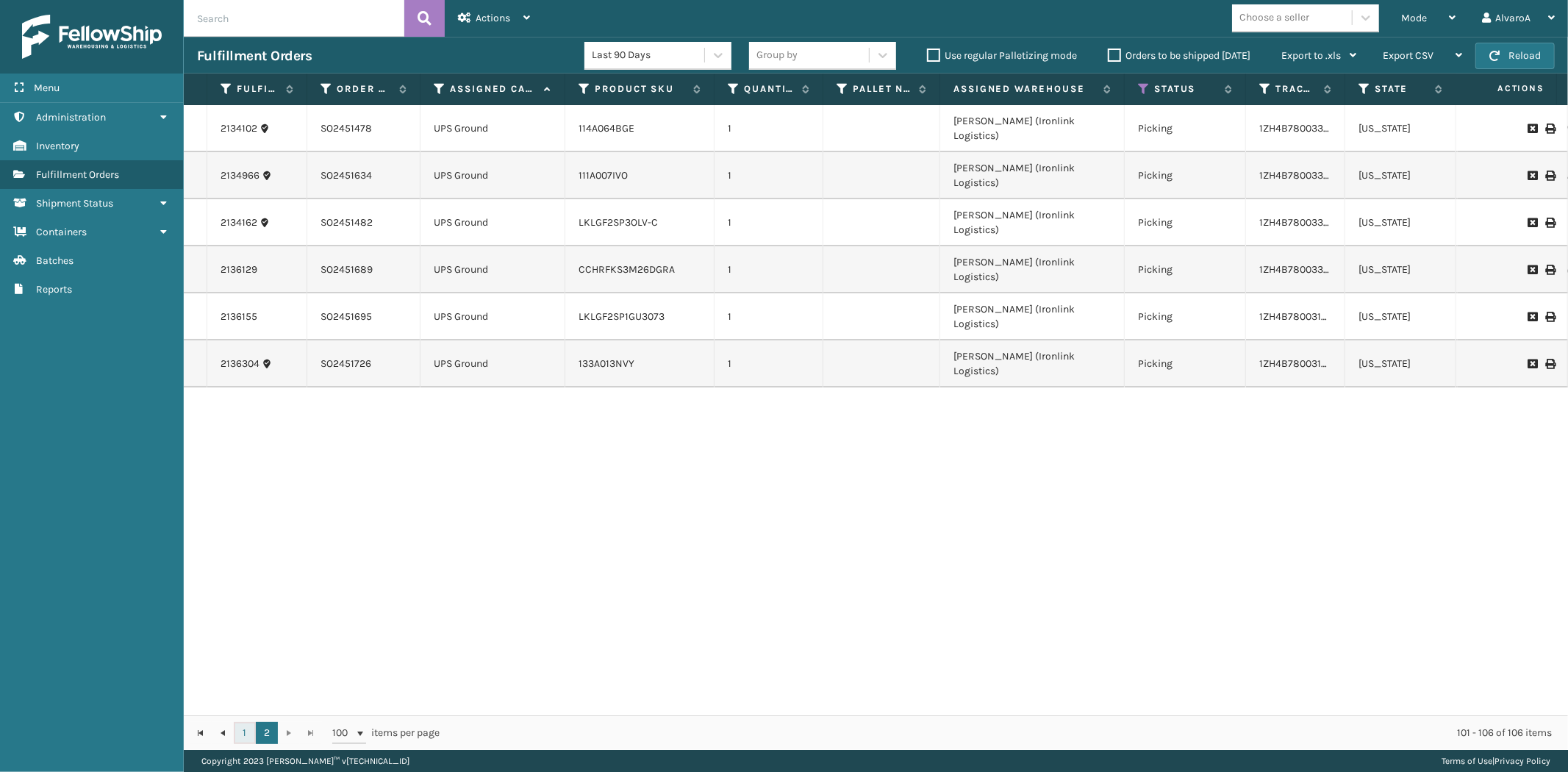
click at [237, 738] on link "1" at bounding box center [244, 733] width 22 height 22
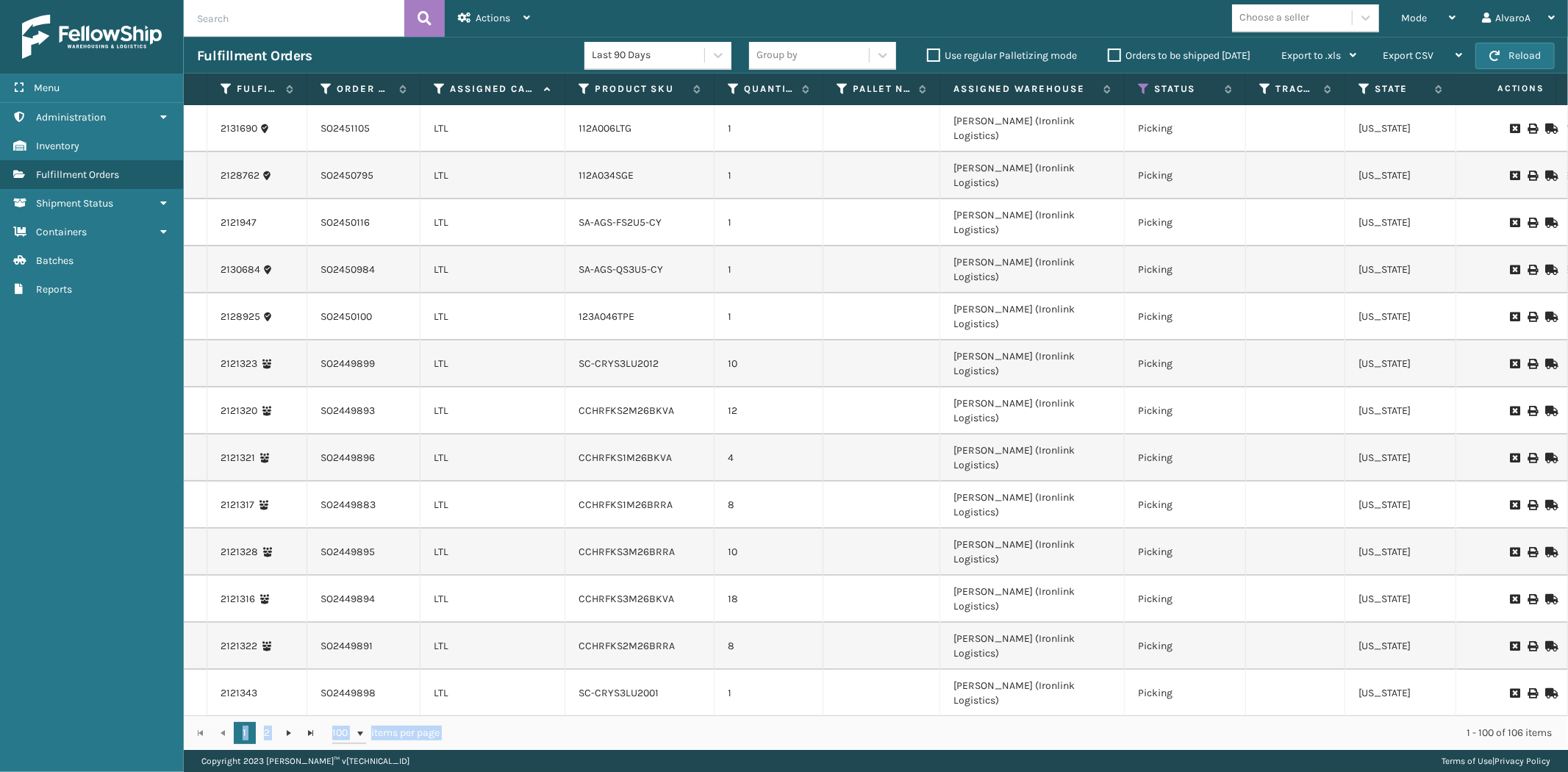
scroll to position [120, 0]
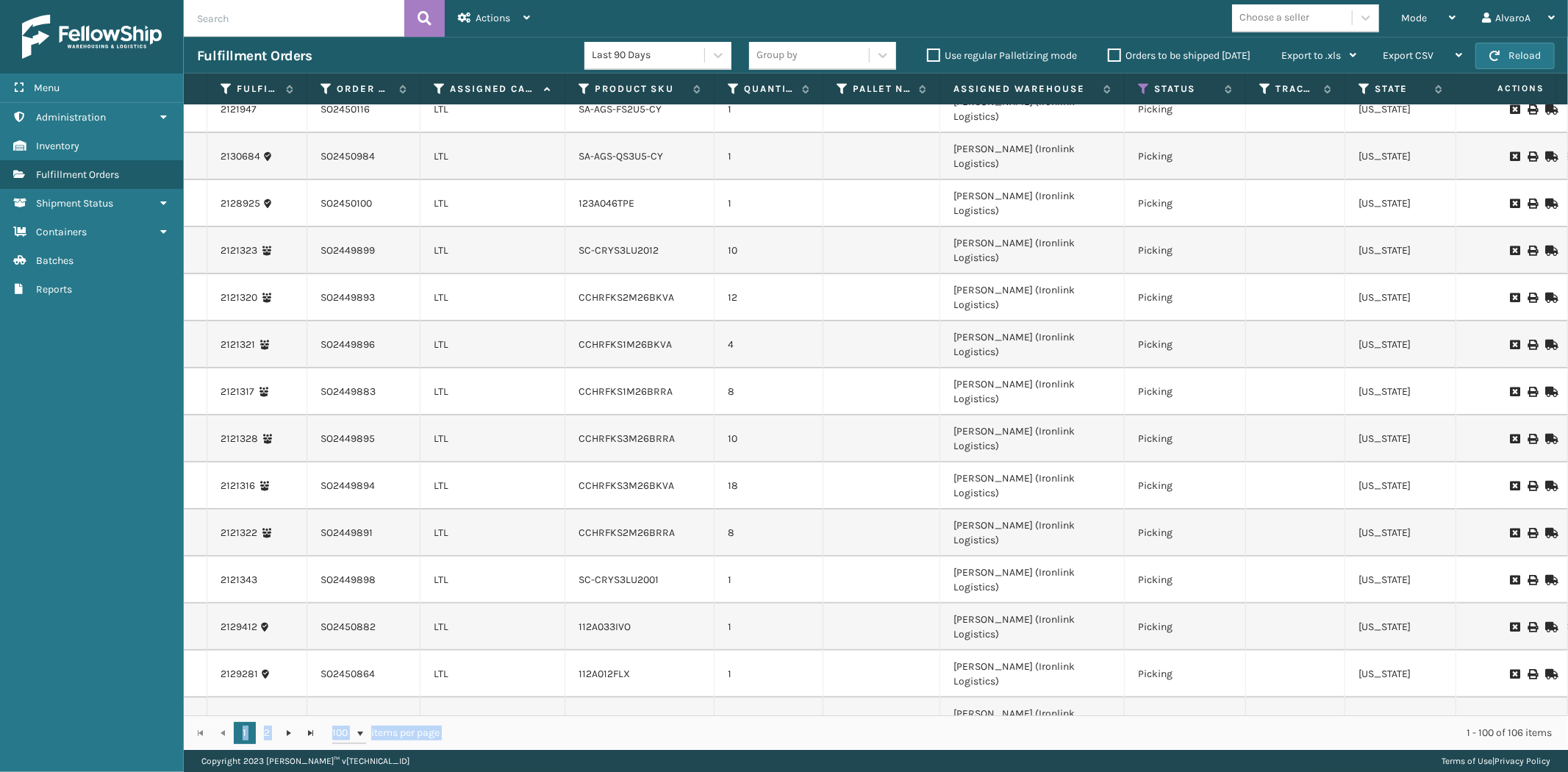
drag, startPoint x: 971, startPoint y: 715, endPoint x: 1081, endPoint y: 695, distance: 111.8
click at [1081, 695] on div "Fulfillment Order Id Order Number Assigned Carrier Service Product SKU Quantity…" at bounding box center [876, 412] width 1385 height 677
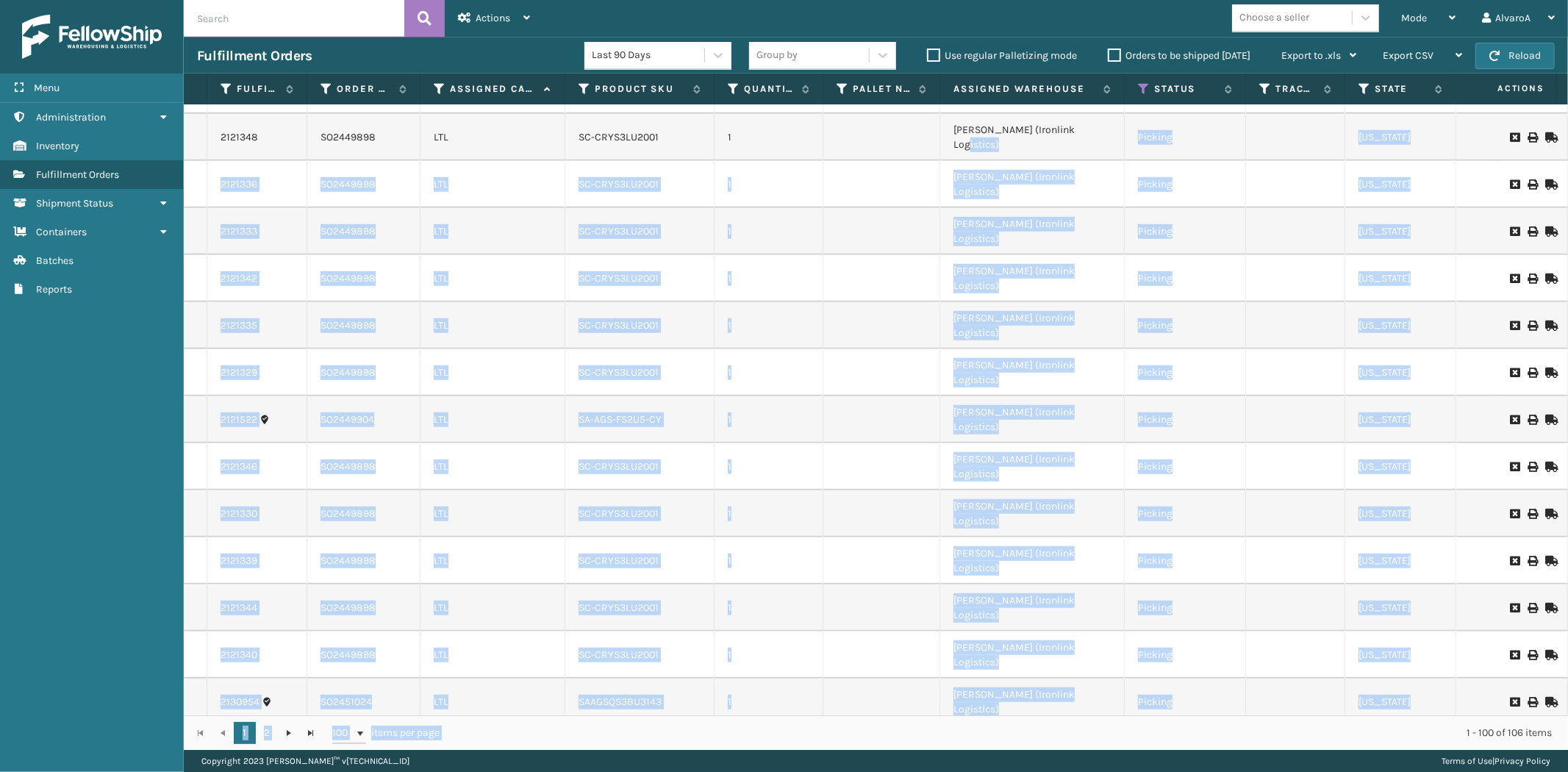
scroll to position [1101, 0]
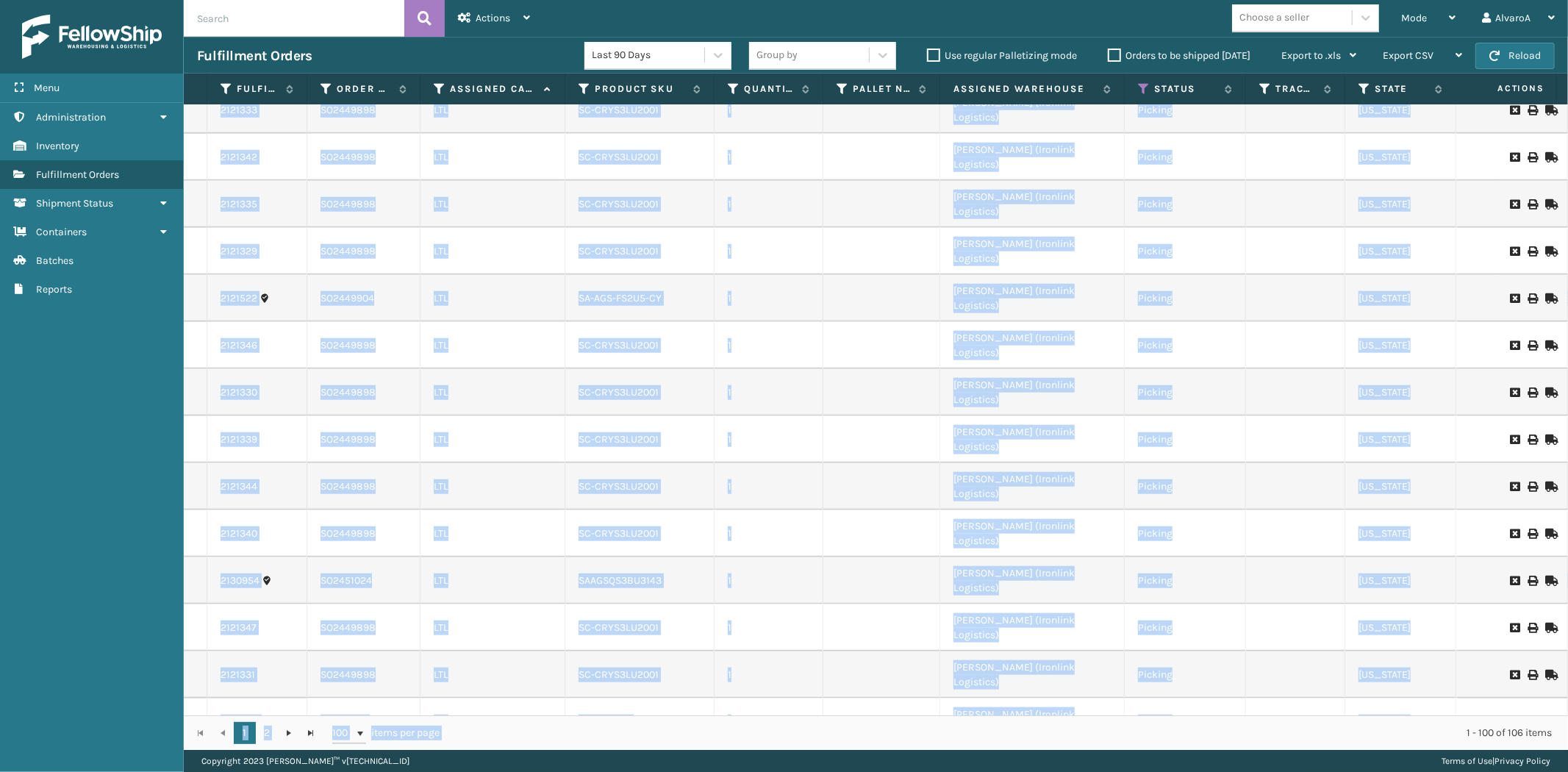
click at [1278, 746] on td at bounding box center [1296, 769] width 100 height 47
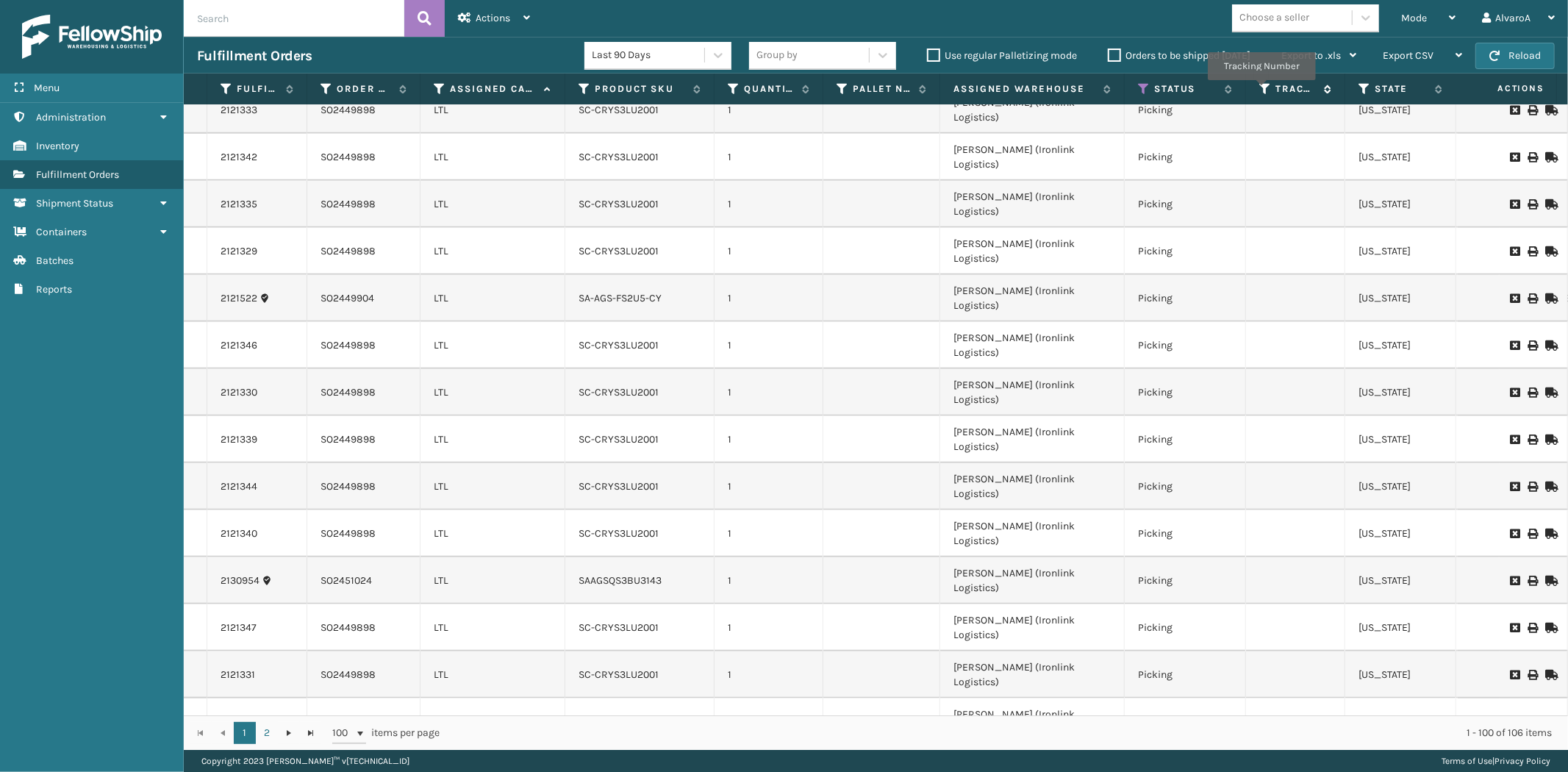
click at [1261, 90] on icon at bounding box center [1265, 88] width 11 height 13
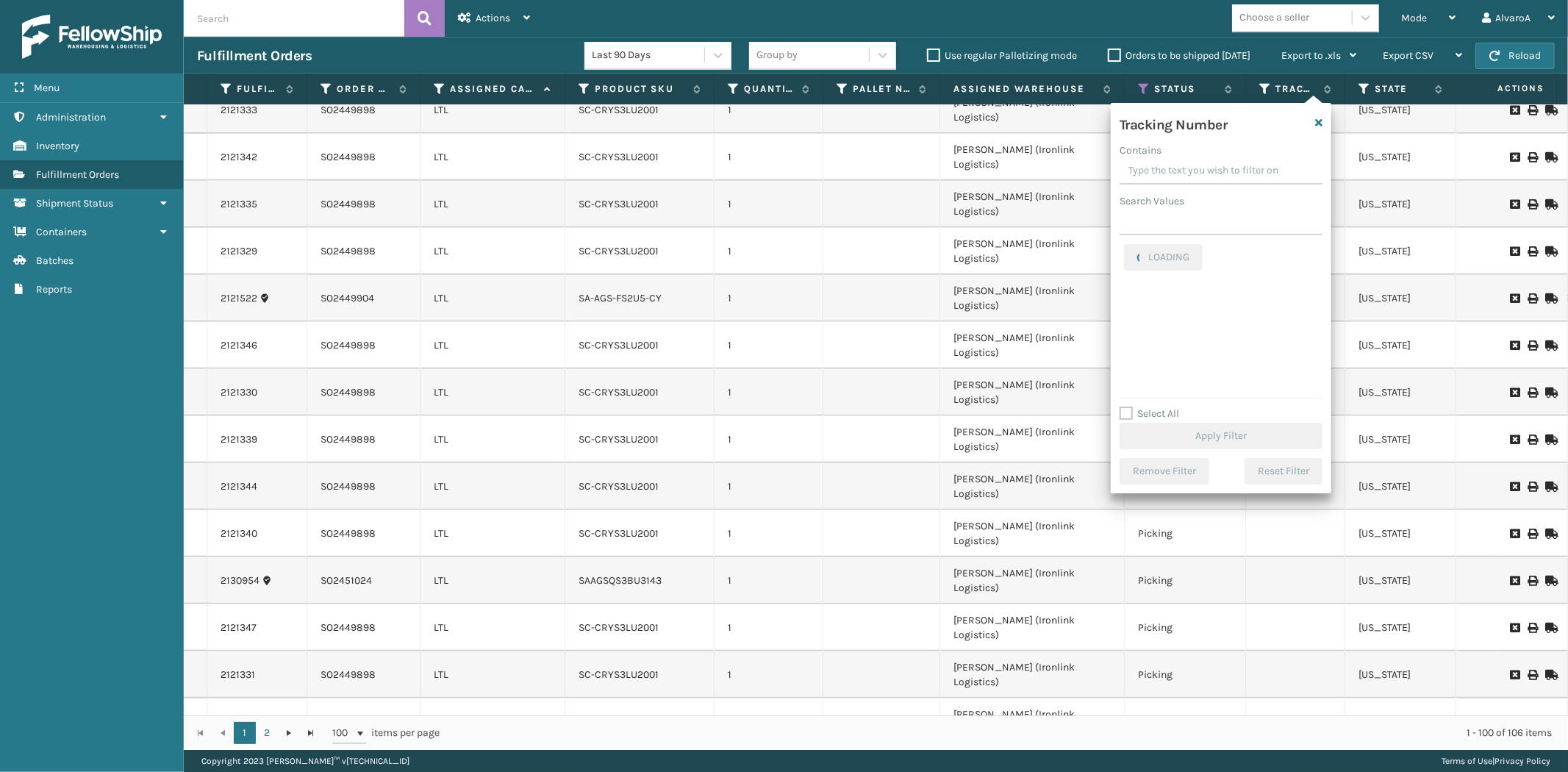
click at [1166, 172] on input "Contains" at bounding box center [1221, 171] width 203 height 27
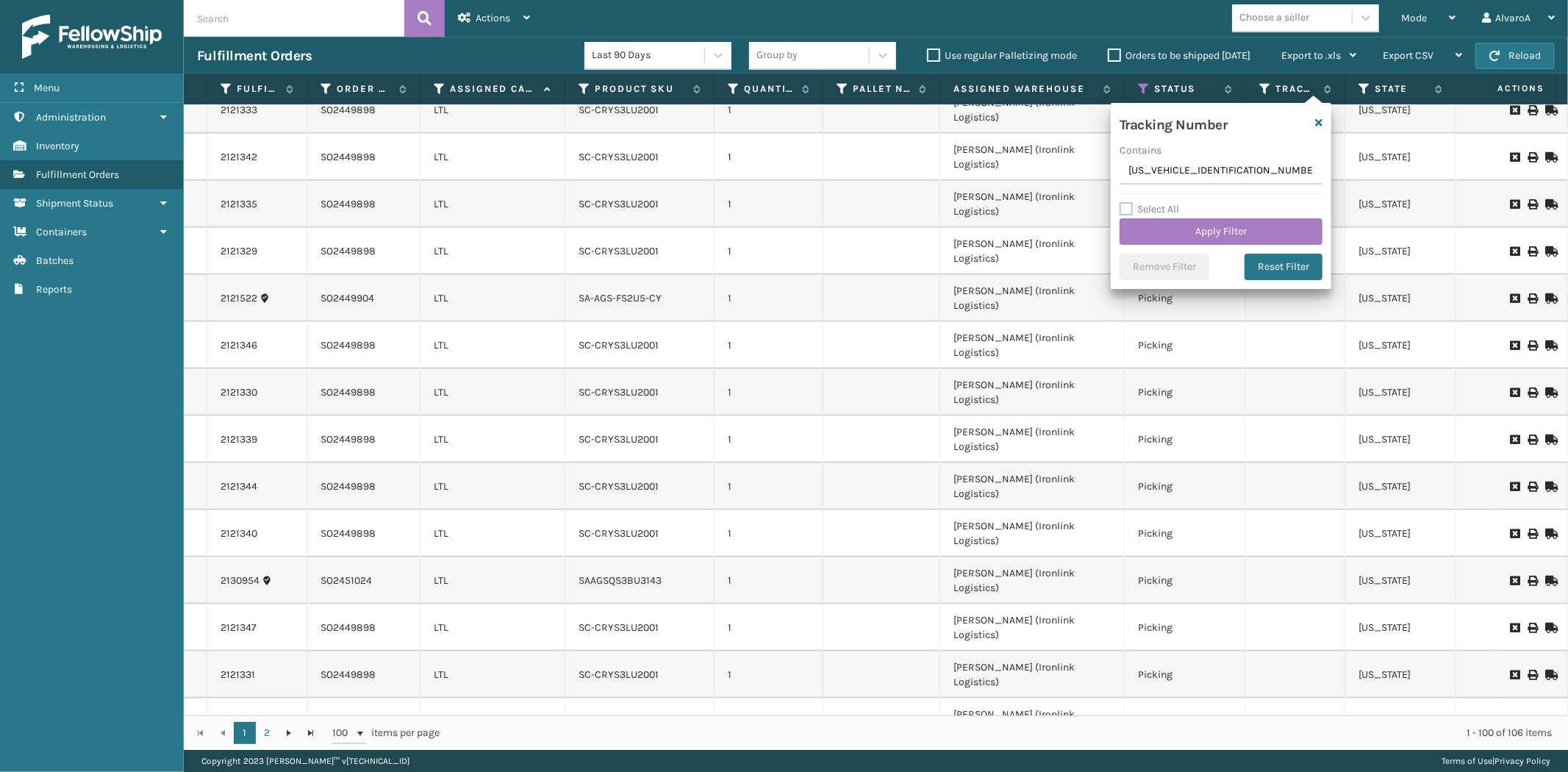
type input "1ZH4B7800302989246"
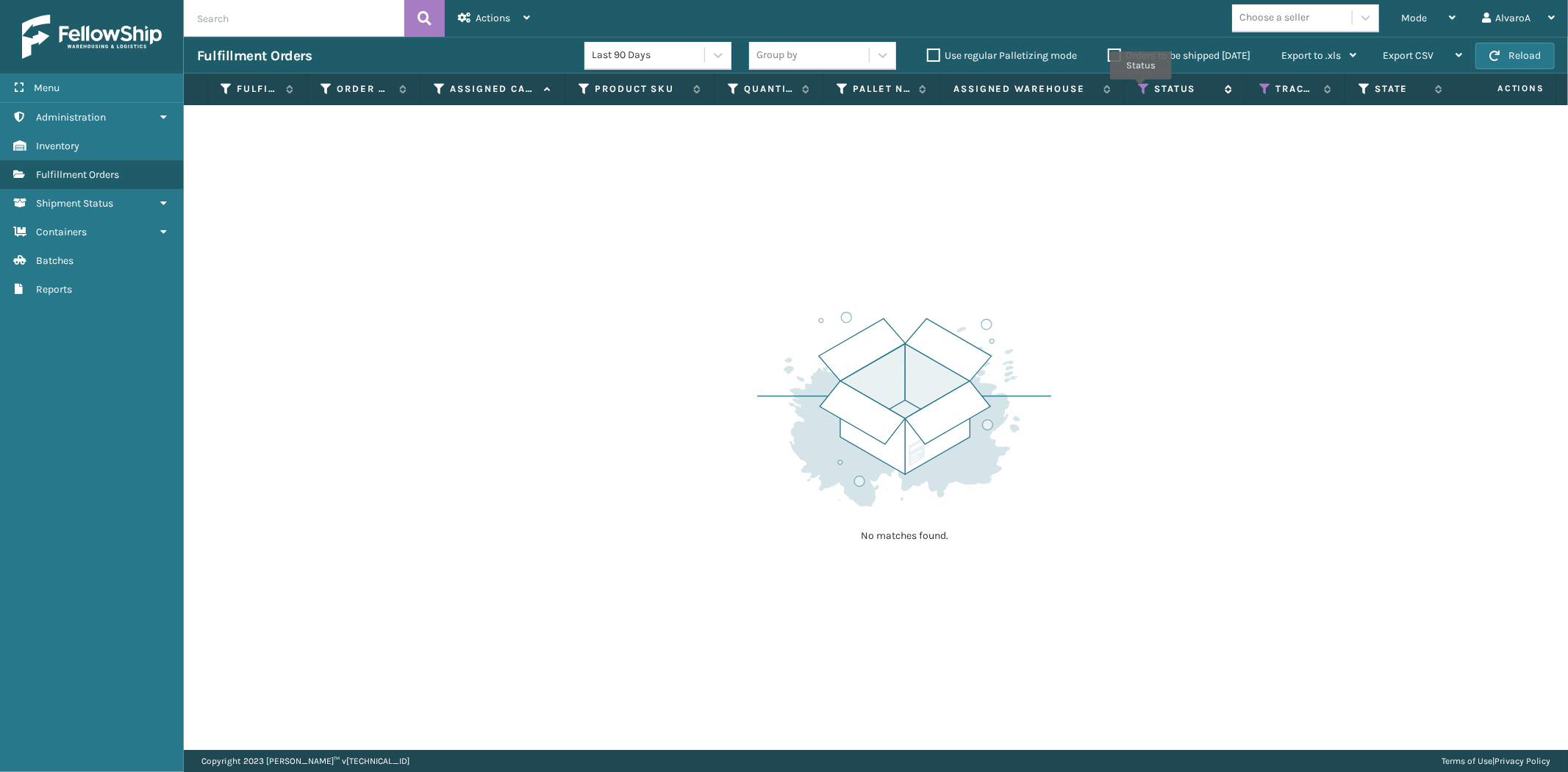
click at [1141, 90] on icon at bounding box center [1143, 88] width 11 height 13
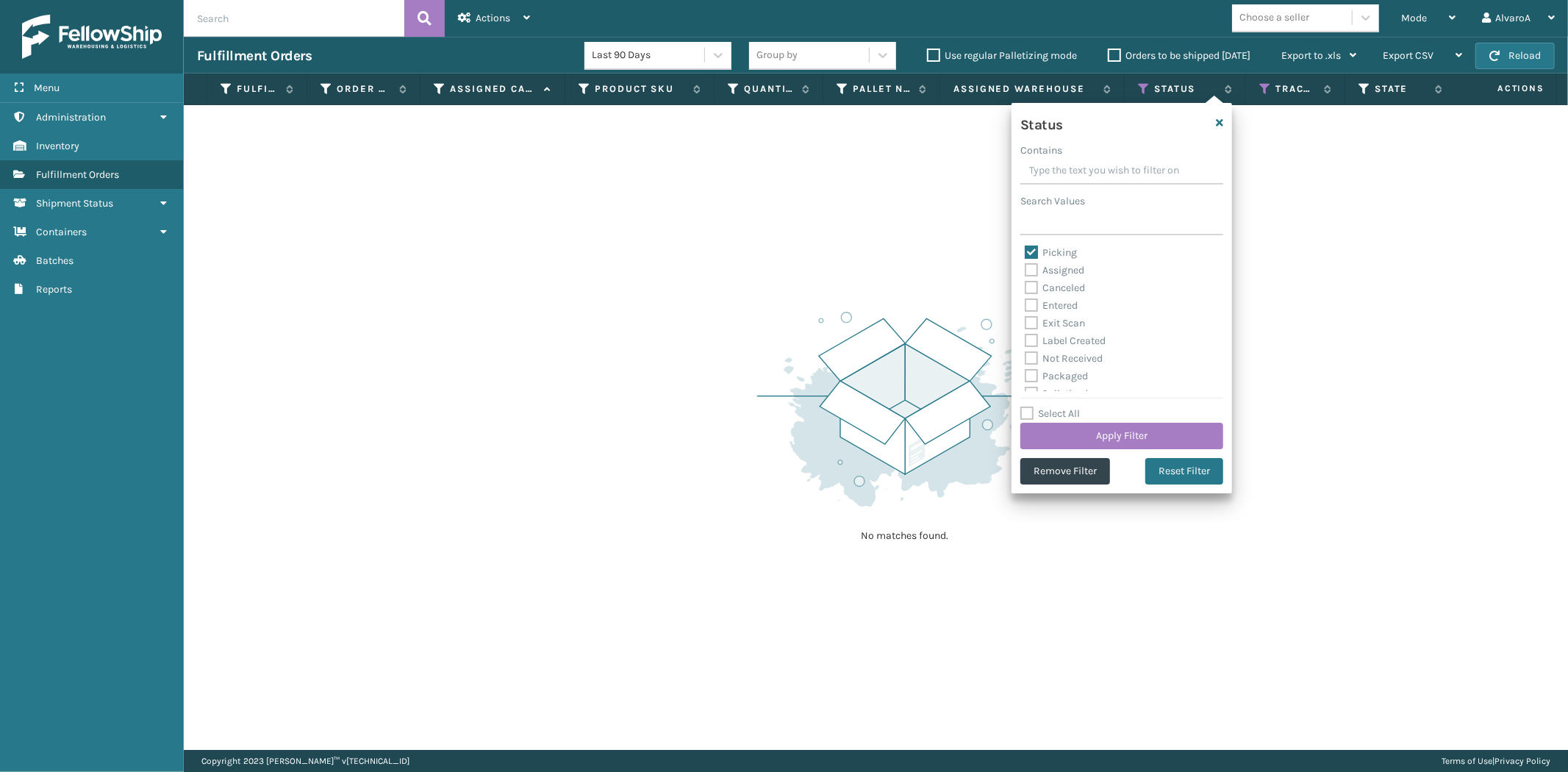
drag, startPoint x: 1024, startPoint y: 324, endPoint x: 1037, endPoint y: 327, distance: 13.3
click at [1025, 324] on label "Exit Scan" at bounding box center [1055, 324] width 61 height 12
click at [1025, 324] on input "Exit Scan" at bounding box center [1025, 320] width 1 height 9
checkbox input "true"
drag, startPoint x: 1060, startPoint y: 422, endPoint x: 1060, endPoint y: 434, distance: 12.0
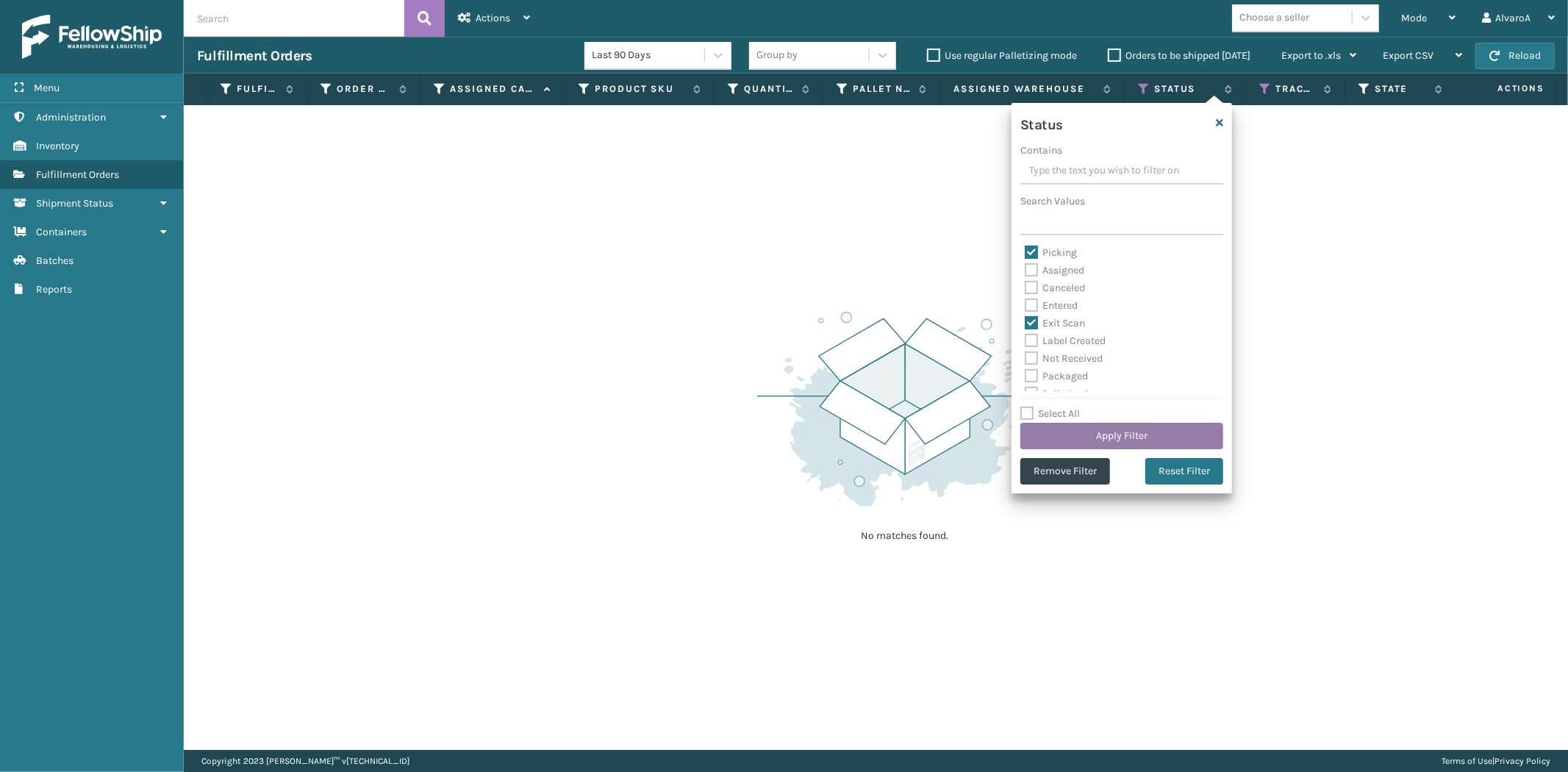
click at [1060, 434] on button "Apply Filter" at bounding box center [1122, 436] width 203 height 27
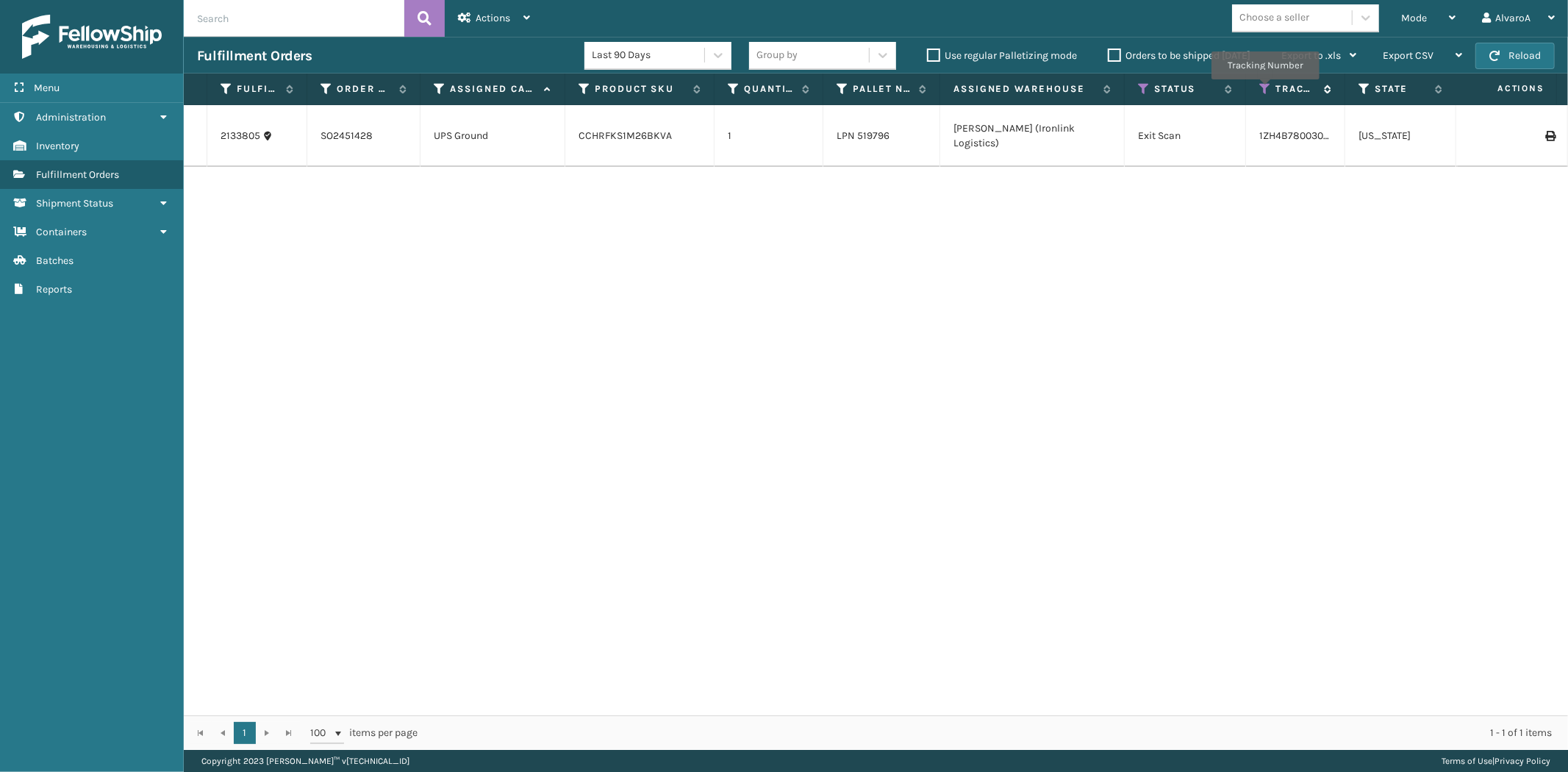
click at [1265, 90] on icon at bounding box center [1265, 88] width 11 height 13
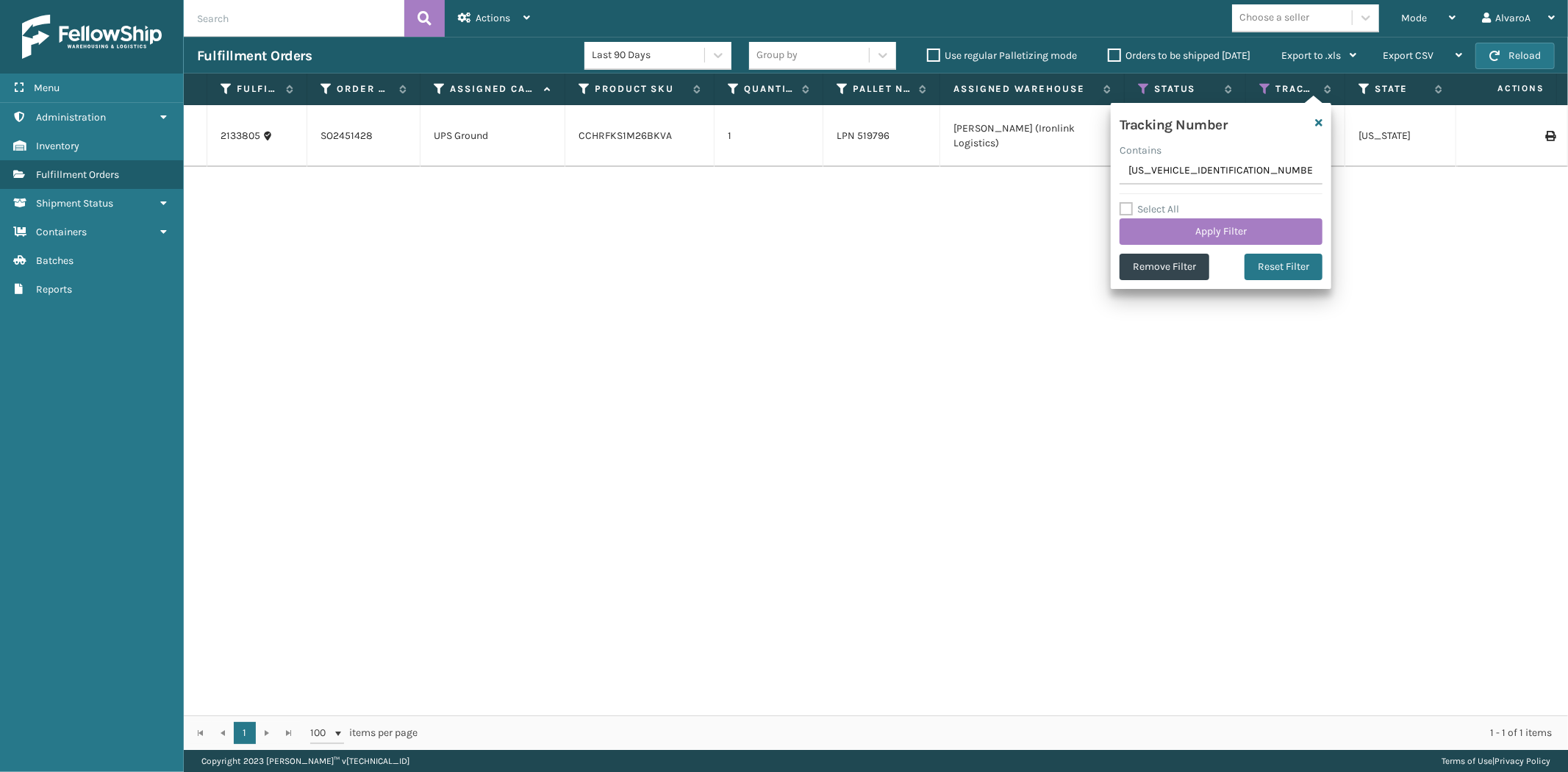
type input "1ZH4B7800319980651"
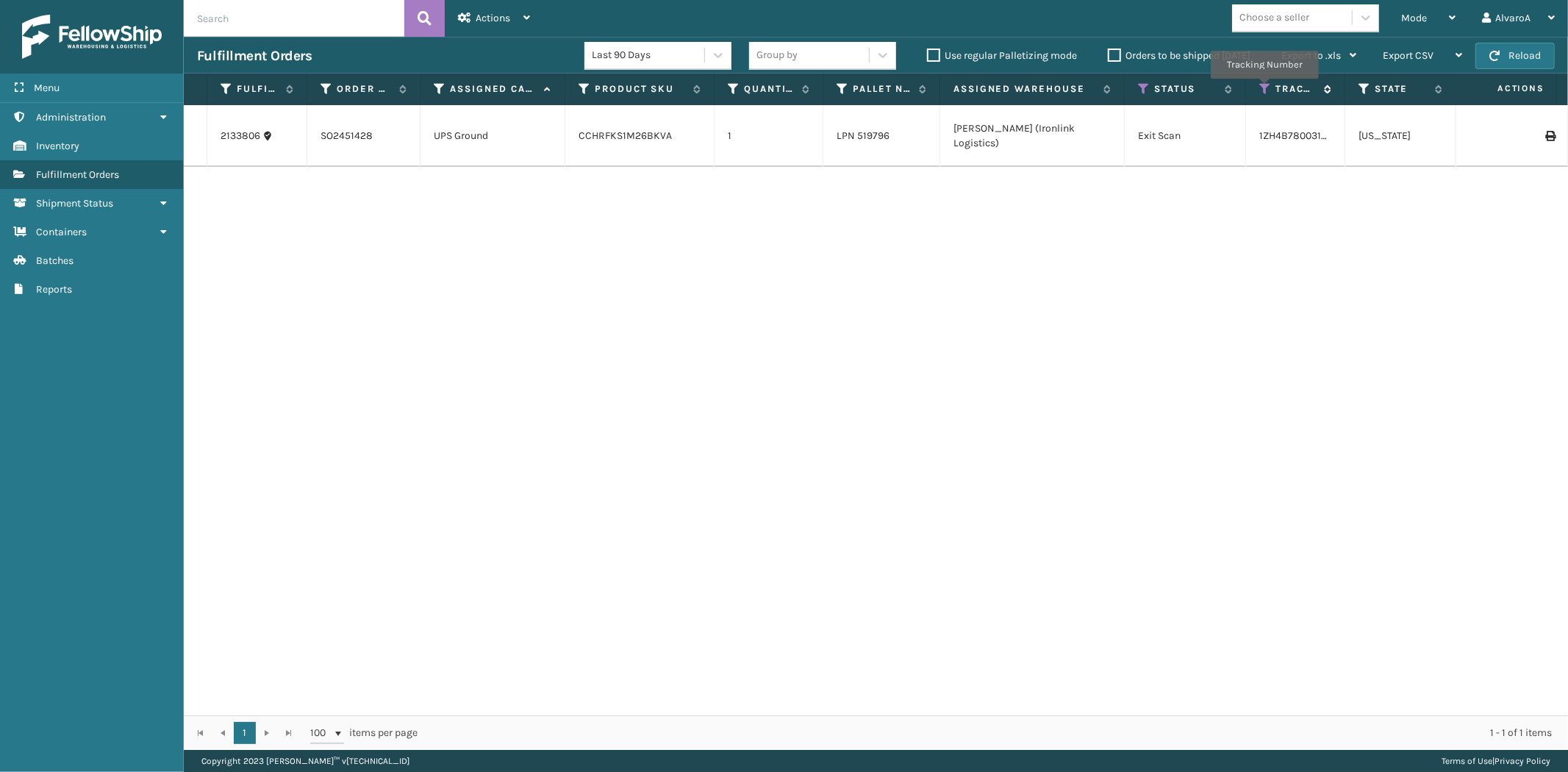
click at [1265, 89] on icon at bounding box center [1265, 88] width 11 height 13
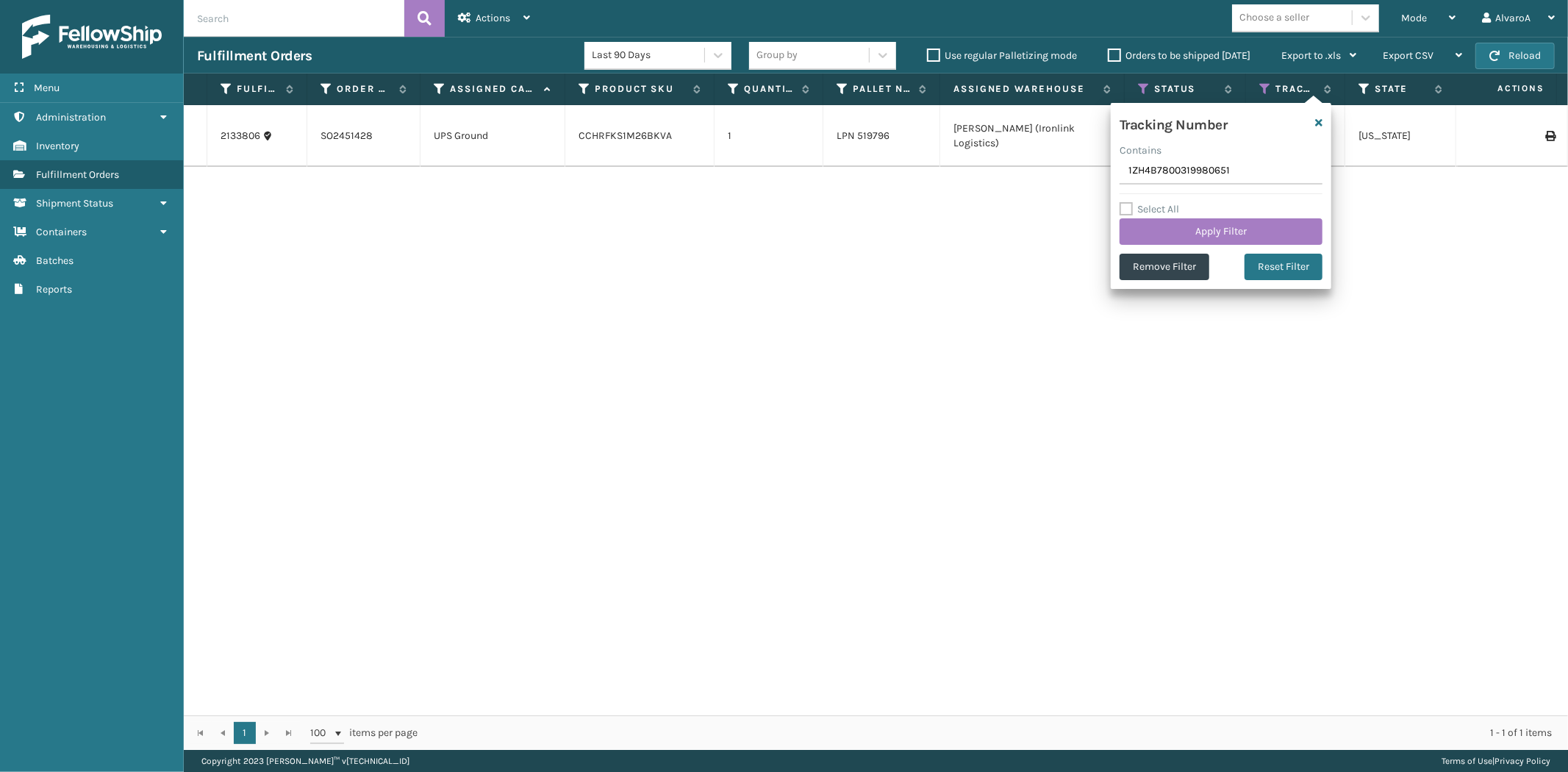
click at [1247, 174] on input "1ZH4B7800319980651" at bounding box center [1221, 171] width 203 height 27
click at [1209, 173] on input "1ZH4B7800319980651" at bounding box center [1221, 171] width 203 height 27
click at [1186, 175] on input "1ZH4B7800319980651" at bounding box center [1221, 171] width 203 height 27
drag, startPoint x: 1186, startPoint y: 172, endPoint x: 1238, endPoint y: 176, distance: 52.2
click at [1238, 176] on input "1ZH4B7800319980651" at bounding box center [1221, 171] width 203 height 27
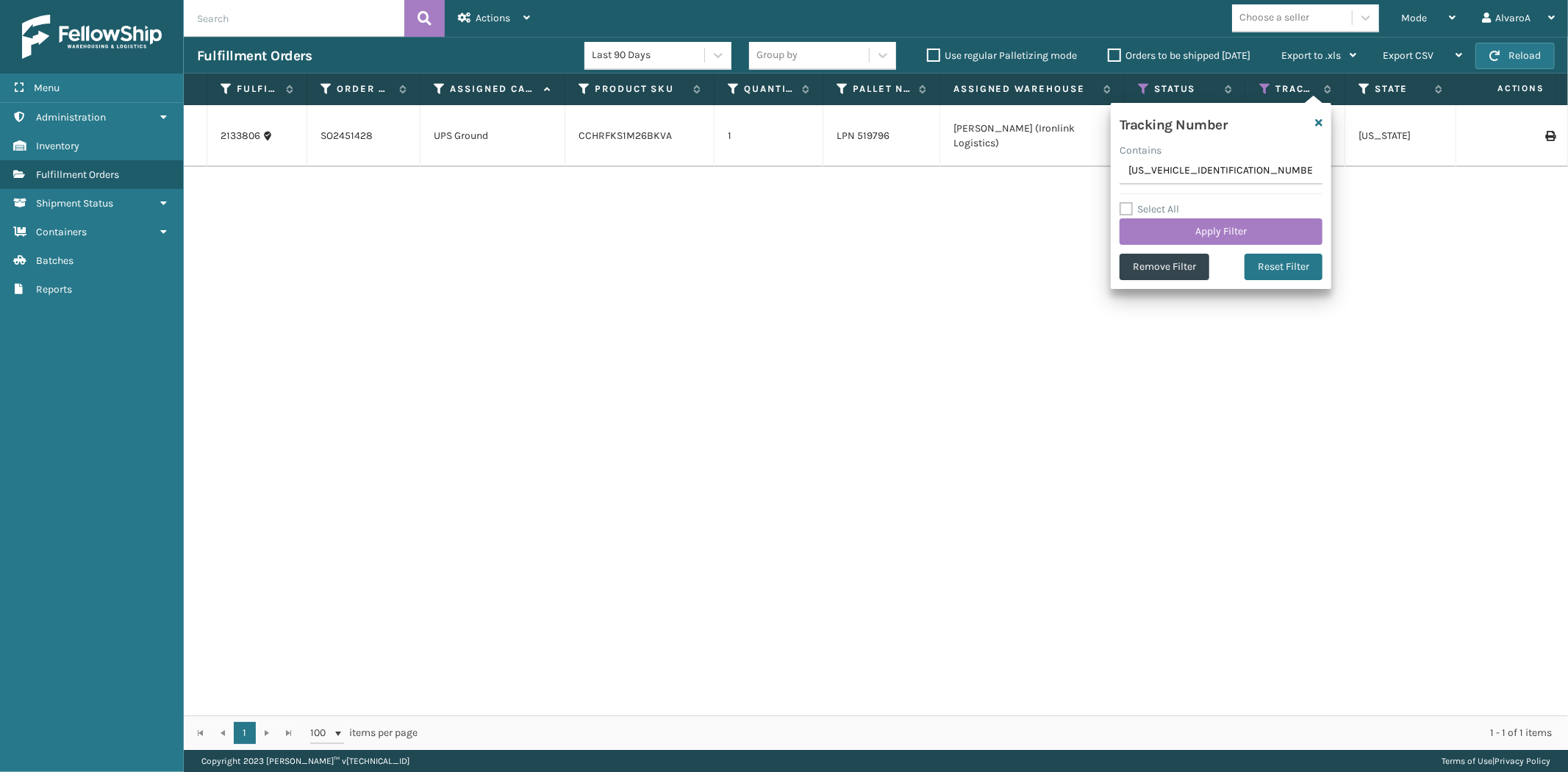
type input "1ZH4B7800319343812"
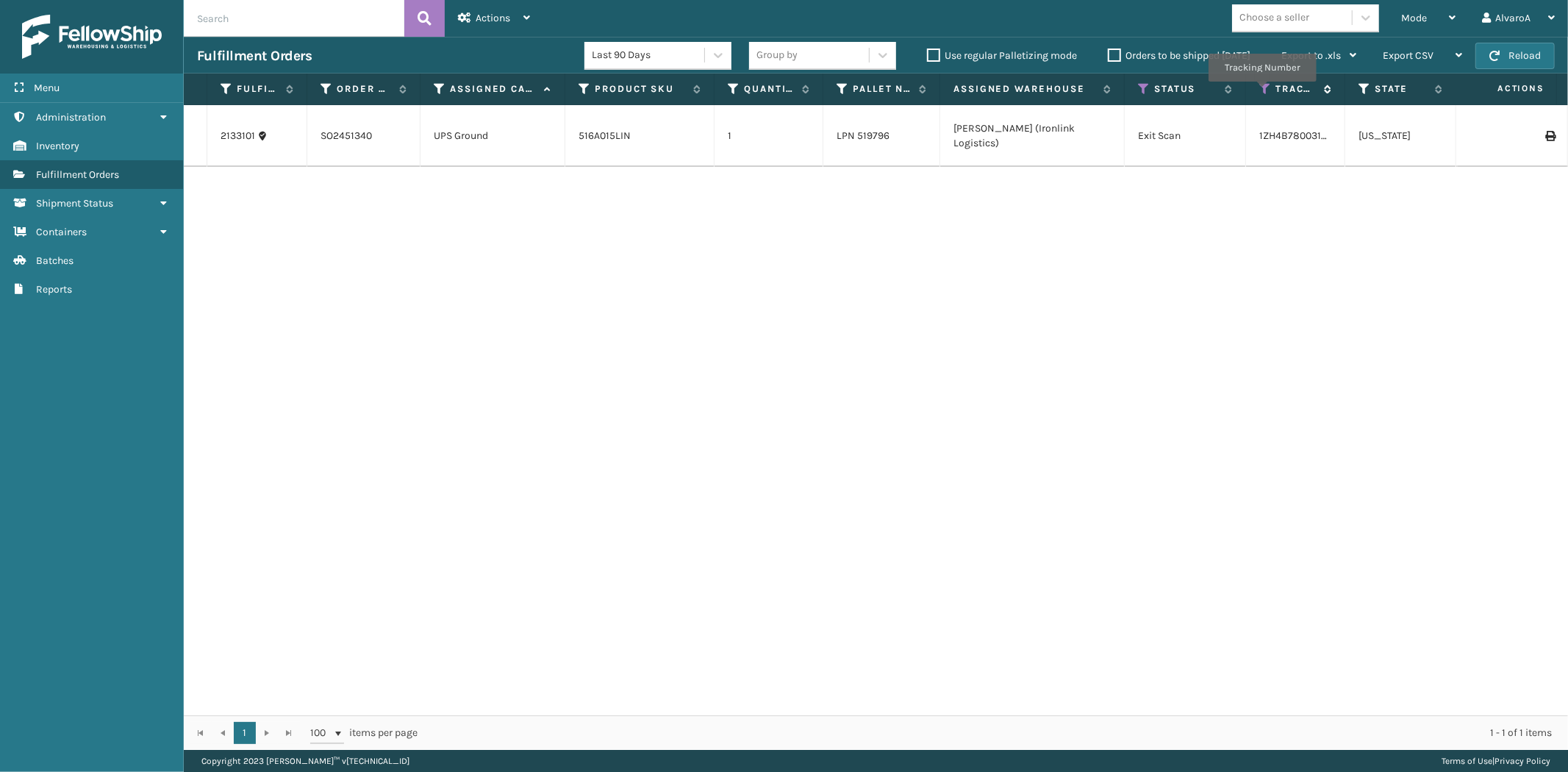
click at [1262, 92] on icon at bounding box center [1265, 88] width 11 height 13
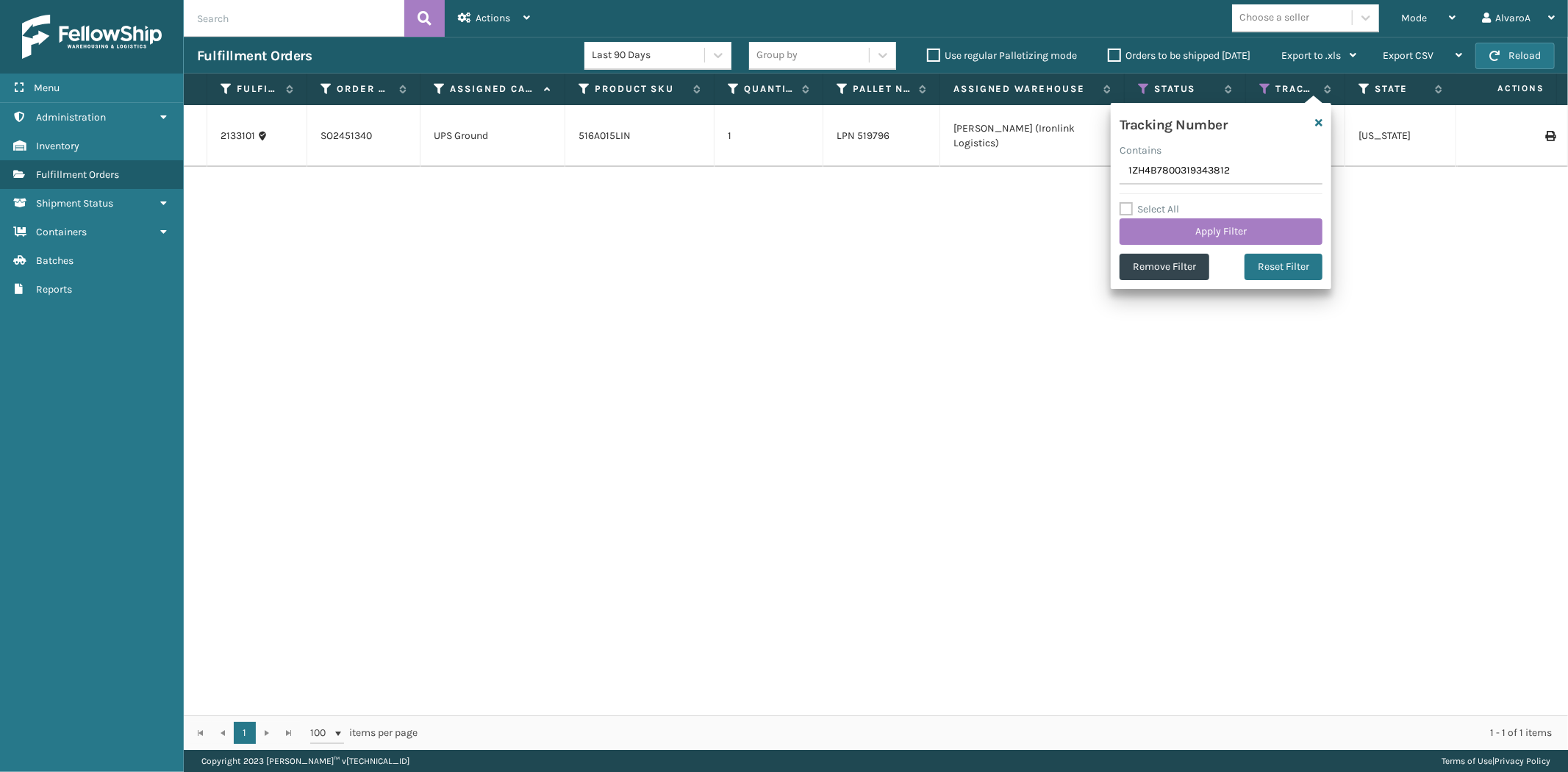
click at [1252, 173] on input "1ZH4B7800319343812" at bounding box center [1221, 171] width 203 height 27
click at [1185, 172] on input "1ZH4B7800319343812" at bounding box center [1221, 171] width 203 height 27
drag, startPoint x: 1188, startPoint y: 174, endPoint x: 1230, endPoint y: 176, distance: 42.0
click at [1230, 176] on input "1ZH4B7800319343812" at bounding box center [1221, 171] width 203 height 27
type input "1ZH4B7800320958236"
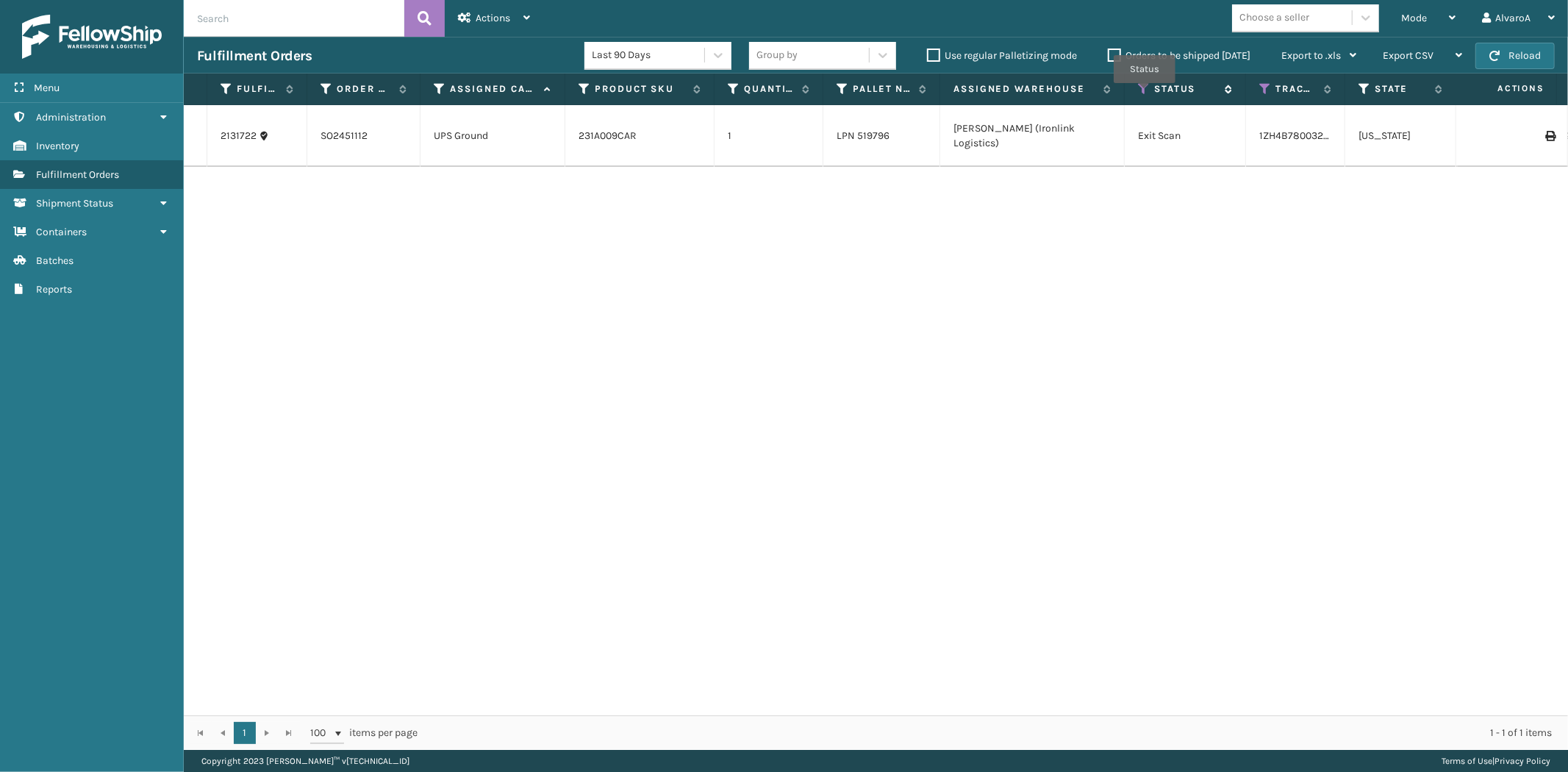
click at [1145, 94] on icon at bounding box center [1143, 88] width 11 height 13
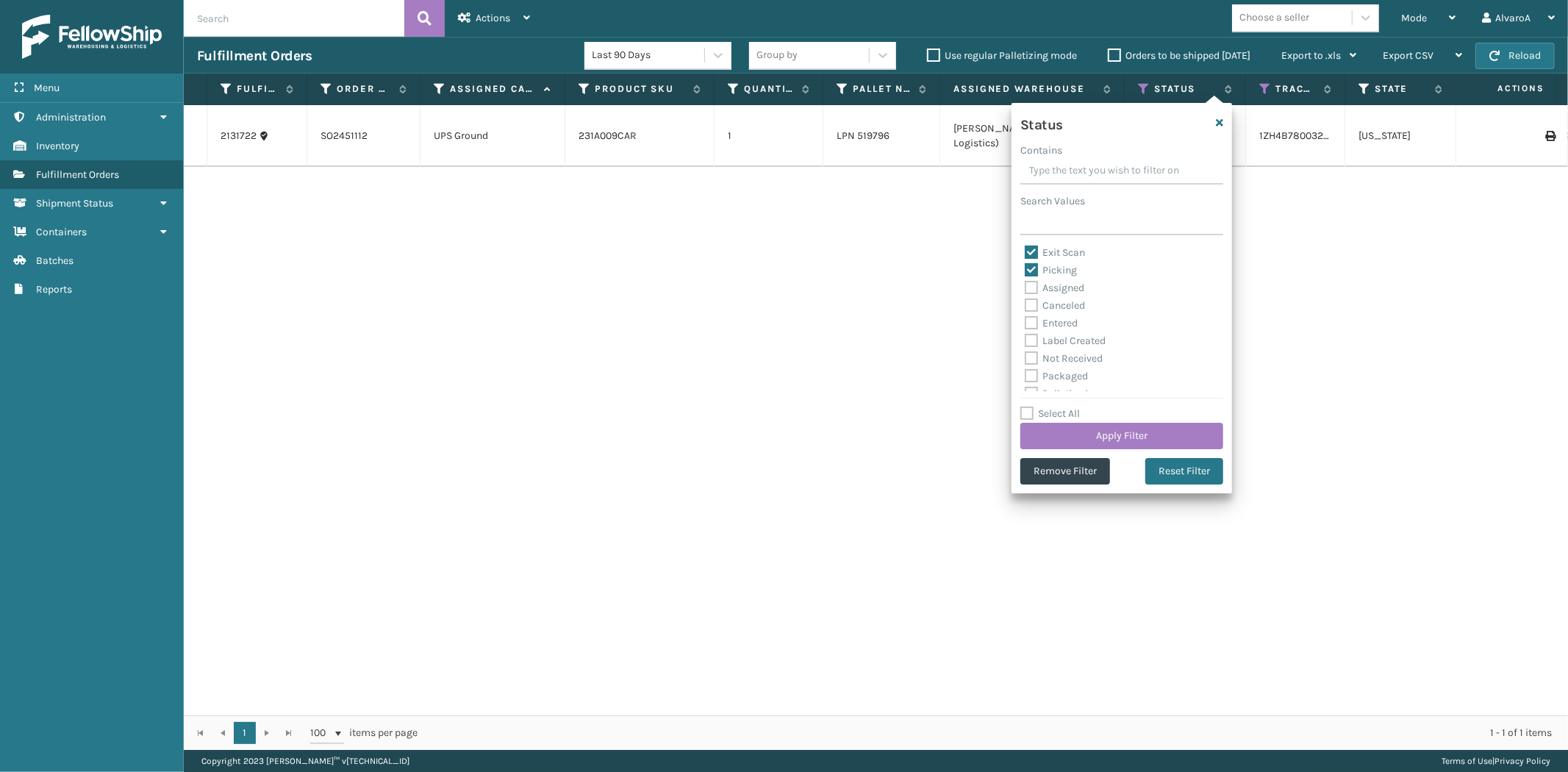
click at [1038, 268] on label "Picking" at bounding box center [1051, 270] width 52 height 12
click at [1025, 268] on input "Picking" at bounding box center [1025, 267] width 1 height 9
checkbox input "false"
click at [1033, 255] on label "Exit Scan" at bounding box center [1055, 252] width 61 height 12
click at [1025, 254] on input "Exit Scan" at bounding box center [1025, 249] width 1 height 9
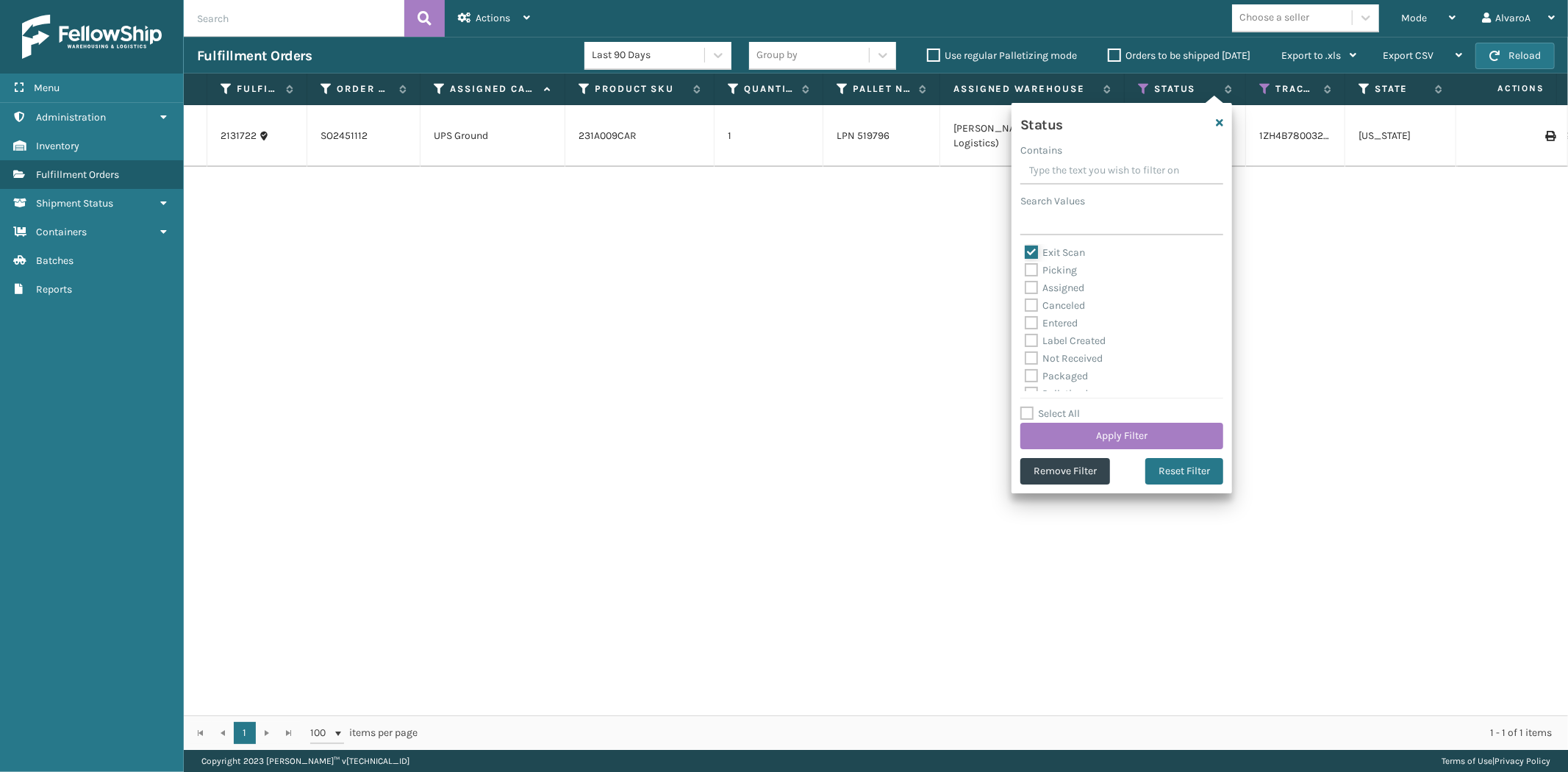
checkbox input "false"
click at [1032, 267] on label "Picking" at bounding box center [1051, 270] width 52 height 12
click at [1025, 267] on input "Picking" at bounding box center [1025, 267] width 1 height 9
checkbox input "true"
click at [1060, 426] on button "Apply Filter" at bounding box center [1122, 436] width 203 height 27
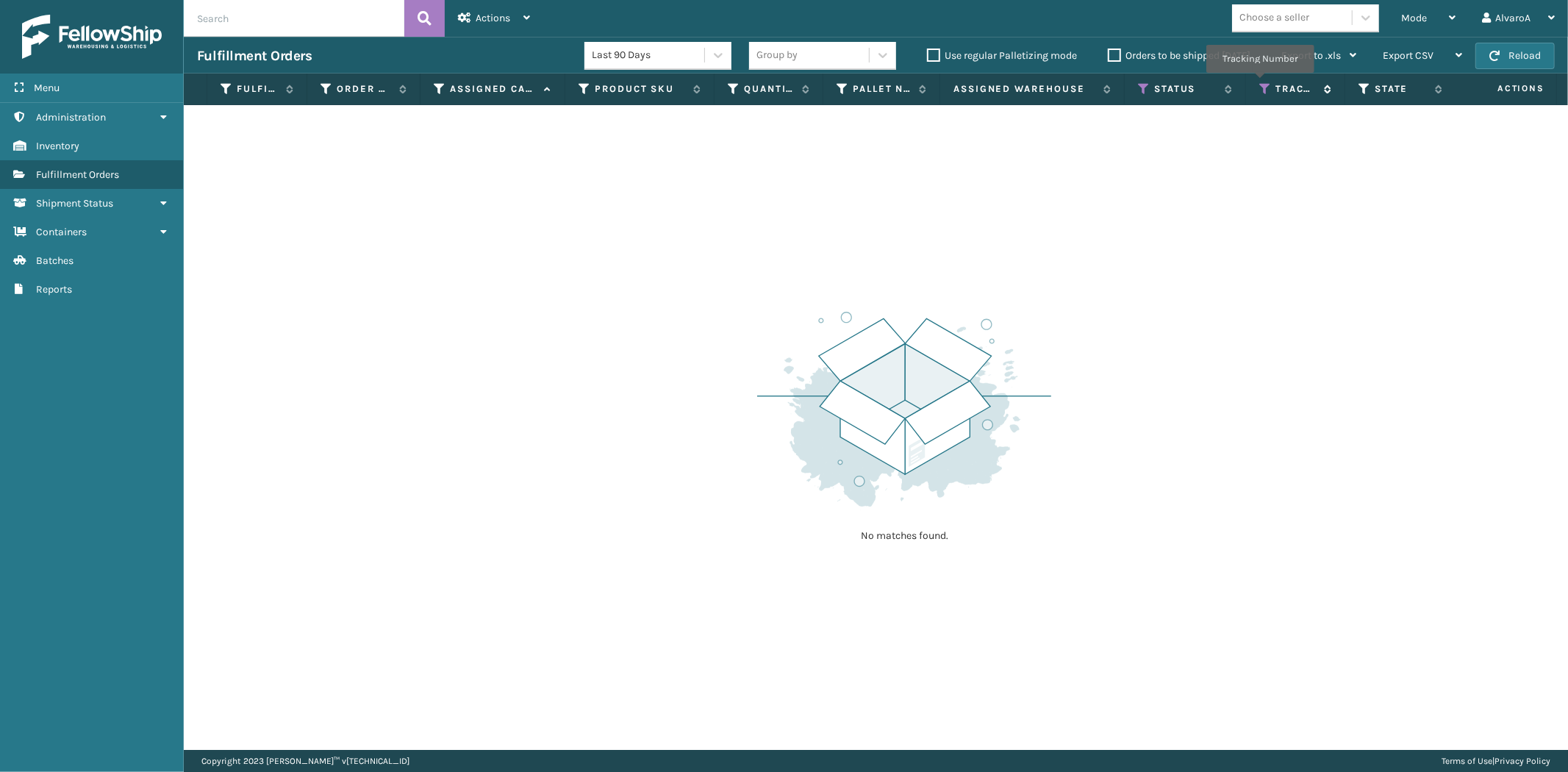
drag, startPoint x: 1260, startPoint y: 83, endPoint x: 1259, endPoint y: 97, distance: 14.0
click at [1260, 84] on icon at bounding box center [1265, 88] width 11 height 13
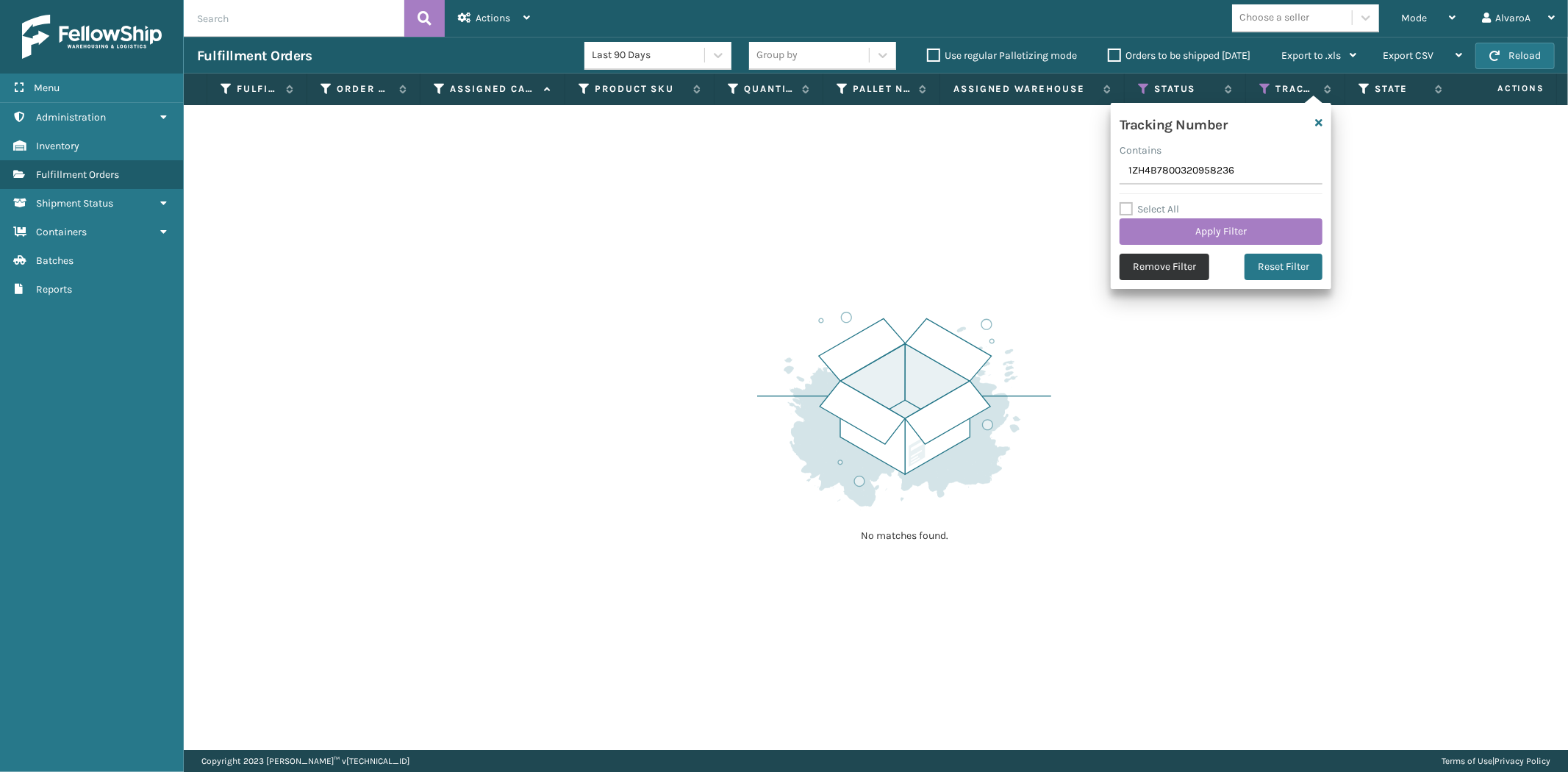
click at [1170, 260] on button "Remove Filter" at bounding box center [1164, 267] width 90 height 27
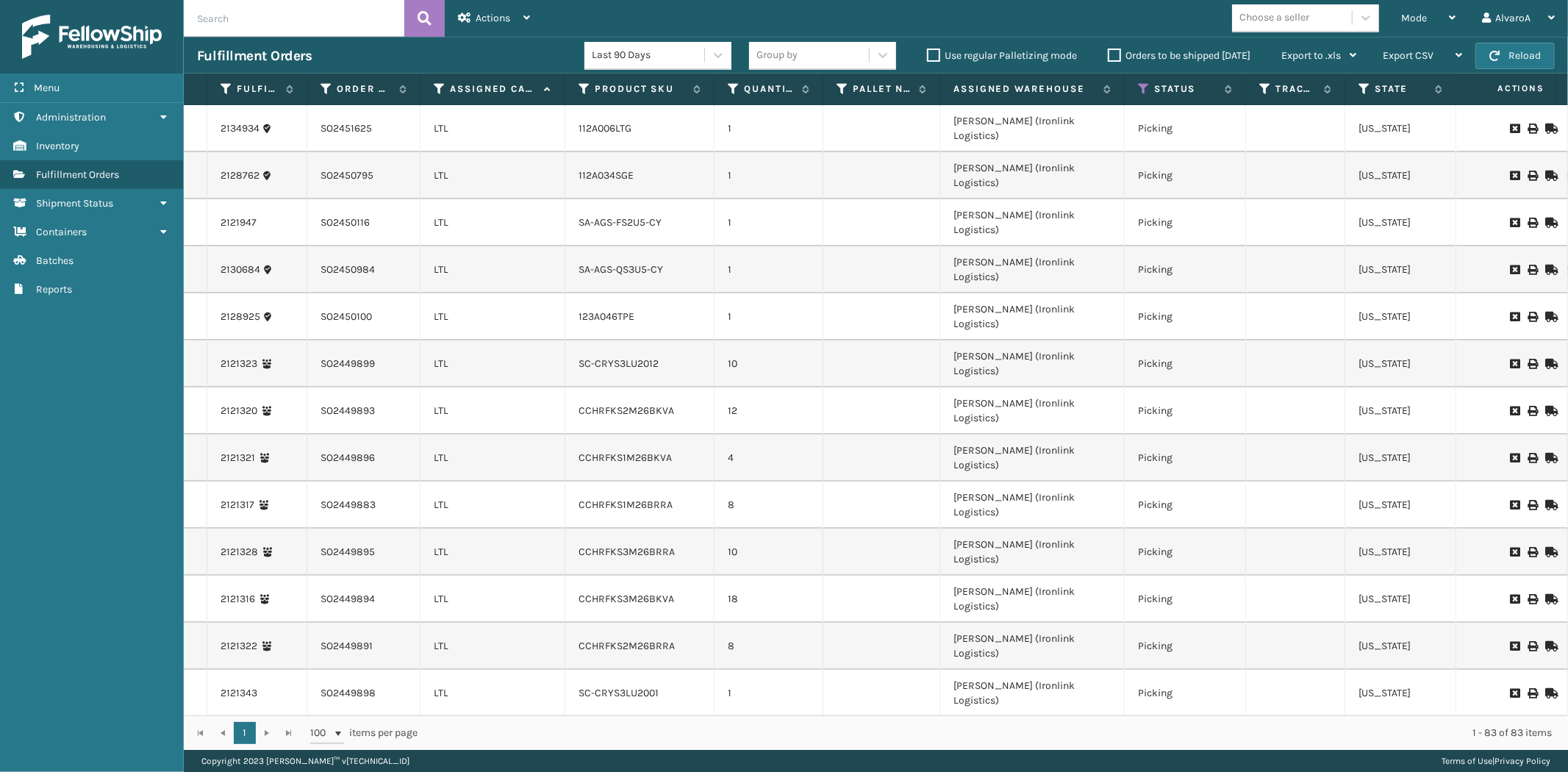
click at [1115, 62] on div "Orders to be shipped [DATE]" at bounding box center [1182, 55] width 173 height 18
click at [1116, 57] on label "Orders to be shipped [DATE]" at bounding box center [1179, 55] width 143 height 12
click at [1109, 57] on input "Orders to be shipped [DATE]" at bounding box center [1108, 51] width 1 height 9
click at [1116, 56] on label "Orders to be shipped [DATE]" at bounding box center [1179, 55] width 143 height 12
click at [1109, 56] on input "Orders to be shipped [DATE]" at bounding box center [1108, 51] width 1 height 9
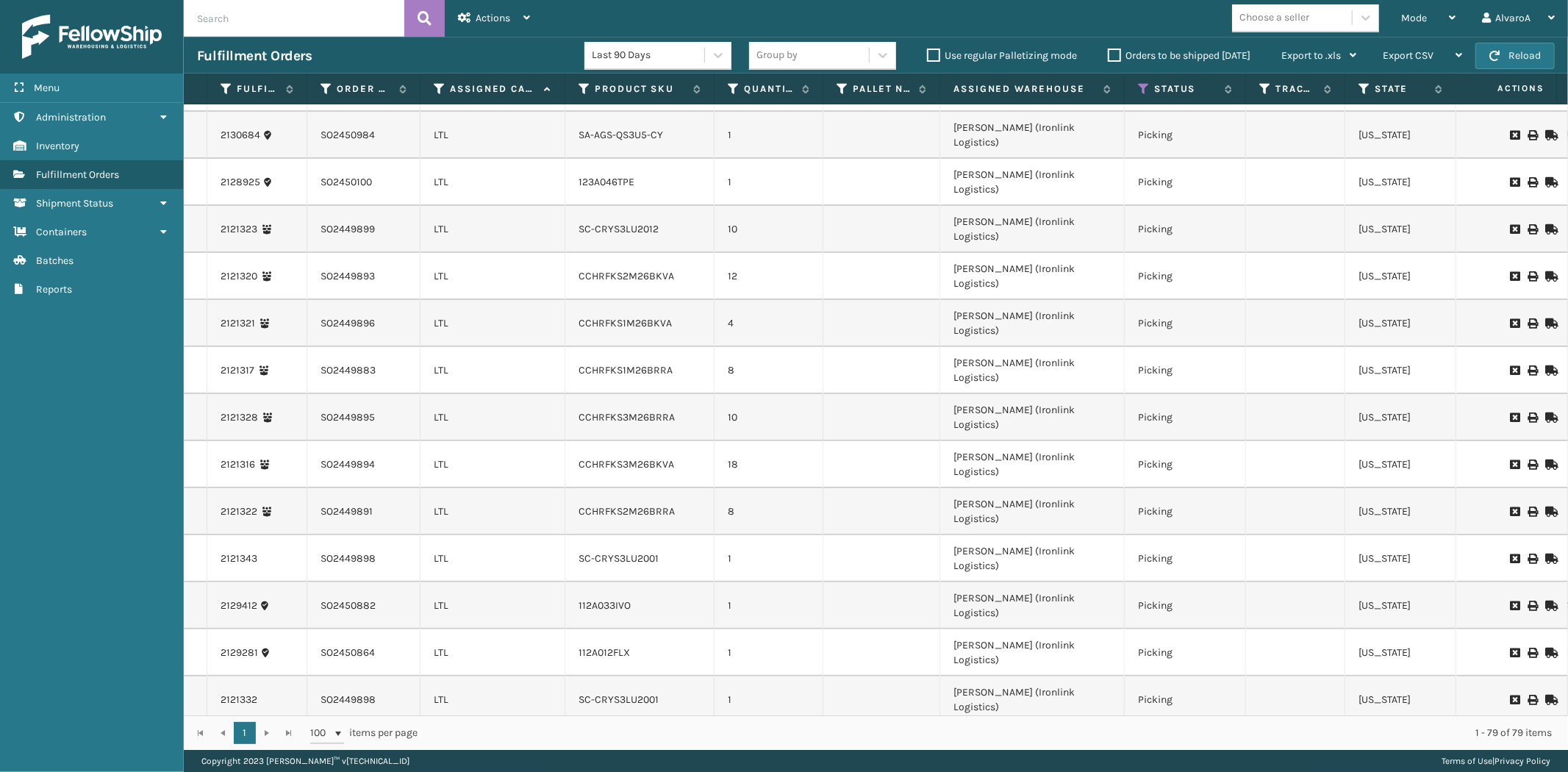
scroll to position [0, 0]
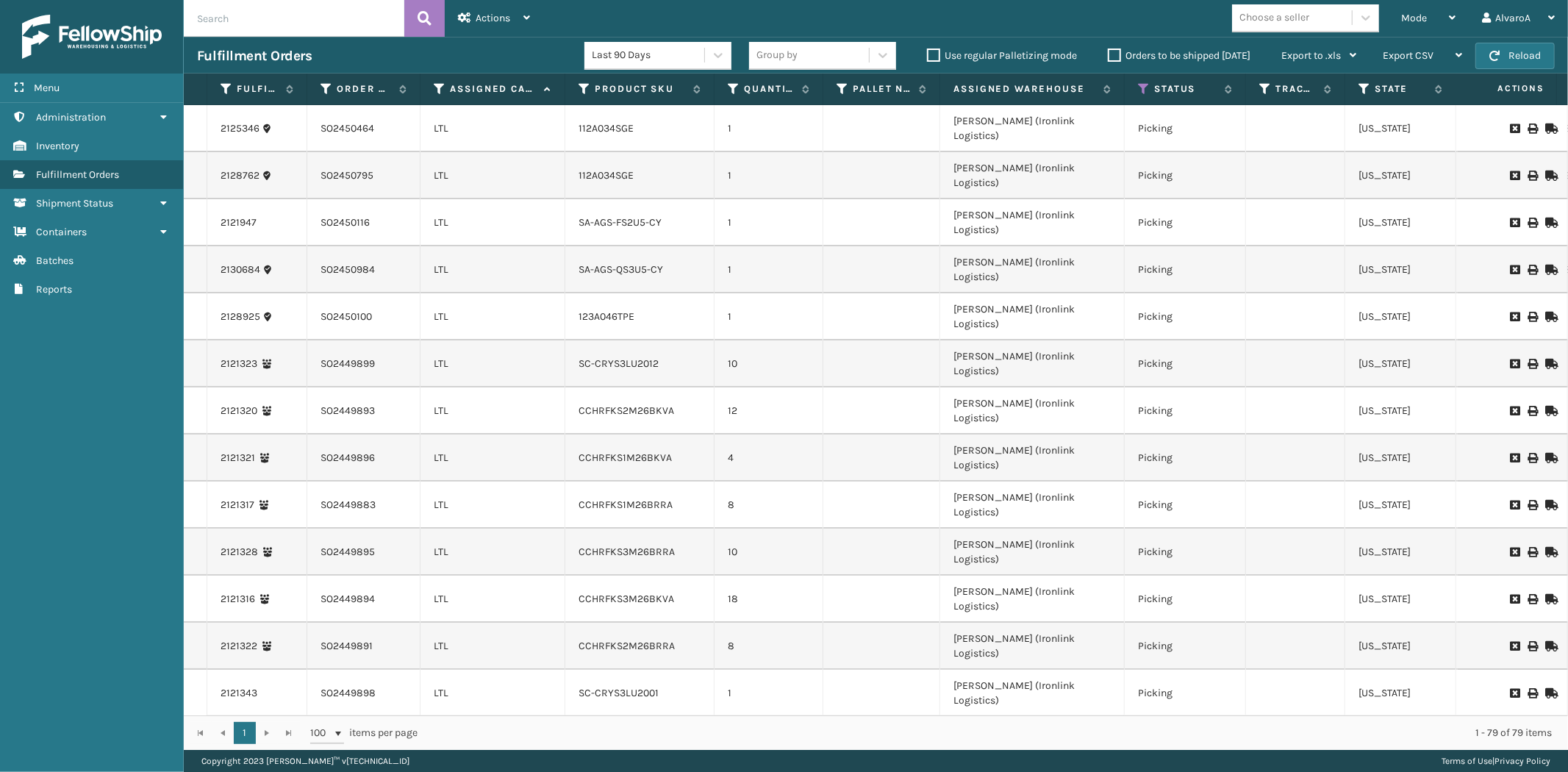
click at [223, 19] on input "text" at bounding box center [294, 18] width 221 height 37
paste input "2130952"
click at [430, 10] on icon at bounding box center [425, 18] width 14 height 22
type input "2130952"
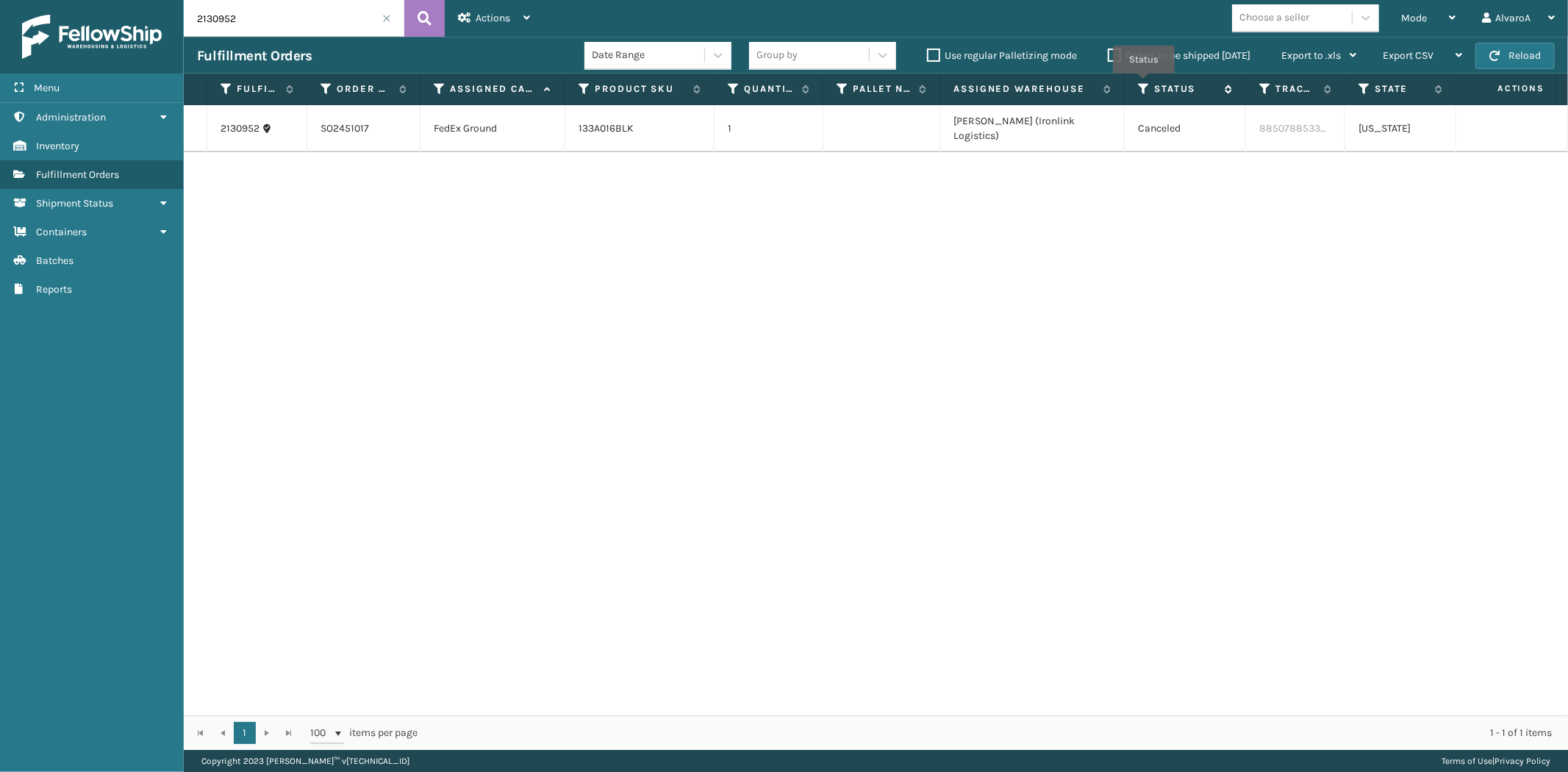
click at [1144, 84] on icon at bounding box center [1143, 88] width 11 height 13
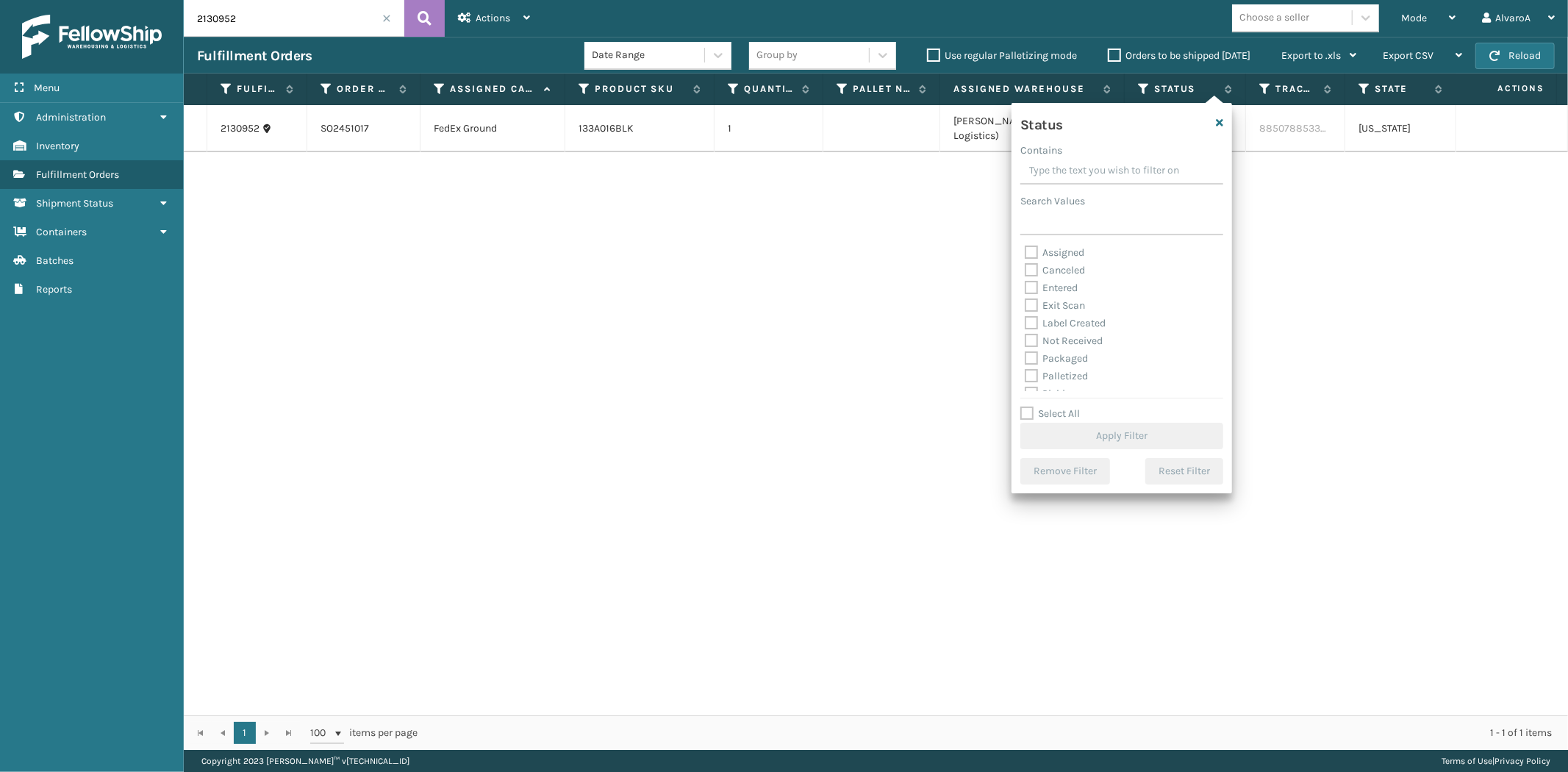
scroll to position [81, 0]
click at [1032, 310] on label "Picking" at bounding box center [1051, 312] width 52 height 12
click at [1025, 310] on input "Picking" at bounding box center [1025, 308] width 1 height 9
checkbox input "true"
click at [1035, 442] on button "Apply Filter" at bounding box center [1122, 436] width 203 height 27
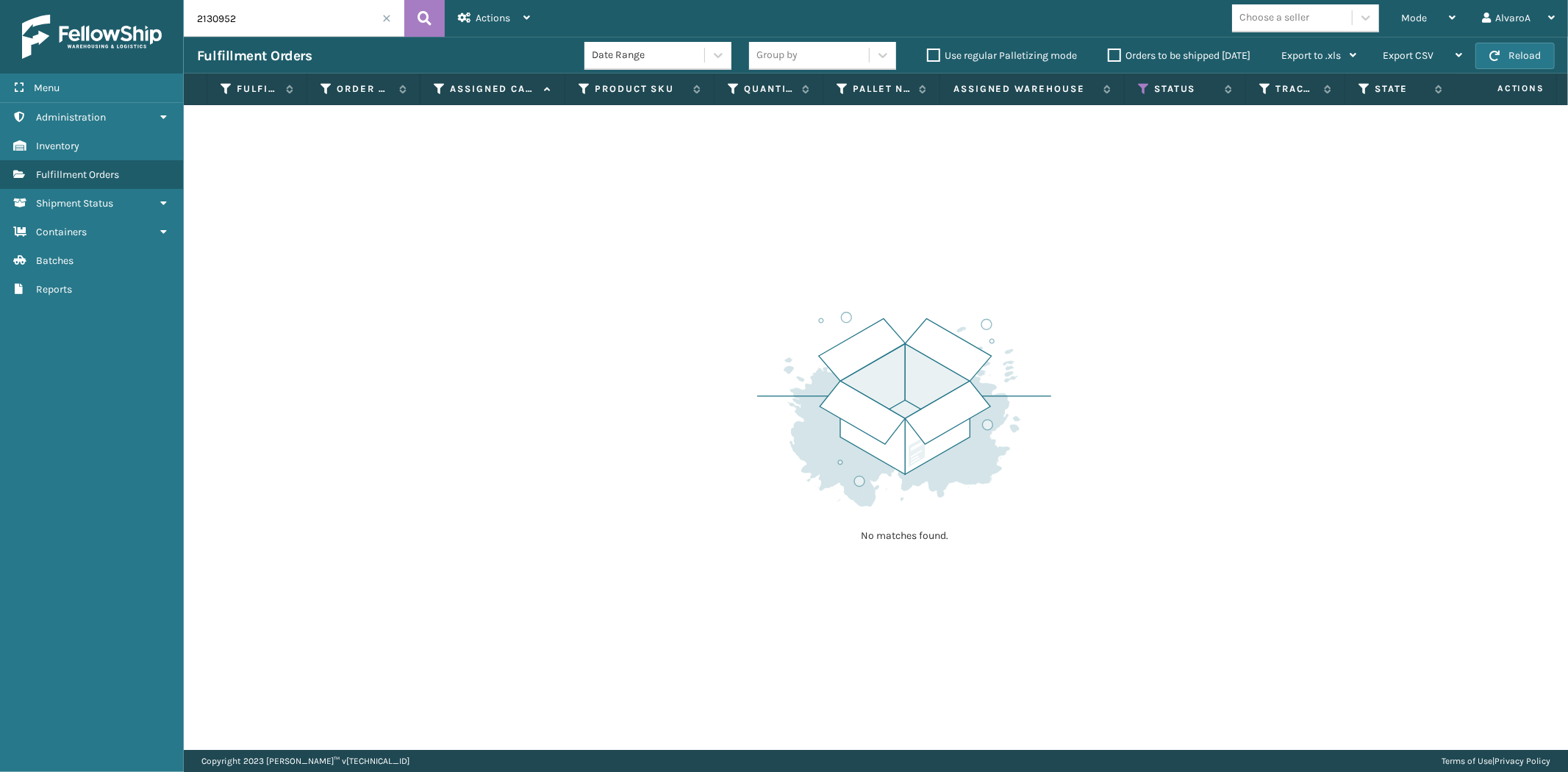
click at [388, 19] on span at bounding box center [387, 18] width 9 height 9
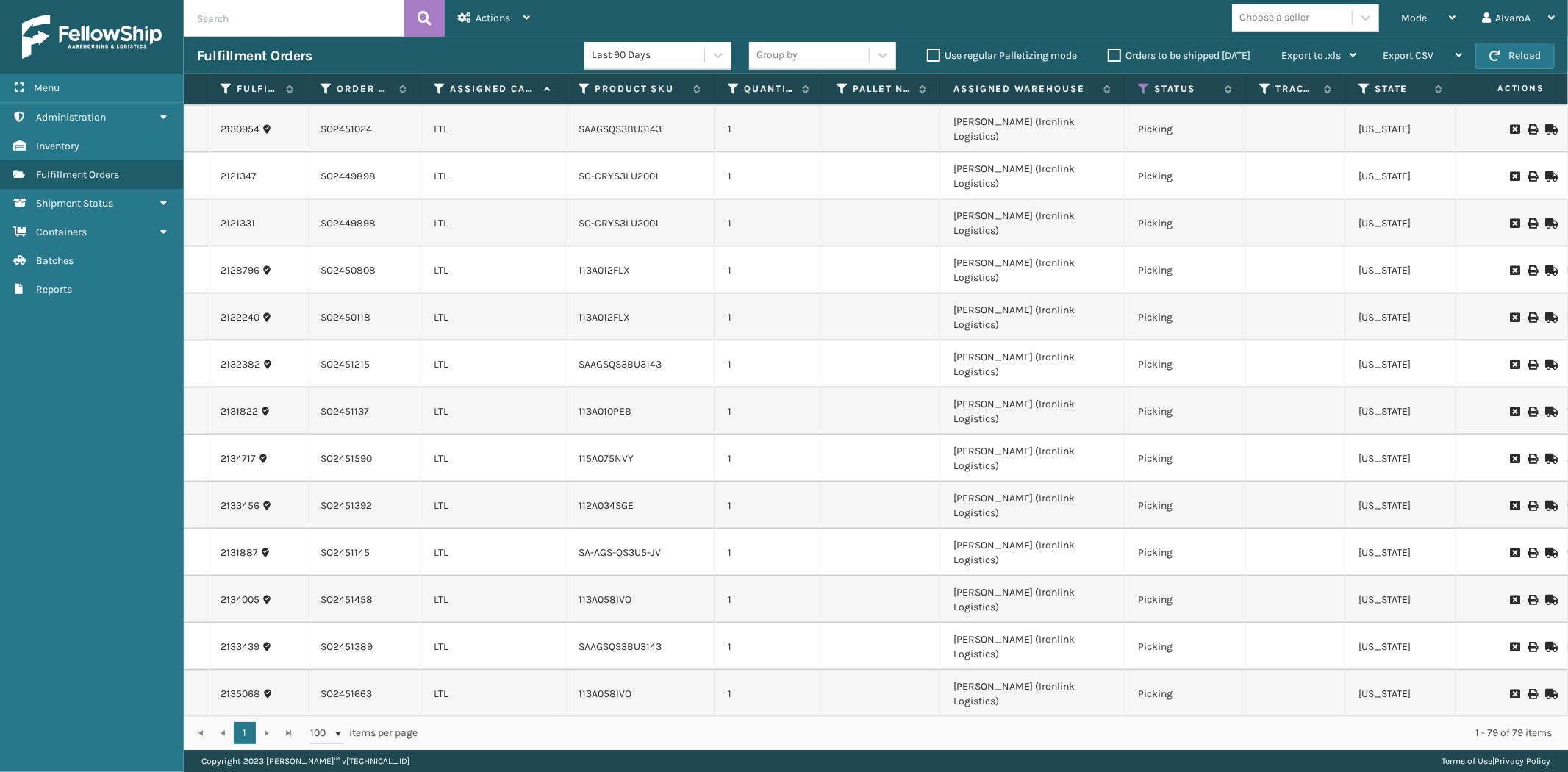
scroll to position [1986, 0]
